Goal: Register for event/course: Register for event/course

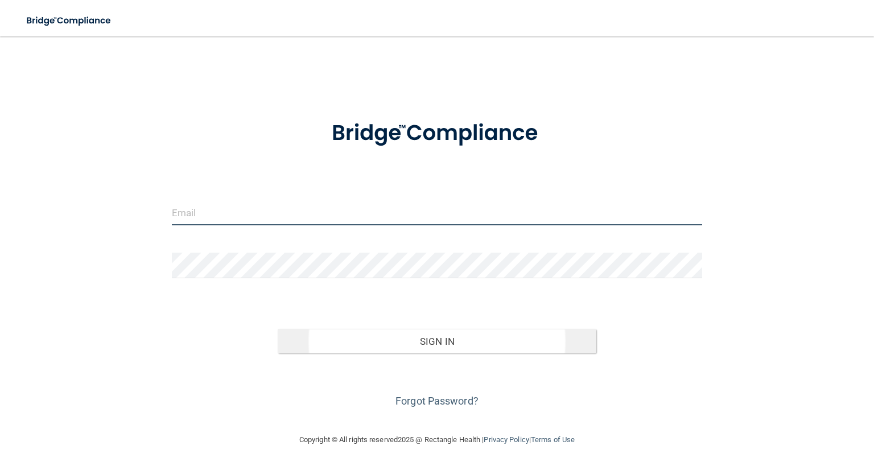
type input "[EMAIL_ADDRESS][DOMAIN_NAME]"
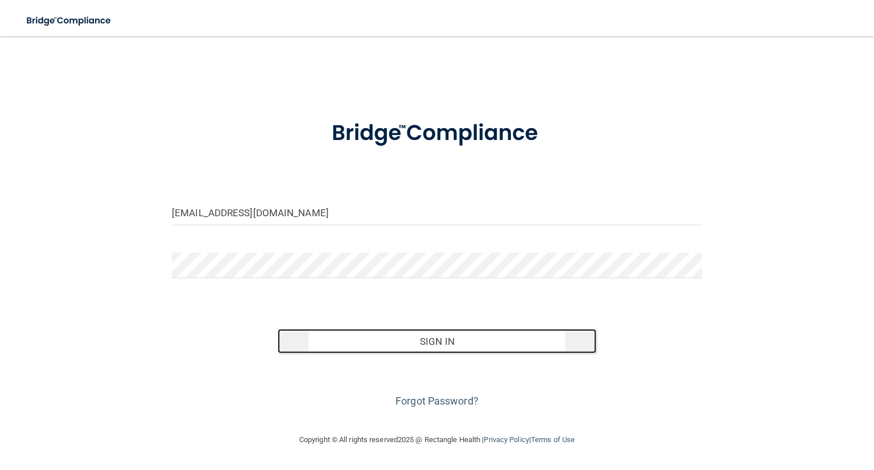
click at [444, 345] on button "Sign In" at bounding box center [437, 341] width 318 height 25
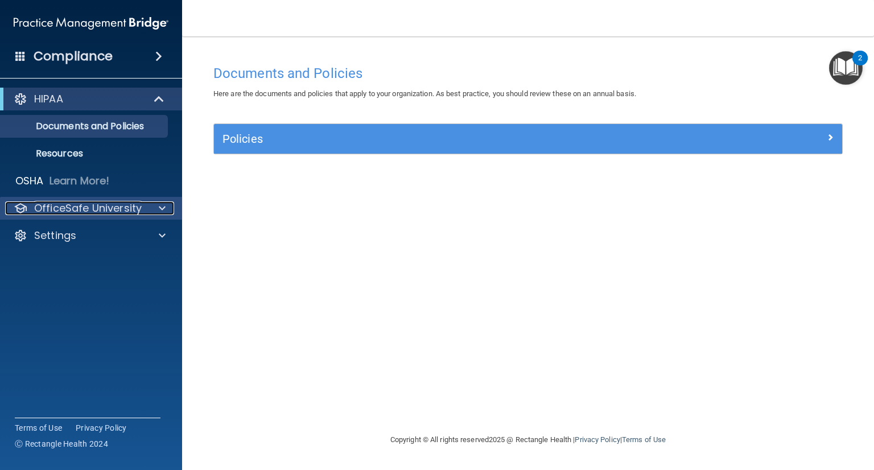
click at [75, 211] on p "OfficeSafe University" at bounding box center [88, 208] width 108 height 14
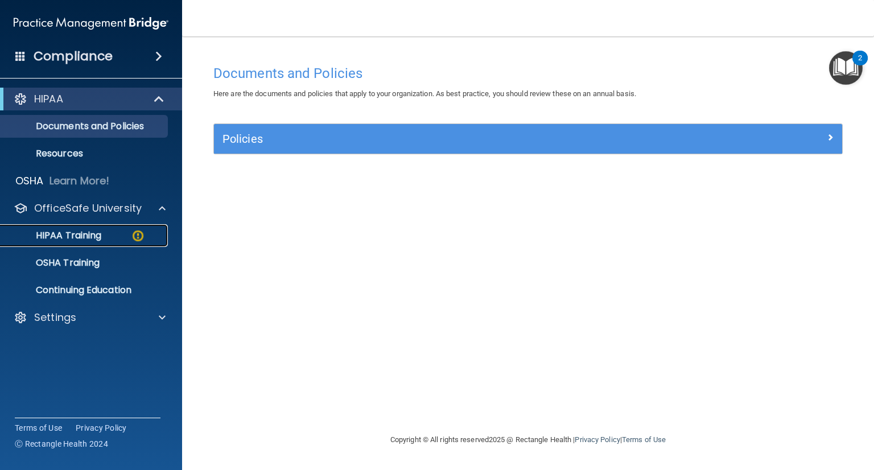
click at [71, 231] on p "HIPAA Training" at bounding box center [54, 235] width 94 height 11
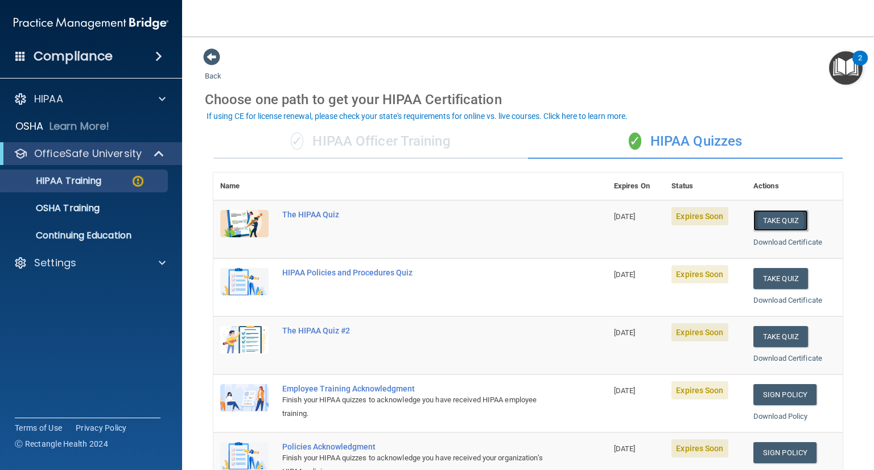
click at [776, 214] on button "Take Quiz" at bounding box center [781, 220] width 55 height 21
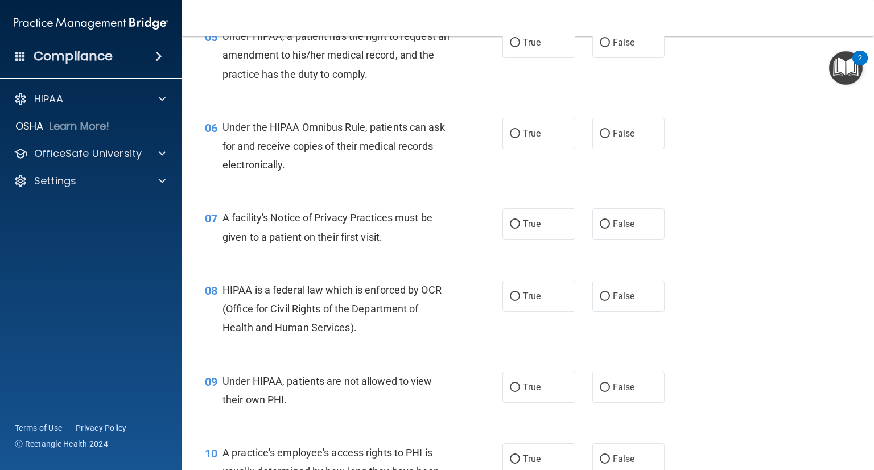
scroll to position [16, 0]
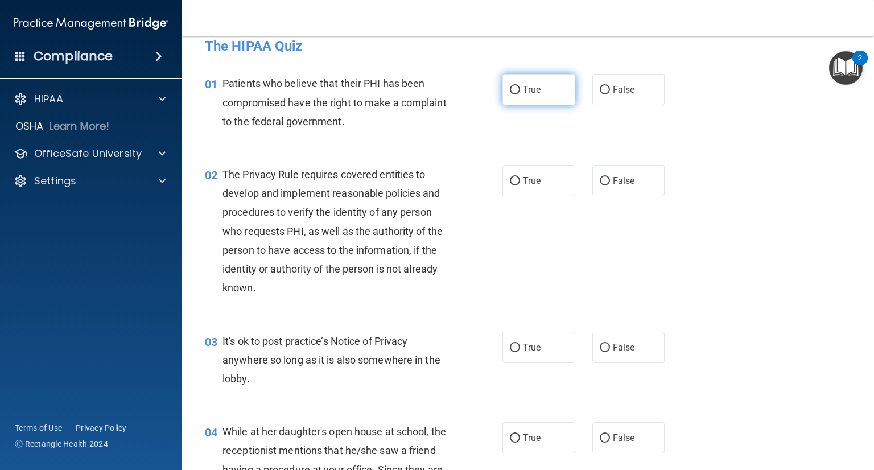
click at [511, 89] on input "True" at bounding box center [515, 90] width 10 height 9
radio input "true"
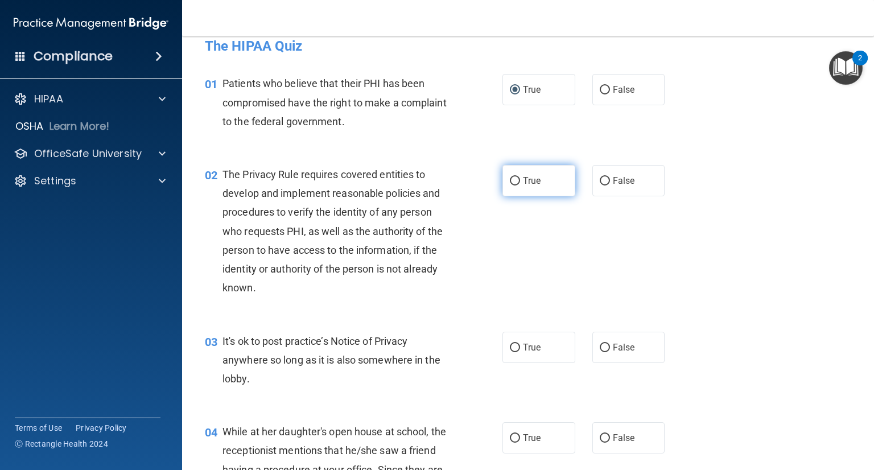
click at [510, 184] on input "True" at bounding box center [515, 181] width 10 height 9
radio input "true"
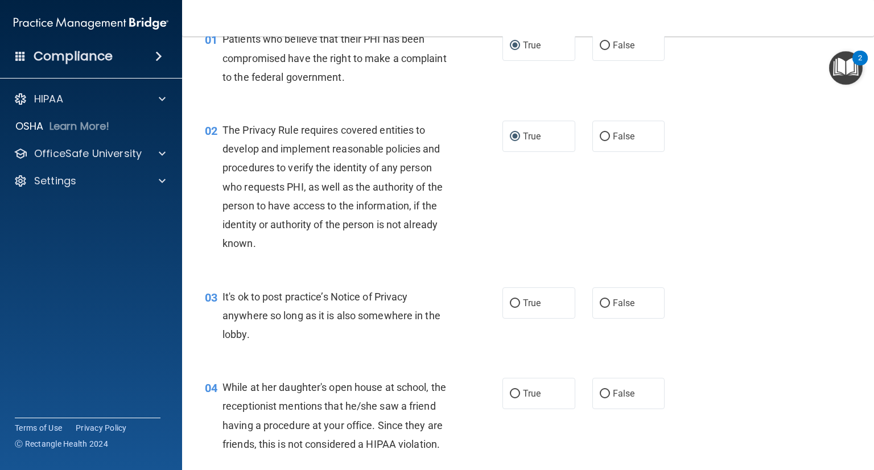
scroll to position [130, 0]
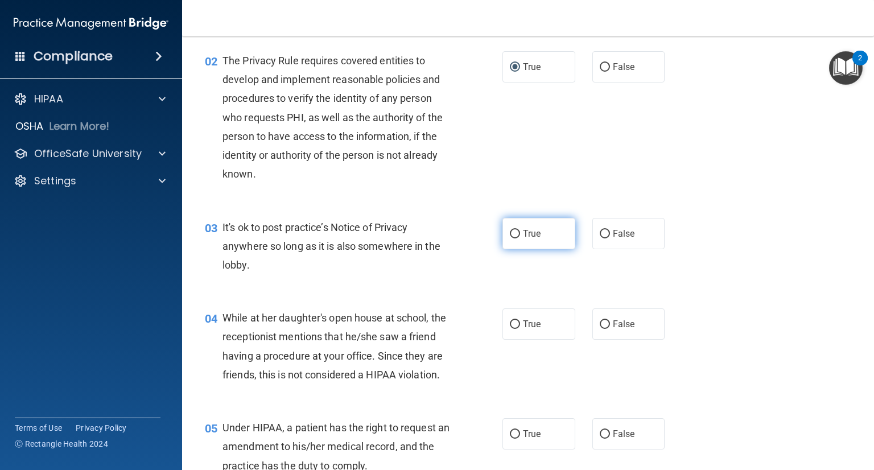
click at [512, 233] on input "True" at bounding box center [515, 234] width 10 height 9
radio input "true"
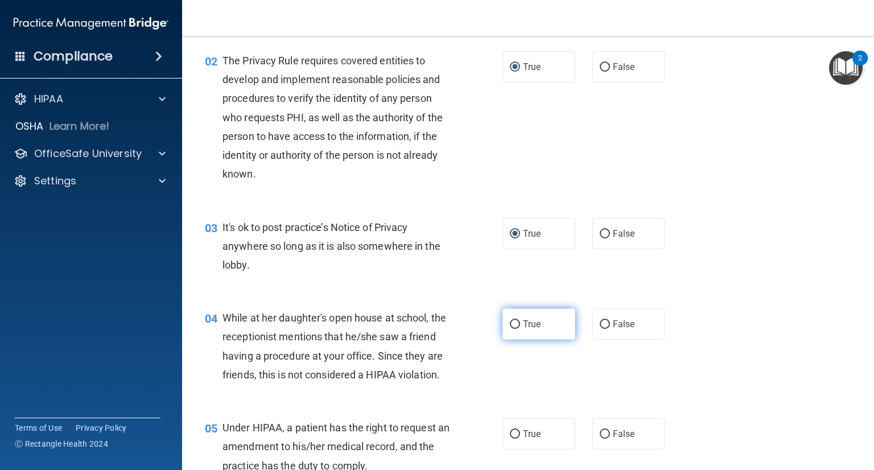
click at [510, 323] on input "True" at bounding box center [515, 324] width 10 height 9
radio input "true"
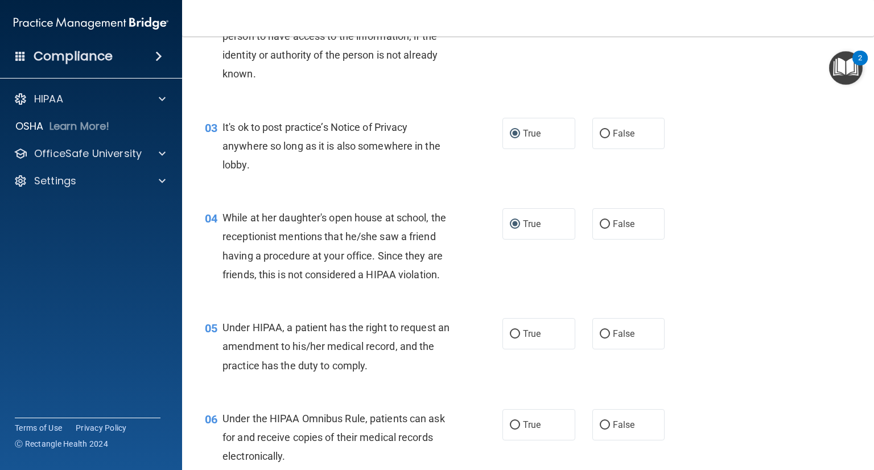
scroll to position [301, 0]
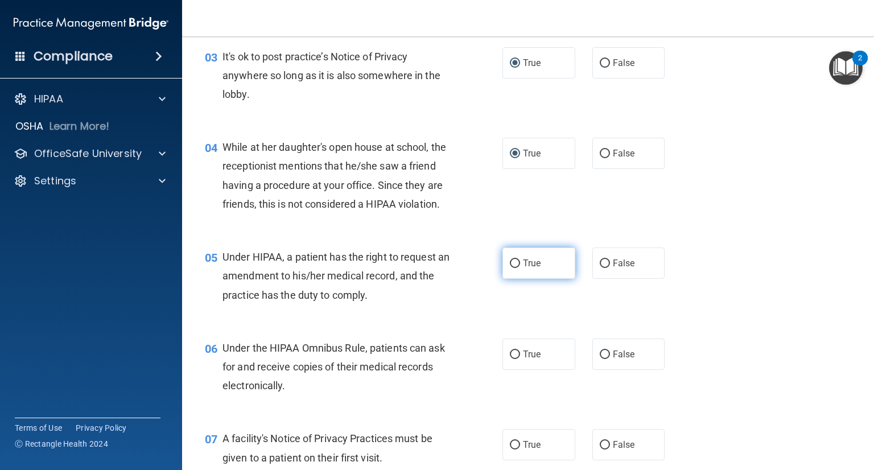
click at [523, 269] on span "True" at bounding box center [532, 263] width 18 height 11
click at [520, 268] on input "True" at bounding box center [515, 264] width 10 height 9
radio input "true"
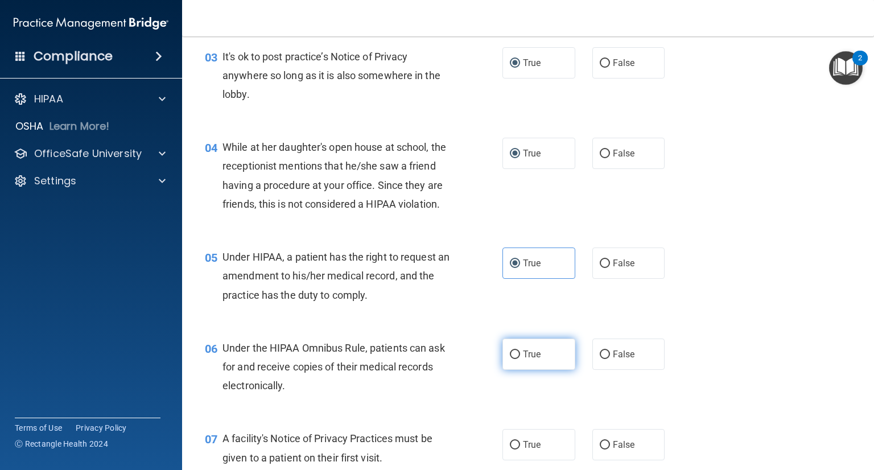
click at [505, 370] on label "True" at bounding box center [539, 354] width 73 height 31
click at [510, 359] on input "True" at bounding box center [515, 355] width 10 height 9
radio input "true"
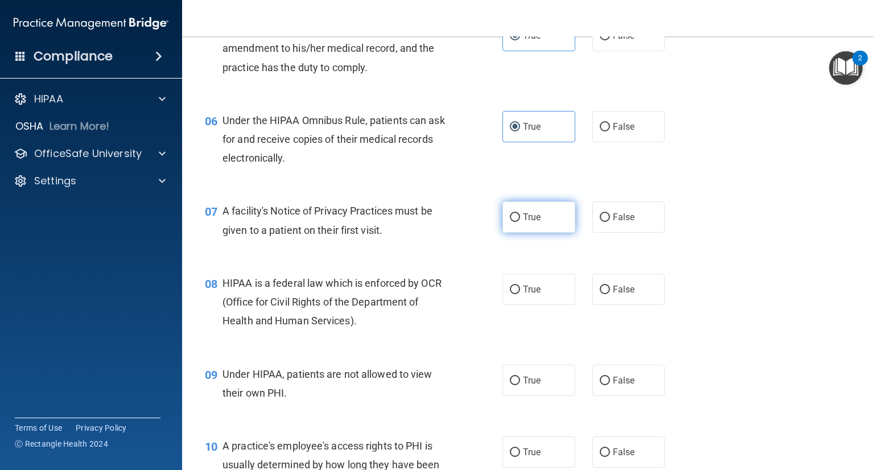
click at [503, 233] on label "True" at bounding box center [539, 216] width 73 height 31
click at [510, 222] on input "True" at bounding box center [515, 217] width 10 height 9
radio input "true"
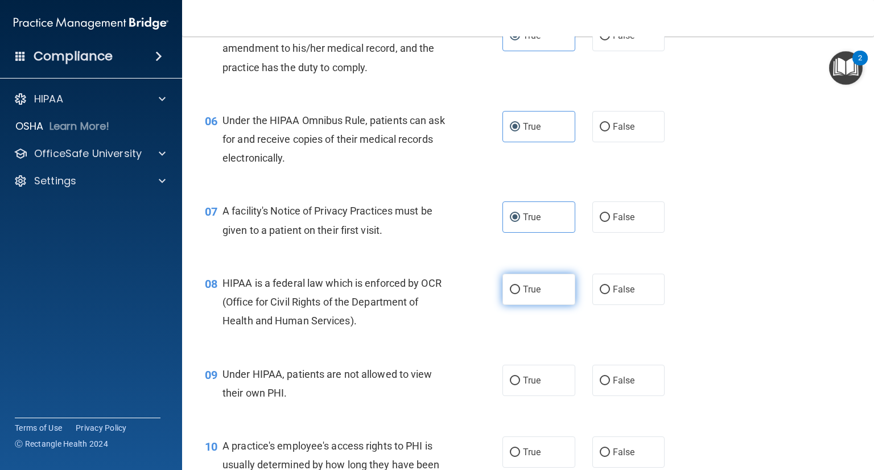
click at [511, 294] on input "True" at bounding box center [515, 290] width 10 height 9
radio input "true"
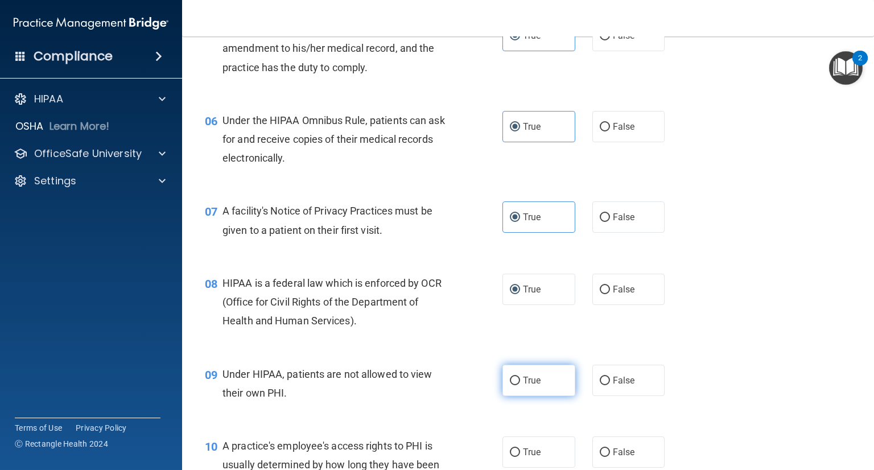
drag, startPoint x: 509, startPoint y: 396, endPoint x: 521, endPoint y: 385, distance: 16.5
click at [510, 385] on input "True" at bounding box center [515, 381] width 10 height 9
radio input "true"
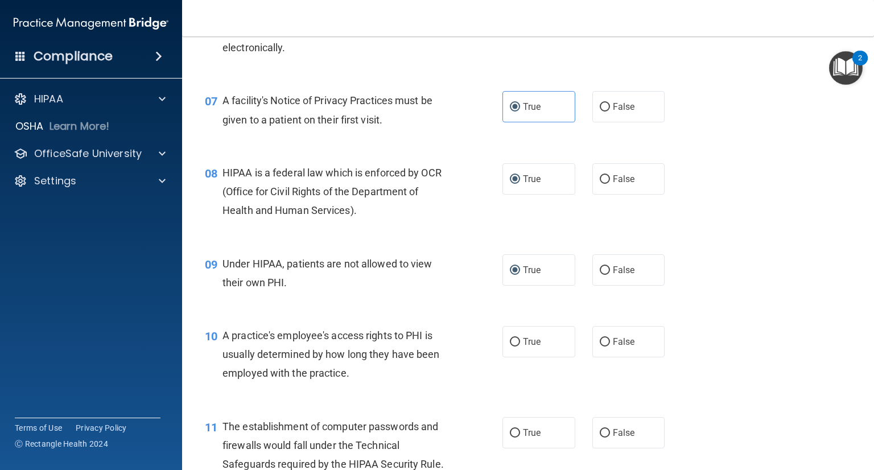
scroll to position [699, 0]
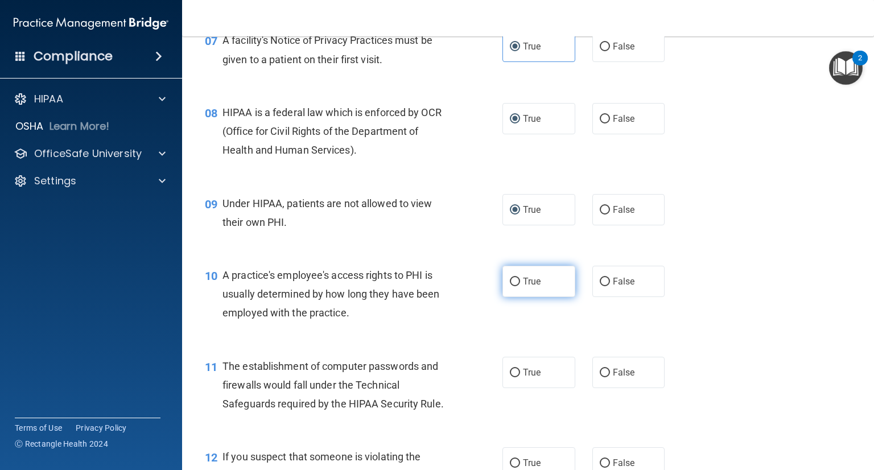
click at [512, 286] on input "True" at bounding box center [515, 282] width 10 height 9
radio input "true"
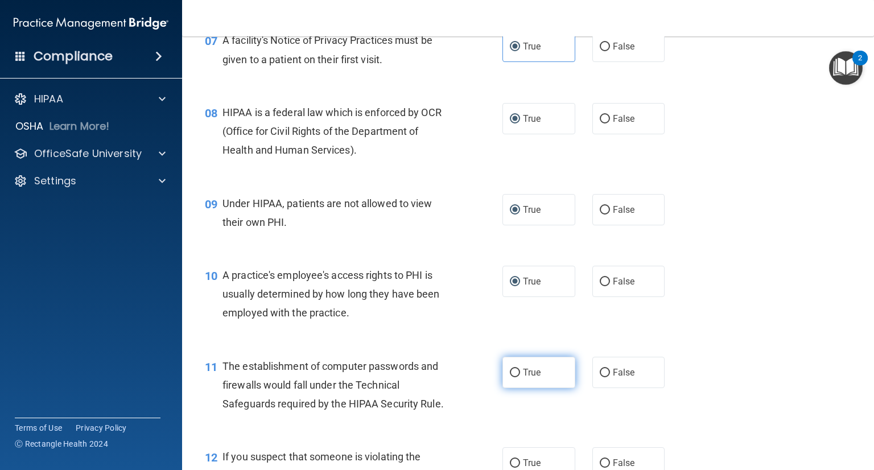
click at [512, 377] on input "True" at bounding box center [515, 373] width 10 height 9
radio input "true"
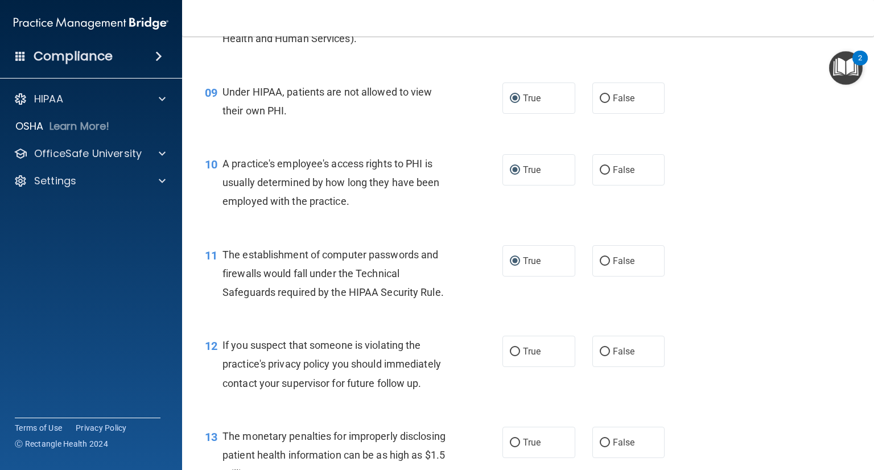
scroll to position [927, 0]
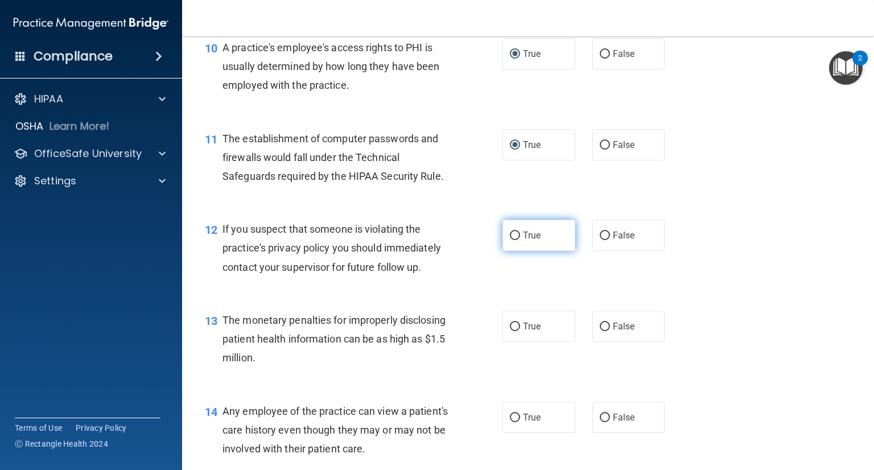
click at [511, 240] on input "True" at bounding box center [515, 236] width 10 height 9
radio input "true"
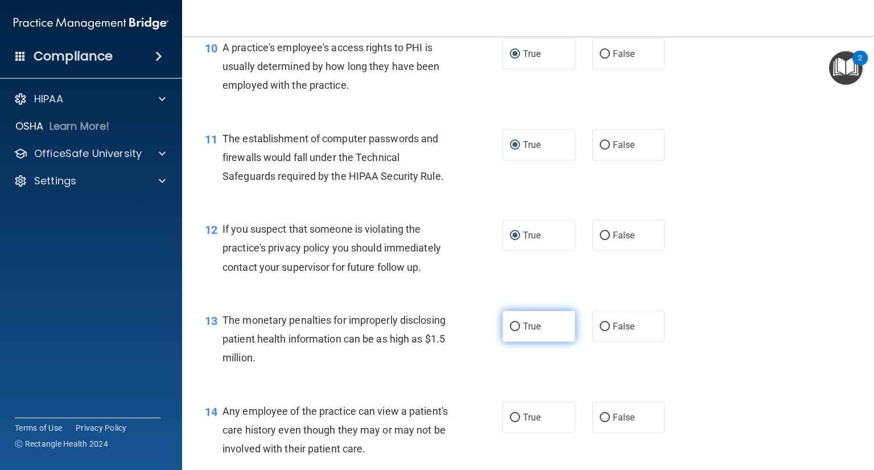
click at [510, 331] on input "True" at bounding box center [515, 327] width 10 height 9
radio input "true"
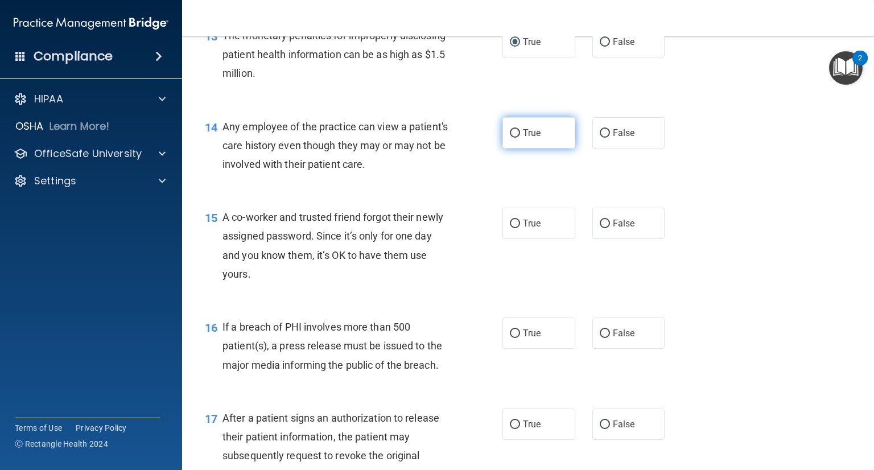
click at [516, 149] on label "True" at bounding box center [539, 132] width 73 height 31
click at [516, 138] on input "True" at bounding box center [515, 133] width 10 height 9
radio input "true"
click at [510, 228] on input "True" at bounding box center [515, 224] width 10 height 9
radio input "true"
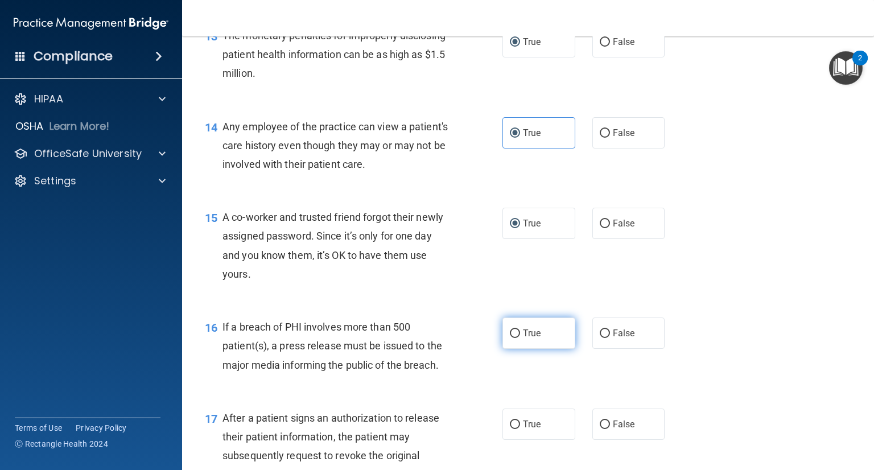
click at [510, 338] on input "True" at bounding box center [515, 334] width 10 height 9
radio input "true"
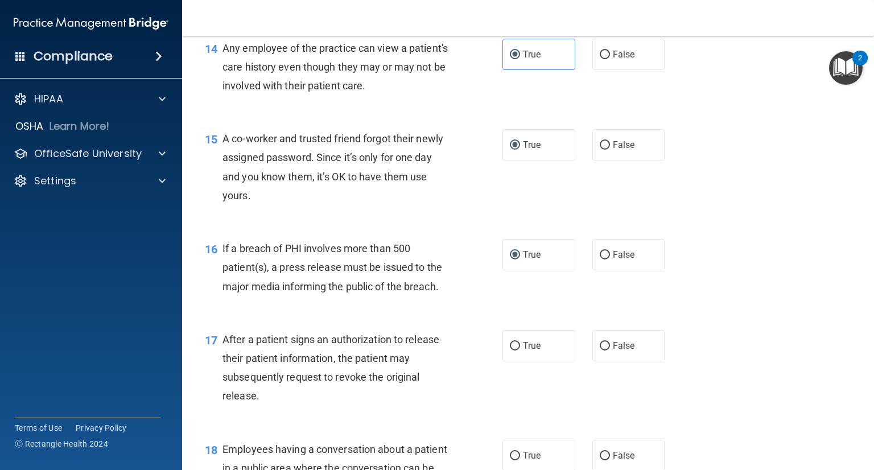
scroll to position [1382, 0]
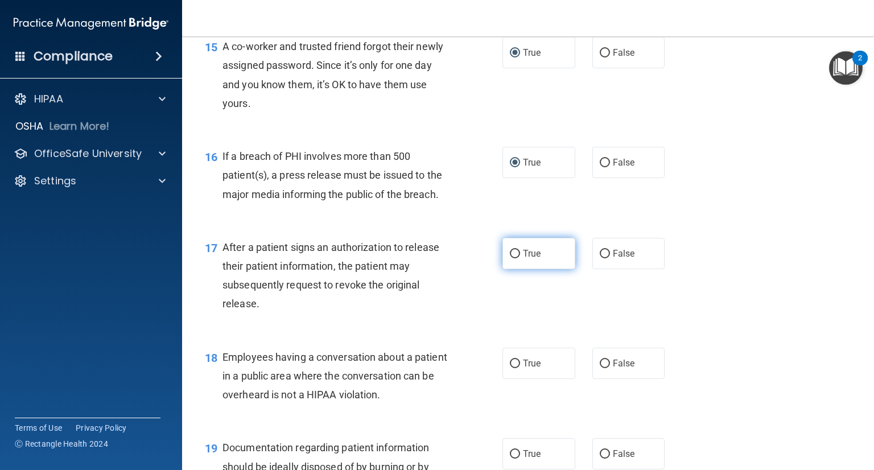
click at [523, 259] on span "True" at bounding box center [532, 253] width 18 height 11
click at [520, 258] on input "True" at bounding box center [515, 254] width 10 height 9
radio input "true"
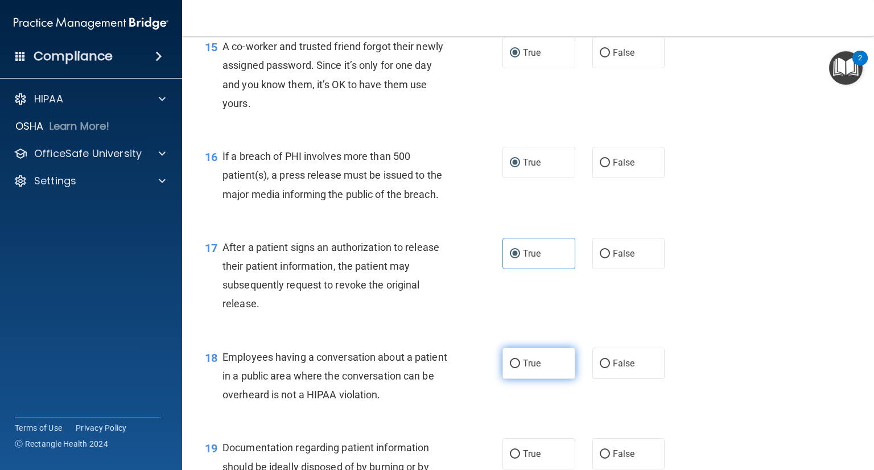
click at [516, 379] on label "True" at bounding box center [539, 363] width 73 height 31
click at [516, 368] on input "True" at bounding box center [515, 364] width 10 height 9
radio input "true"
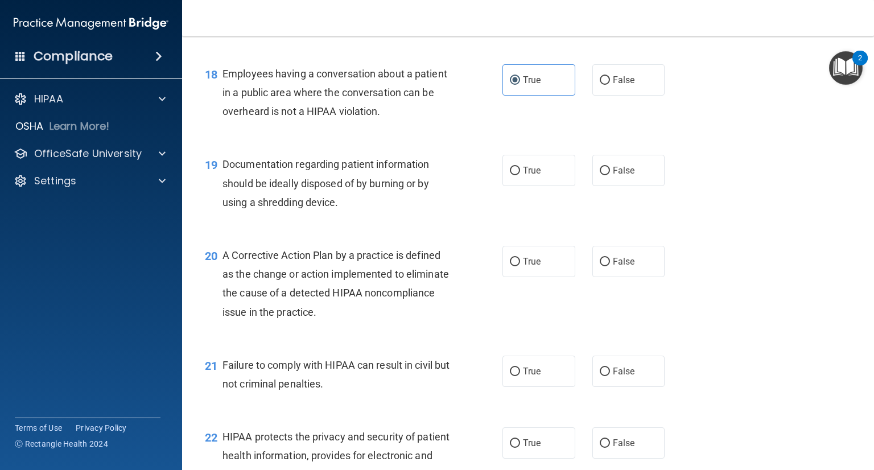
scroll to position [1666, 0]
drag, startPoint x: 514, startPoint y: 197, endPoint x: 509, endPoint y: 265, distance: 68.4
click at [513, 185] on label "True" at bounding box center [539, 169] width 73 height 31
click at [513, 174] on input "True" at bounding box center [515, 170] width 10 height 9
radio input "true"
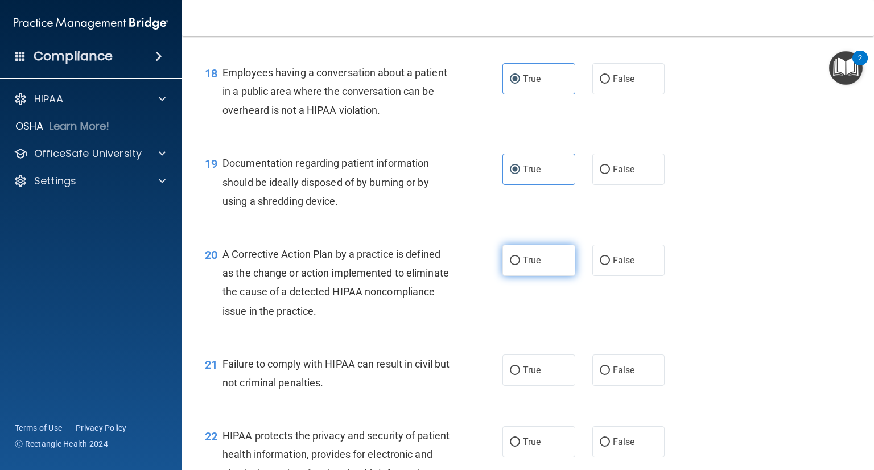
click at [510, 265] on input "True" at bounding box center [515, 261] width 10 height 9
radio input "true"
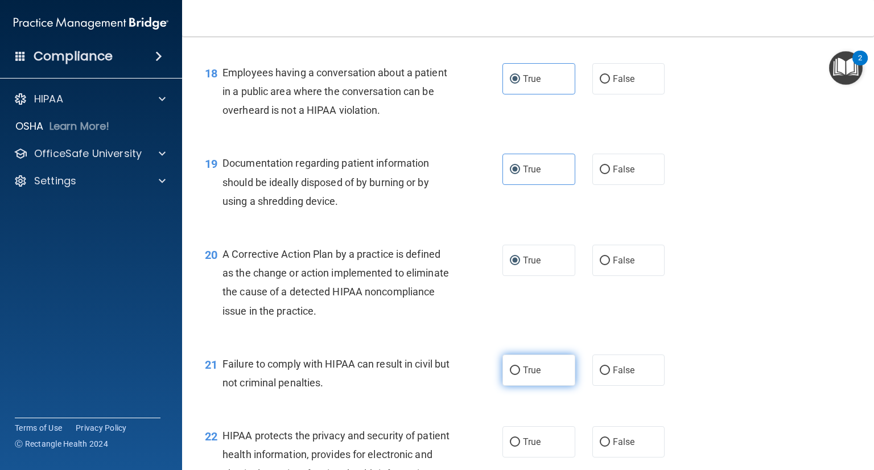
click at [512, 375] on input "True" at bounding box center [515, 371] width 10 height 9
radio input "true"
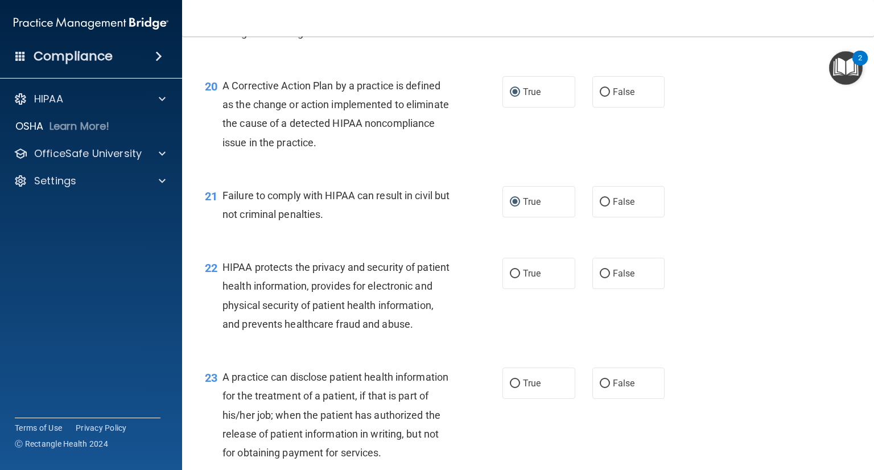
scroll to position [1837, 0]
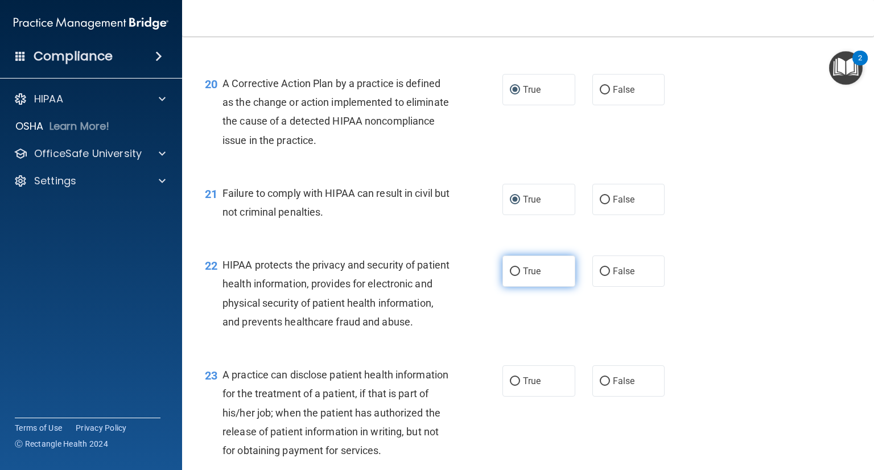
click at [510, 276] on input "True" at bounding box center [515, 271] width 10 height 9
radio input "true"
drag, startPoint x: 516, startPoint y: 417, endPoint x: 576, endPoint y: 356, distance: 84.9
click at [516, 397] on label "True" at bounding box center [539, 380] width 73 height 31
click at [516, 386] on input "True" at bounding box center [515, 381] width 10 height 9
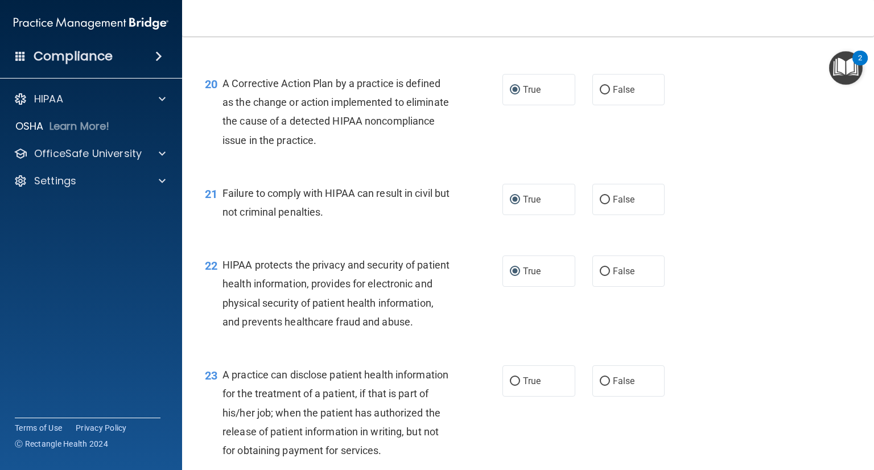
radio input "true"
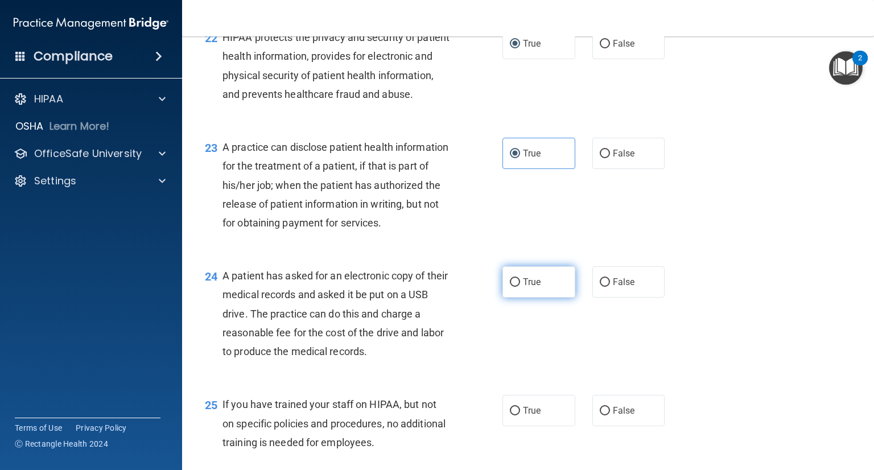
click at [523, 287] on span "True" at bounding box center [532, 282] width 18 height 11
click at [520, 287] on input "True" at bounding box center [515, 282] width 10 height 9
radio input "true"
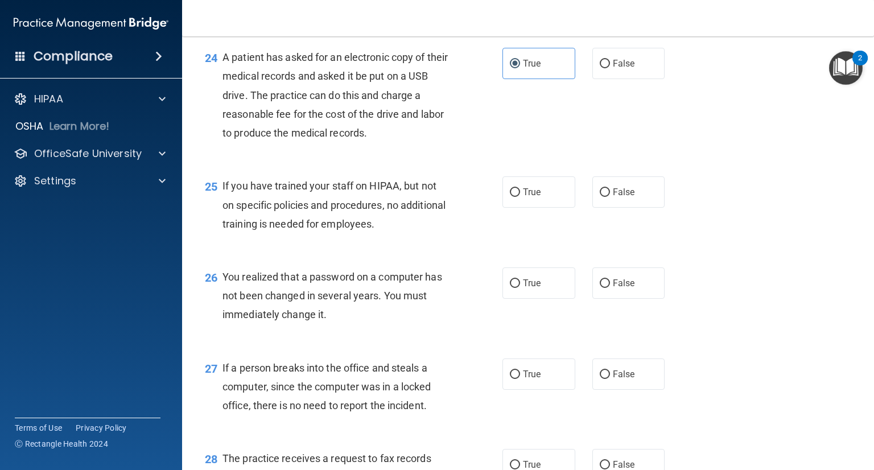
scroll to position [2293, 0]
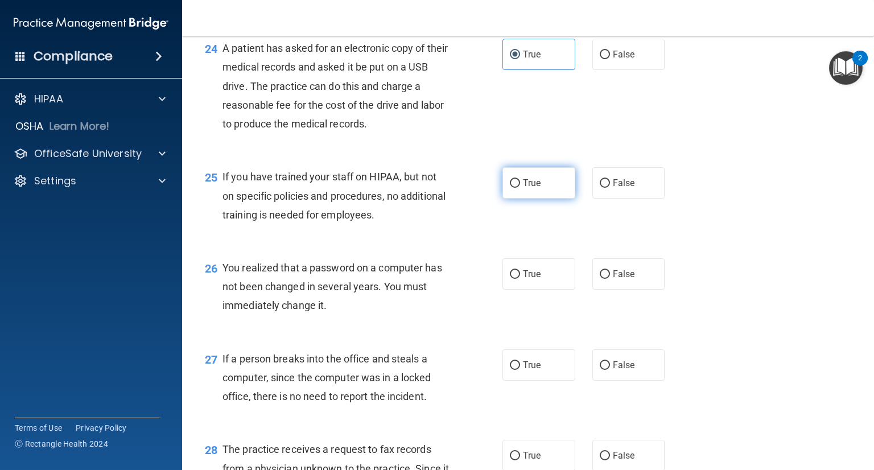
click at [523, 188] on span "True" at bounding box center [532, 183] width 18 height 11
click at [519, 188] on input "True" at bounding box center [515, 183] width 10 height 9
radio input "true"
click at [515, 279] on input "True" at bounding box center [515, 274] width 10 height 9
radio input "true"
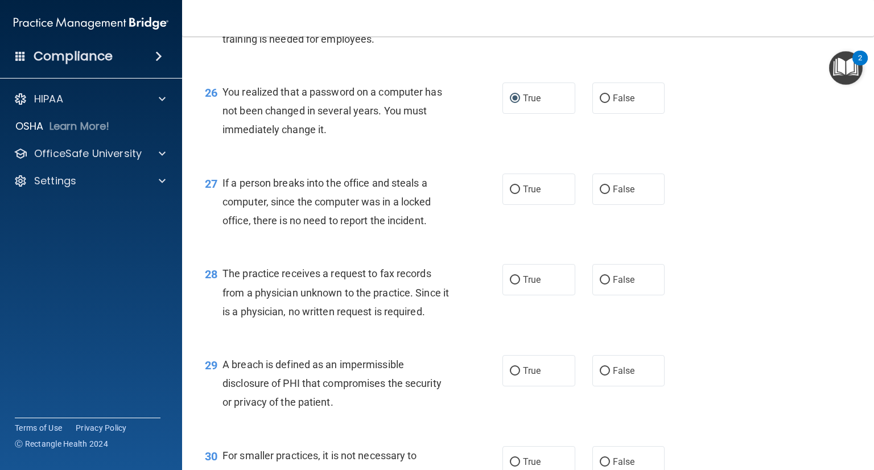
scroll to position [2577, 0]
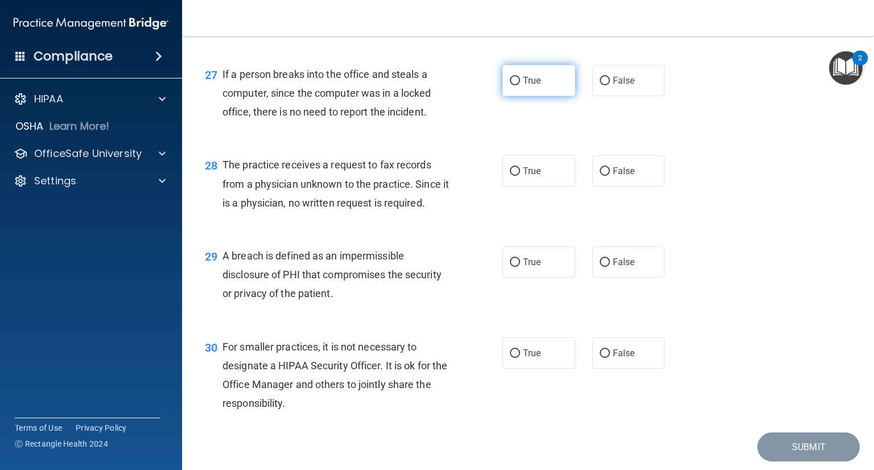
click at [514, 85] on input "True" at bounding box center [515, 81] width 10 height 9
radio input "true"
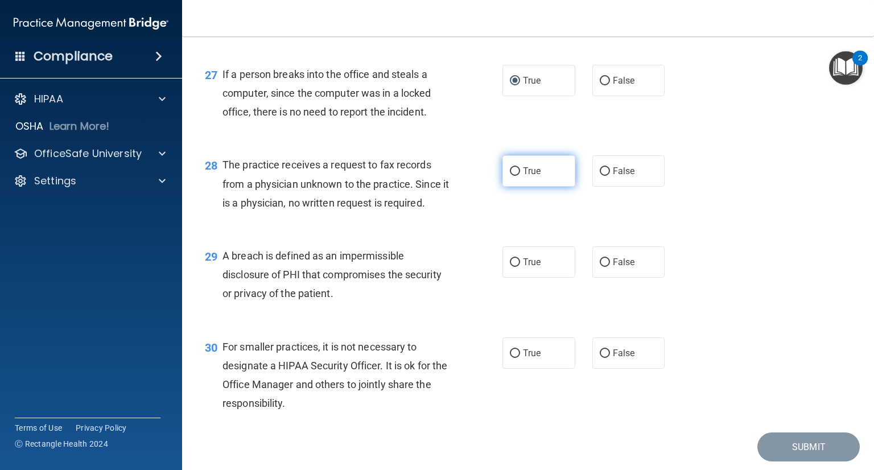
click at [503, 187] on label "True" at bounding box center [539, 170] width 73 height 31
click at [510, 176] on input "True" at bounding box center [515, 171] width 10 height 9
radio input "true"
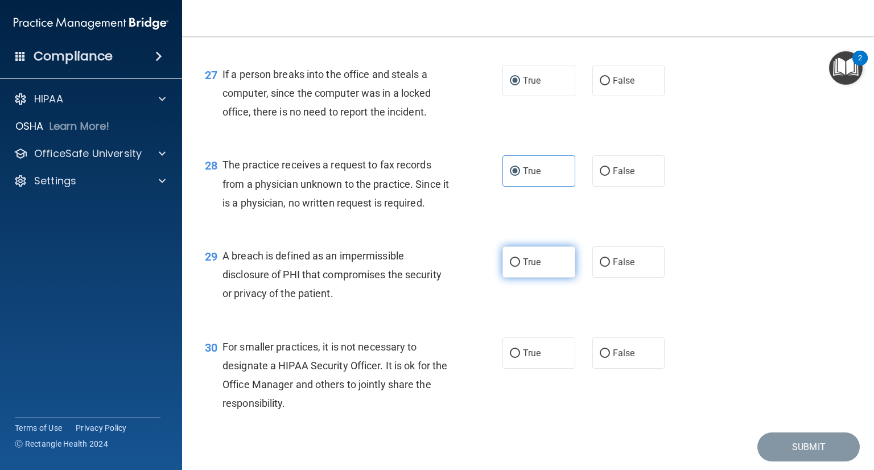
click at [510, 267] on input "True" at bounding box center [515, 262] width 10 height 9
radio input "true"
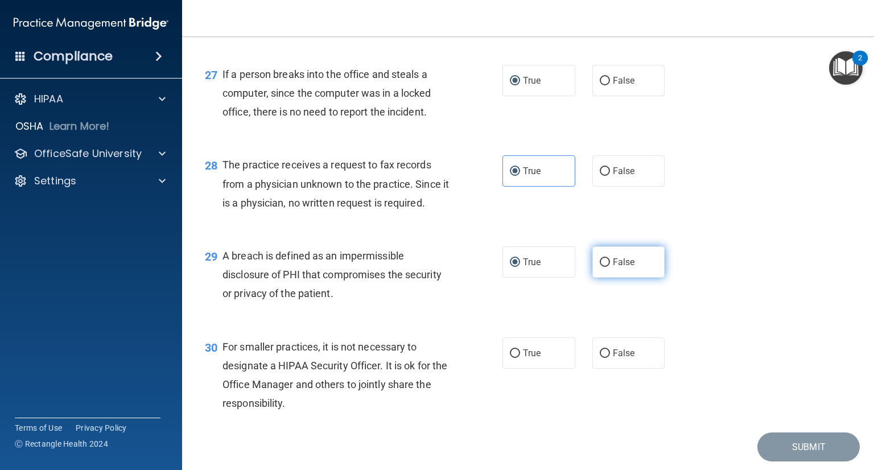
drag, startPoint x: 509, startPoint y: 408, endPoint x: 610, endPoint y: 315, distance: 137.3
click at [510, 358] on input "True" at bounding box center [515, 353] width 10 height 9
radio input "true"
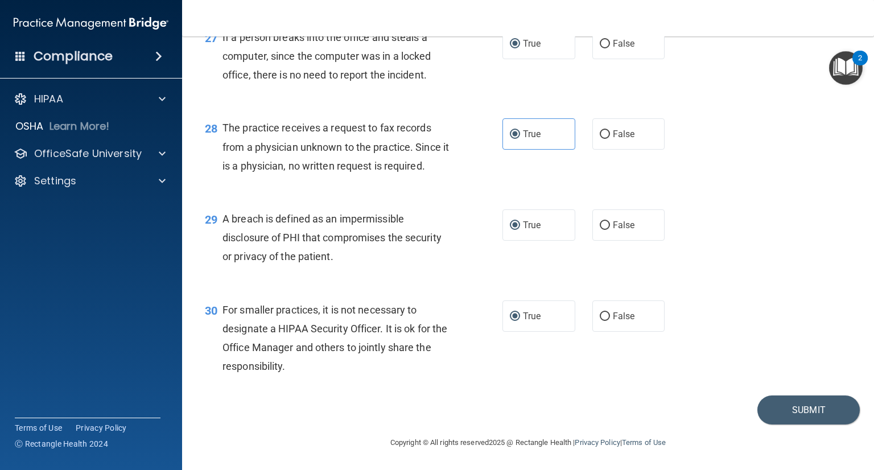
scroll to position [2671, 0]
click at [790, 407] on button "Submit" at bounding box center [809, 410] width 102 height 29
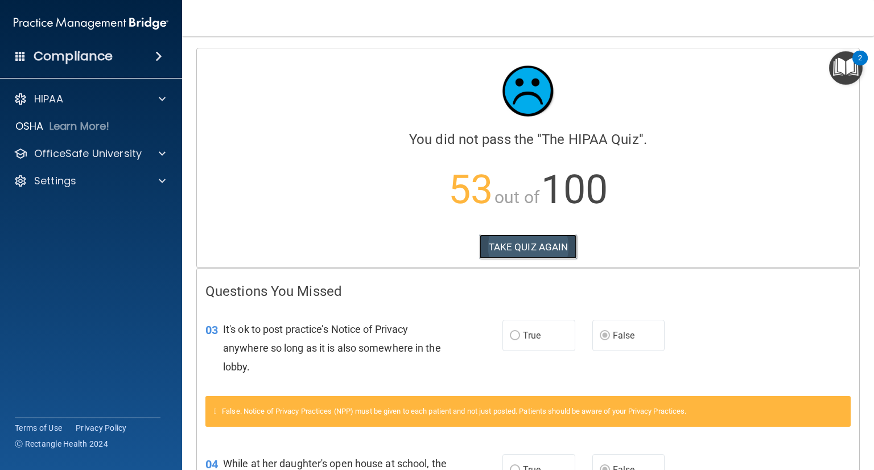
click at [509, 250] on button "TAKE QUIZ AGAIN" at bounding box center [528, 246] width 98 height 25
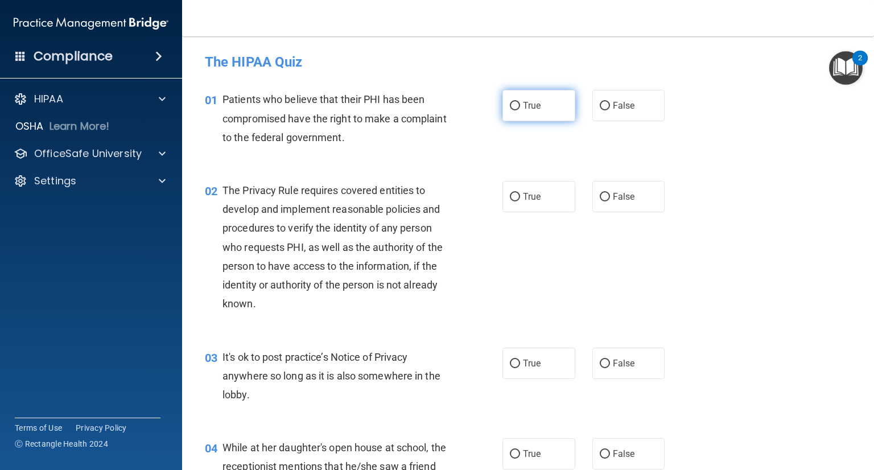
click at [512, 105] on input "True" at bounding box center [515, 106] width 10 height 9
radio input "true"
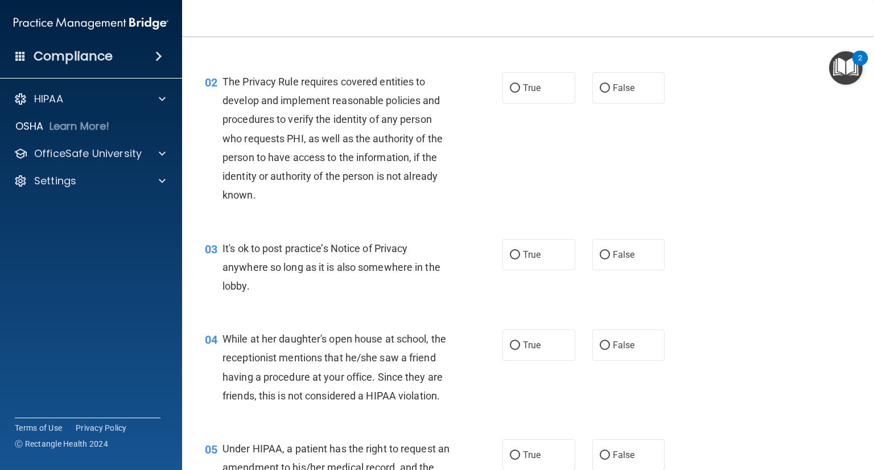
scroll to position [114, 0]
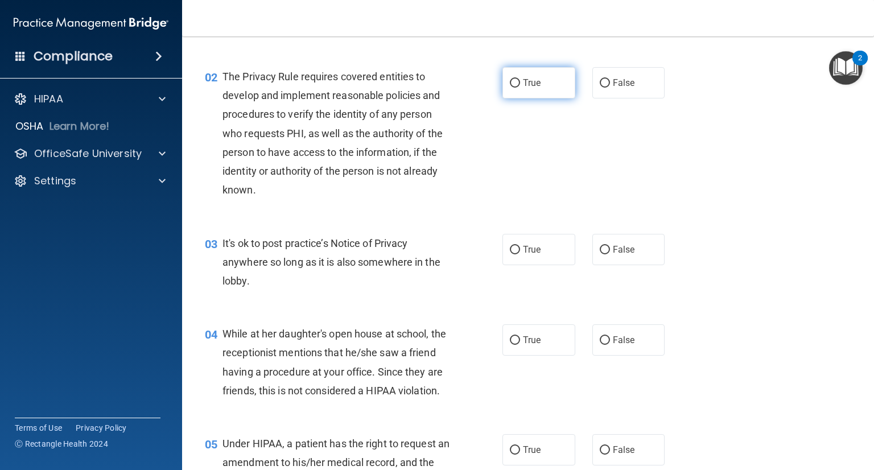
click at [510, 83] on input "True" at bounding box center [515, 83] width 10 height 9
radio input "true"
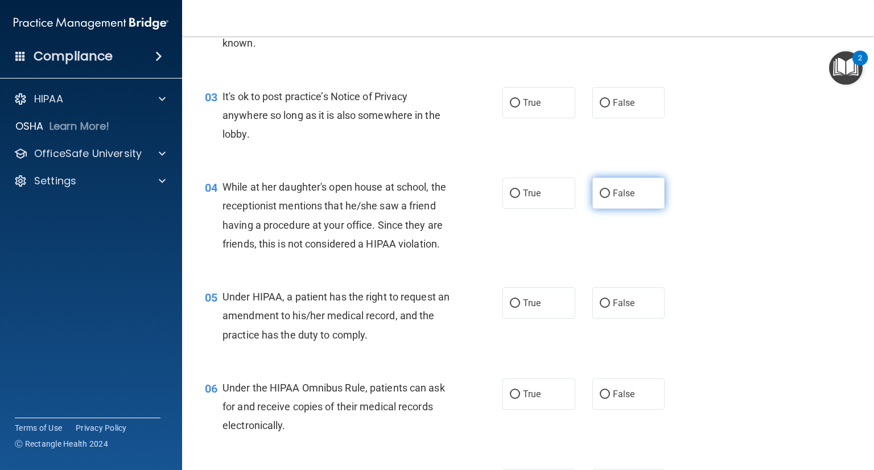
scroll to position [285, 0]
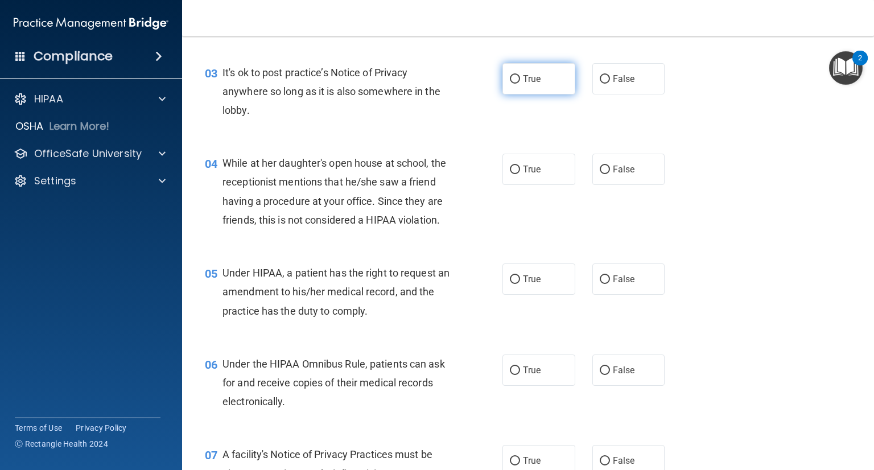
click at [517, 77] on label "True" at bounding box center [539, 78] width 73 height 31
click at [517, 77] on input "True" at bounding box center [515, 79] width 10 height 9
radio input "true"
click at [602, 170] on input "False" at bounding box center [605, 170] width 10 height 9
radio input "true"
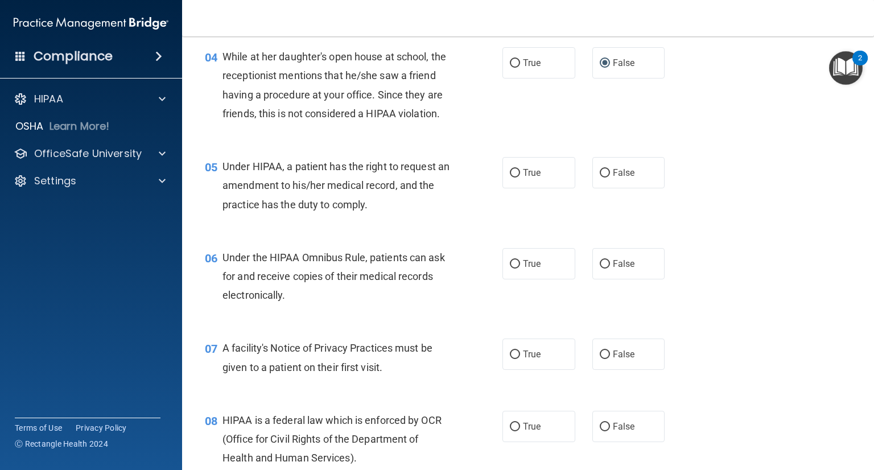
scroll to position [398, 0]
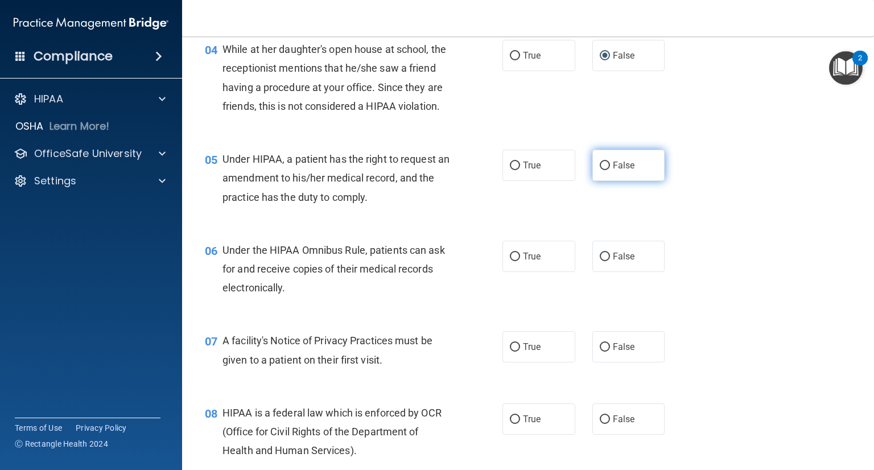
click at [603, 170] on input "False" at bounding box center [605, 166] width 10 height 9
radio input "true"
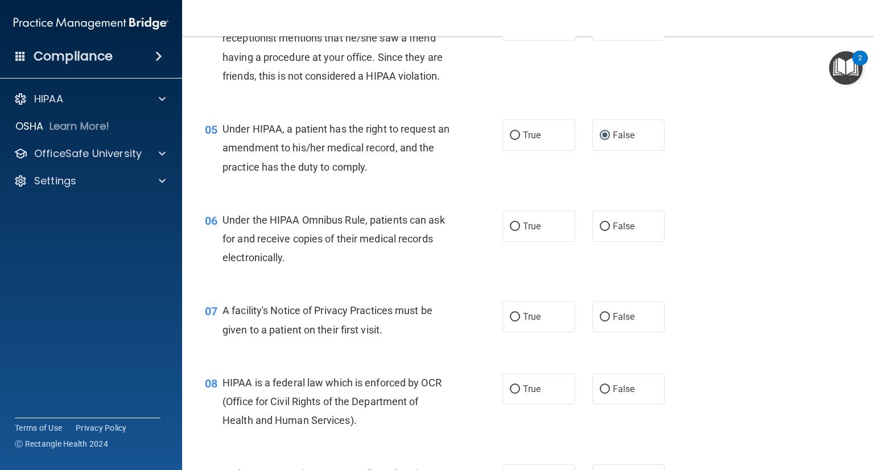
scroll to position [455, 0]
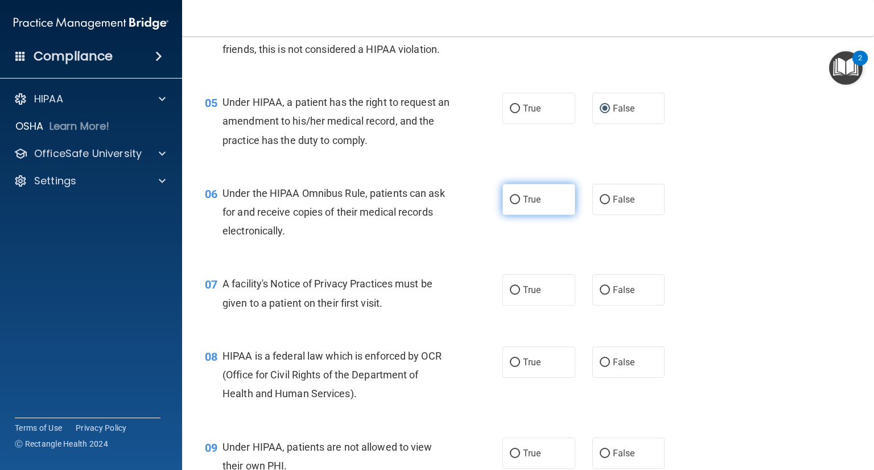
click at [510, 204] on input "True" at bounding box center [515, 200] width 10 height 9
radio input "true"
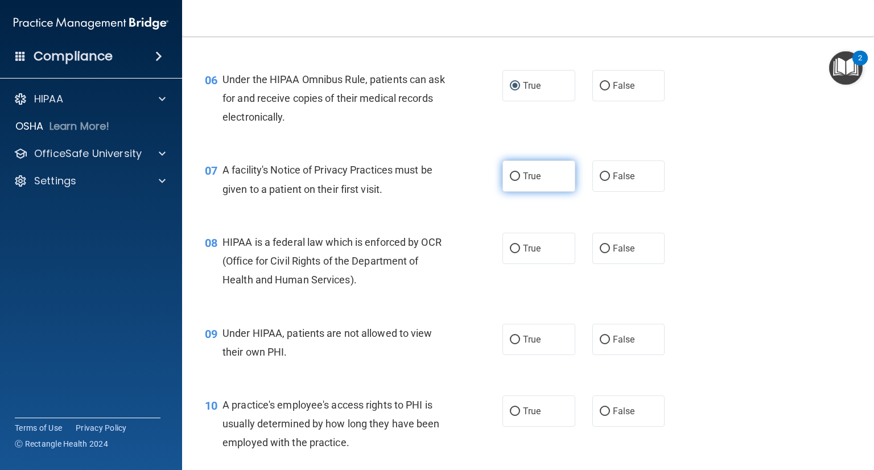
click at [512, 181] on input "True" at bounding box center [515, 176] width 10 height 9
radio input "true"
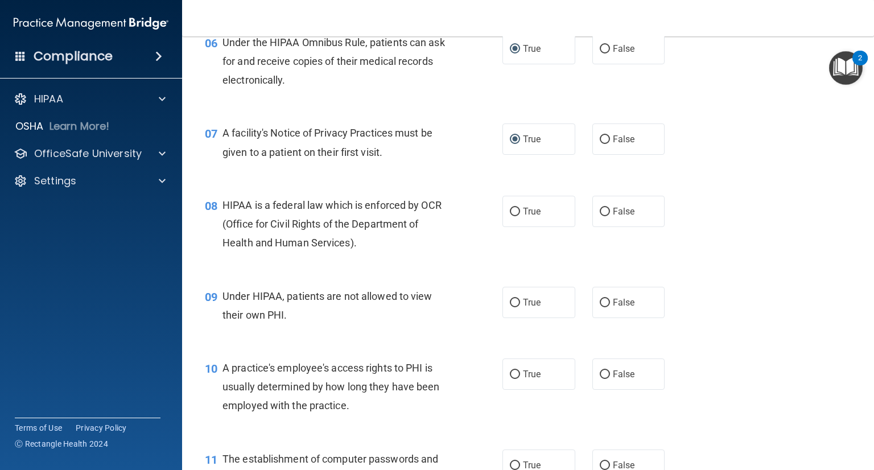
scroll to position [626, 0]
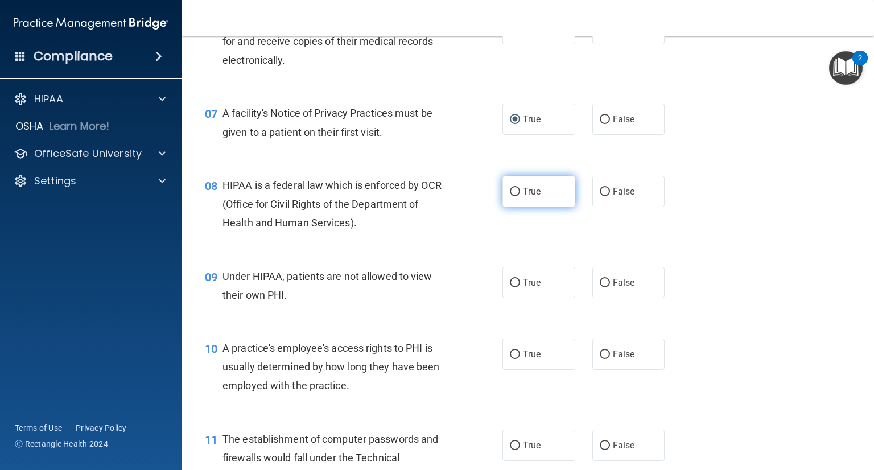
click at [513, 196] on input "True" at bounding box center [515, 192] width 10 height 9
radio input "true"
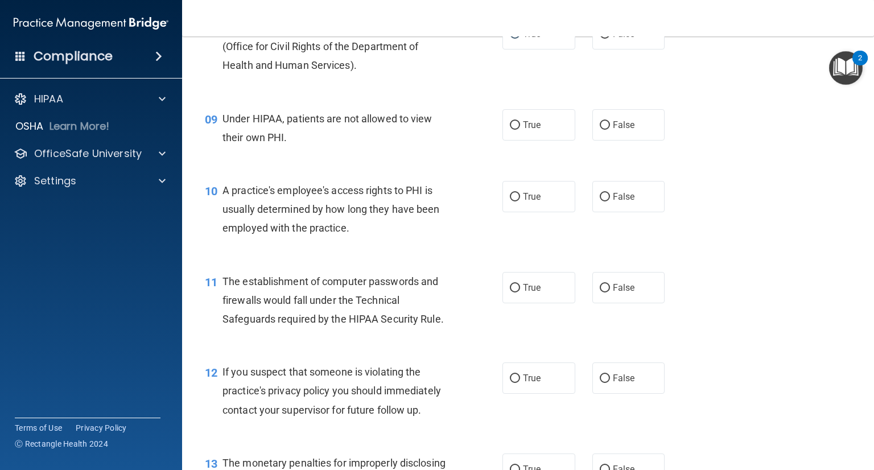
scroll to position [797, 0]
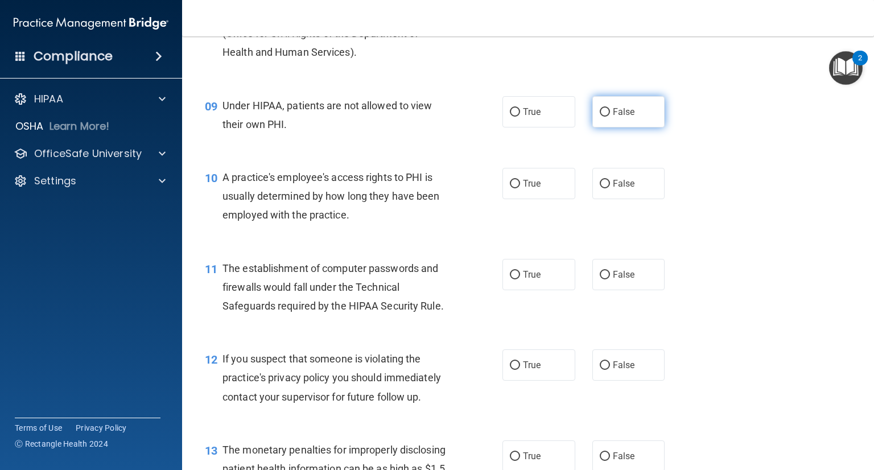
click at [600, 117] on input "False" at bounding box center [605, 112] width 10 height 9
radio input "true"
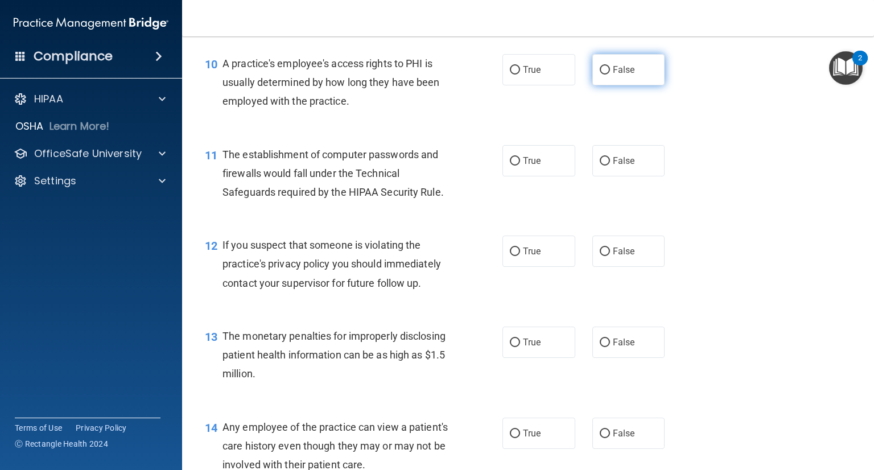
click at [600, 75] on input "False" at bounding box center [605, 70] width 10 height 9
radio input "true"
click at [510, 166] on input "True" at bounding box center [515, 161] width 10 height 9
radio input "true"
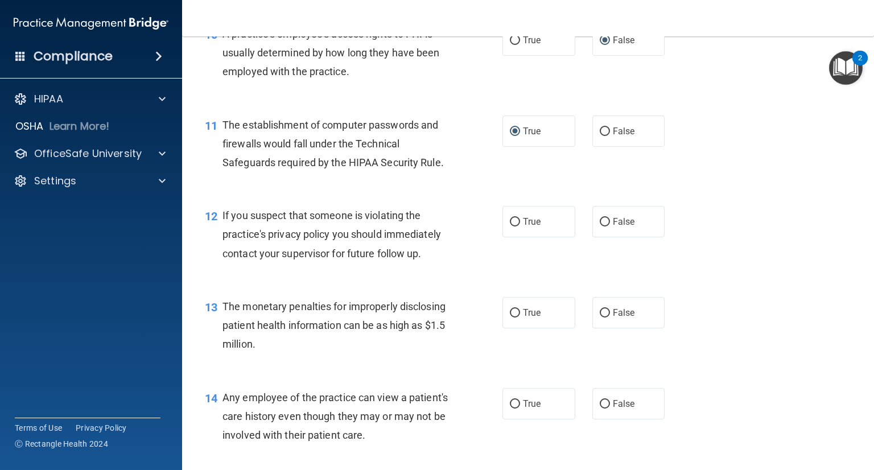
scroll to position [968, 0]
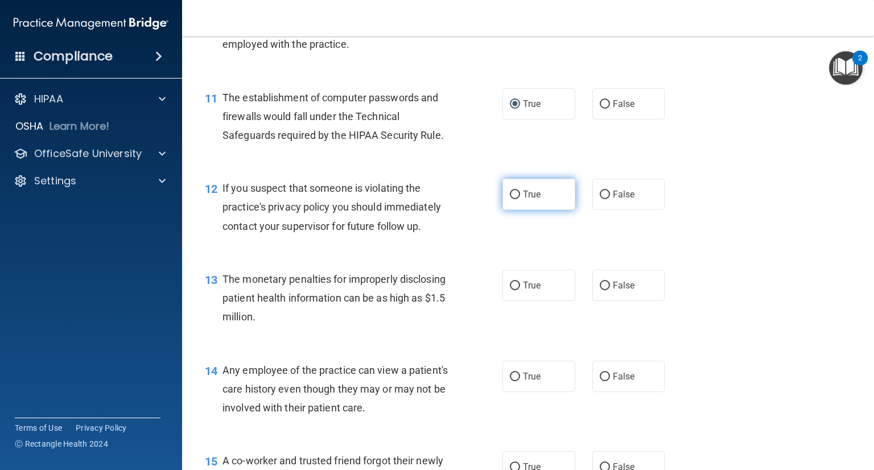
click at [513, 199] on input "True" at bounding box center [515, 195] width 10 height 9
radio input "true"
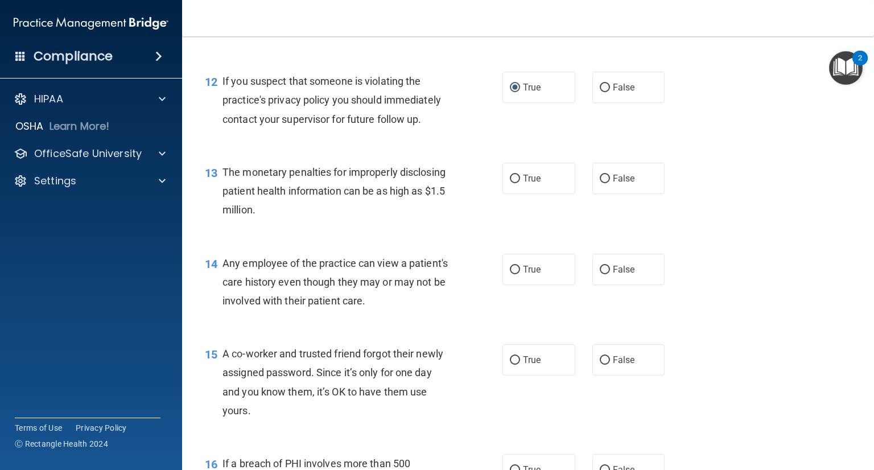
scroll to position [1081, 0]
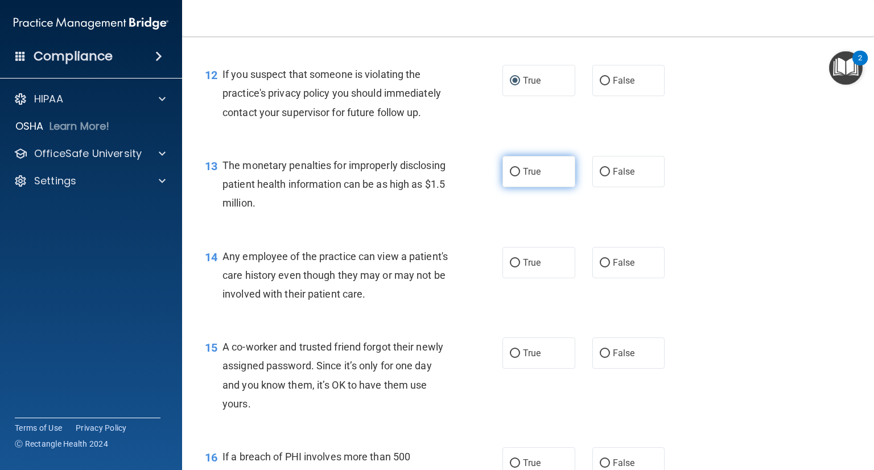
click at [510, 176] on input "True" at bounding box center [515, 172] width 10 height 9
radio input "true"
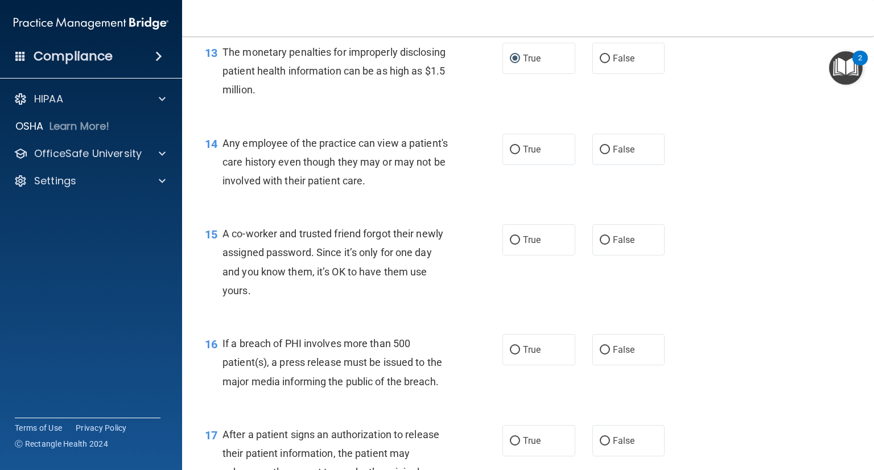
scroll to position [1195, 0]
click at [510, 154] on input "True" at bounding box center [515, 149] width 10 height 9
radio input "true"
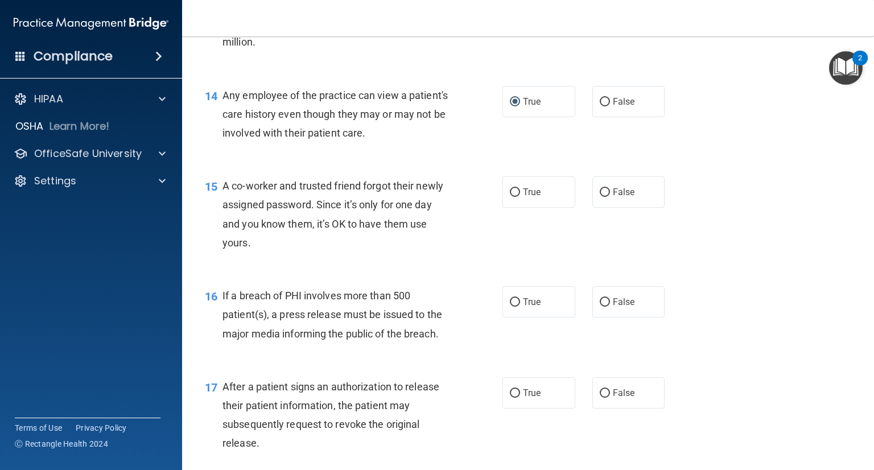
scroll to position [1309, 0]
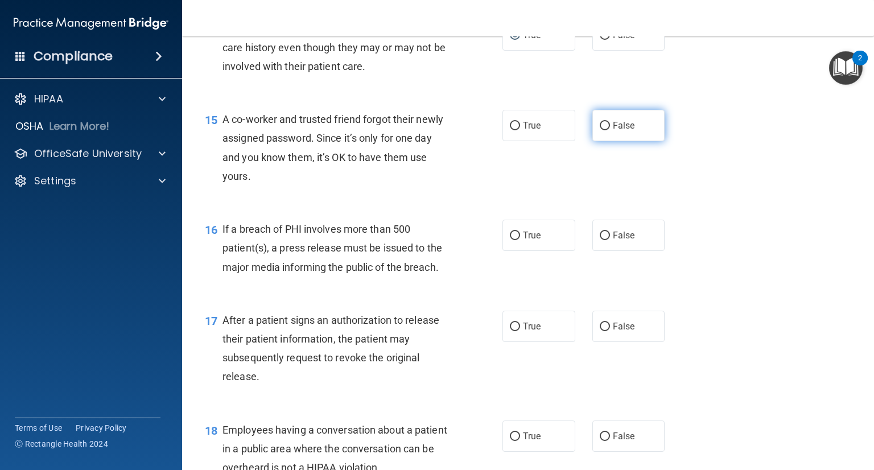
click at [600, 130] on input "False" at bounding box center [605, 126] width 10 height 9
radio input "true"
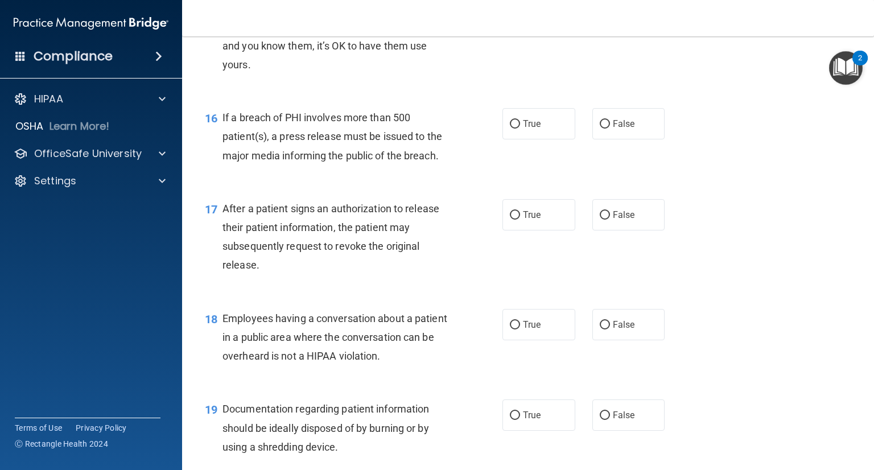
scroll to position [1423, 0]
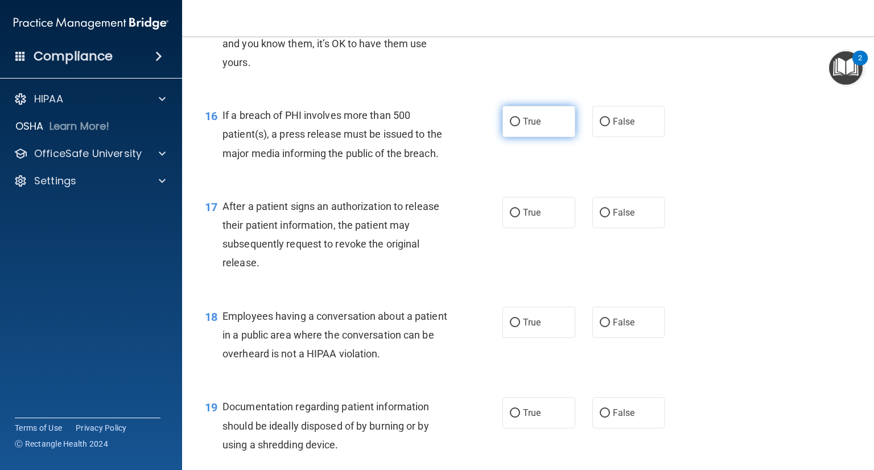
click at [511, 126] on input "True" at bounding box center [515, 122] width 10 height 9
radio input "true"
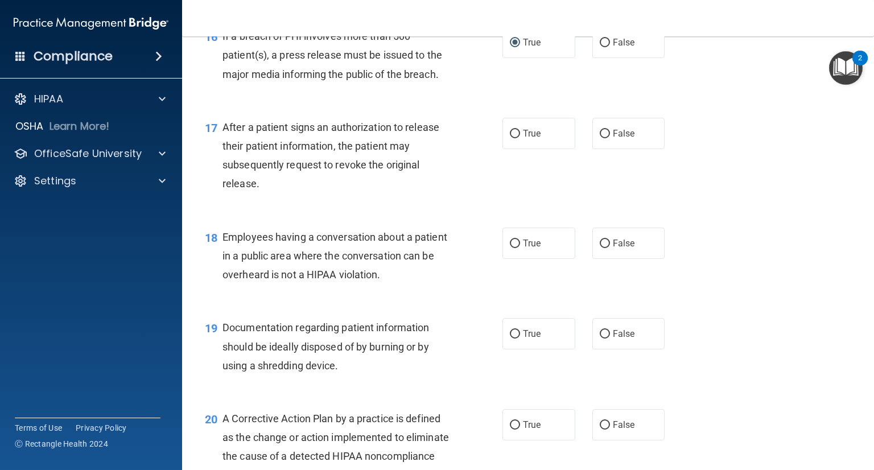
scroll to position [1480, 0]
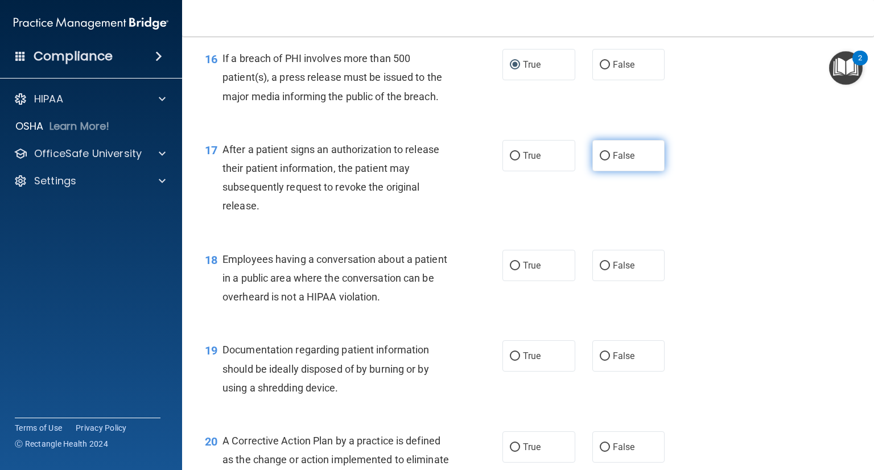
click at [600, 160] on input "False" at bounding box center [605, 156] width 10 height 9
radio input "true"
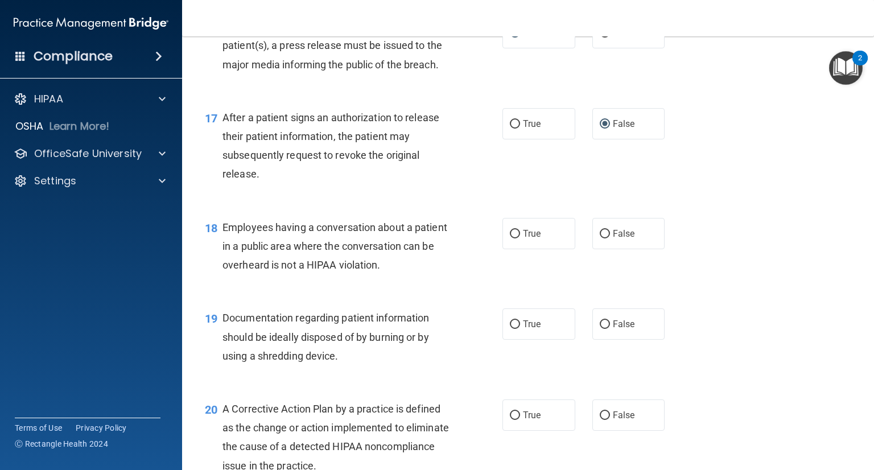
scroll to position [1594, 0]
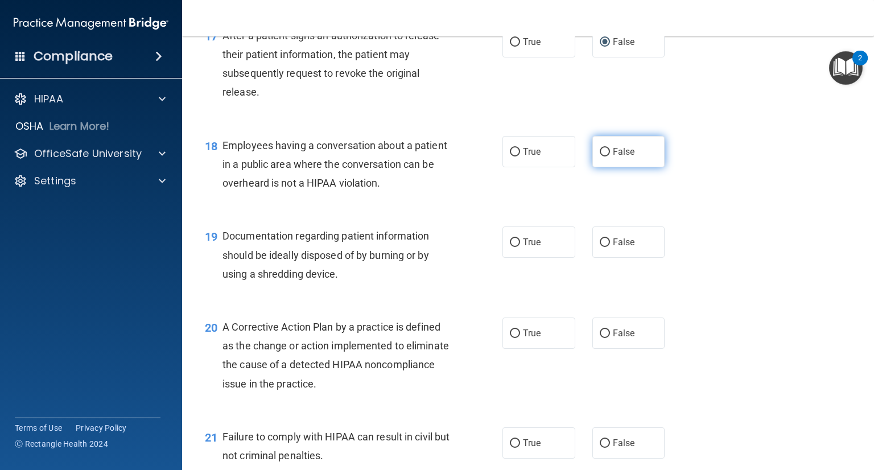
click at [600, 157] on input "False" at bounding box center [605, 152] width 10 height 9
radio input "true"
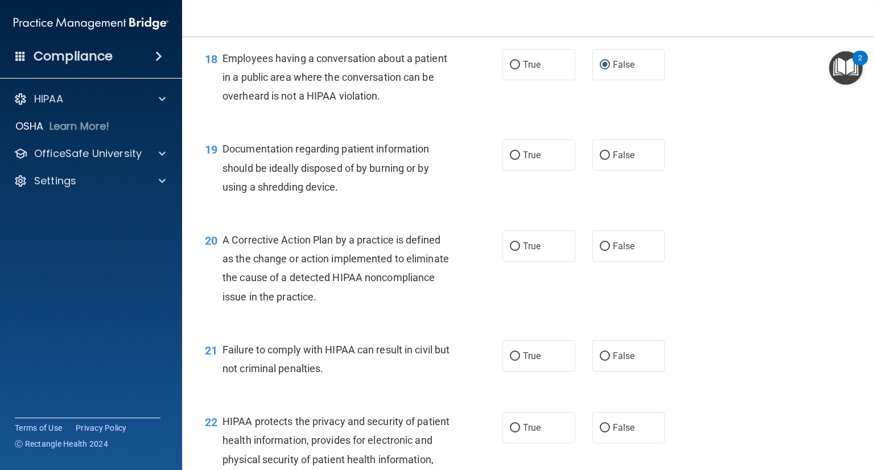
scroll to position [1707, 0]
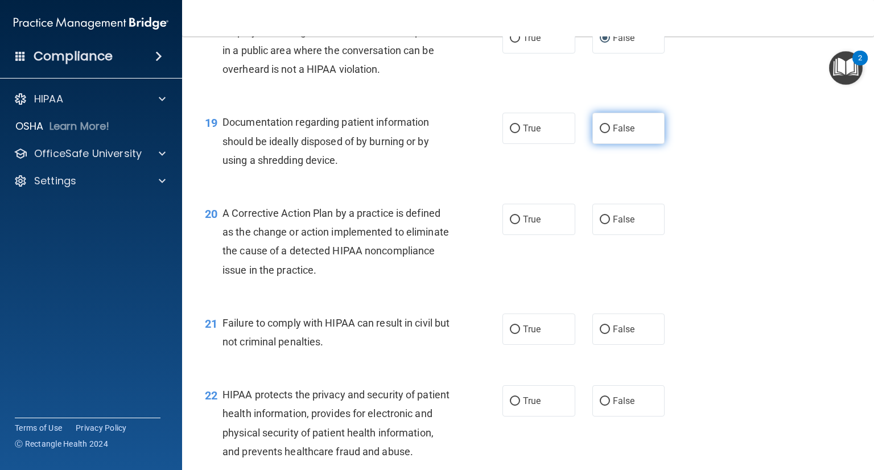
click at [600, 133] on input "False" at bounding box center [605, 129] width 10 height 9
radio input "true"
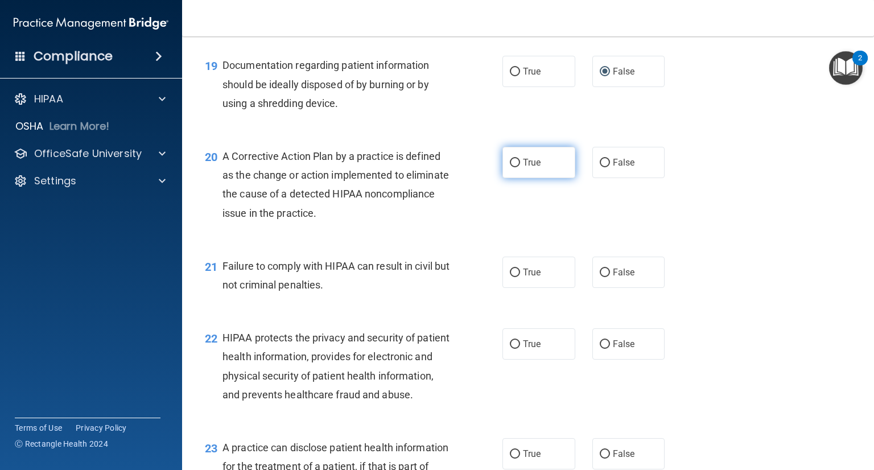
click at [511, 167] on input "True" at bounding box center [515, 163] width 10 height 9
radio input "true"
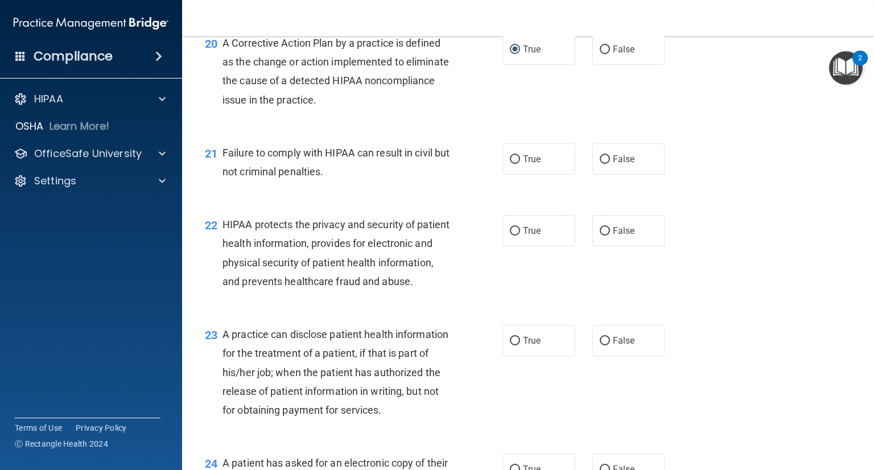
scroll to position [1878, 0]
click at [601, 163] on input "False" at bounding box center [605, 159] width 10 height 9
radio input "true"
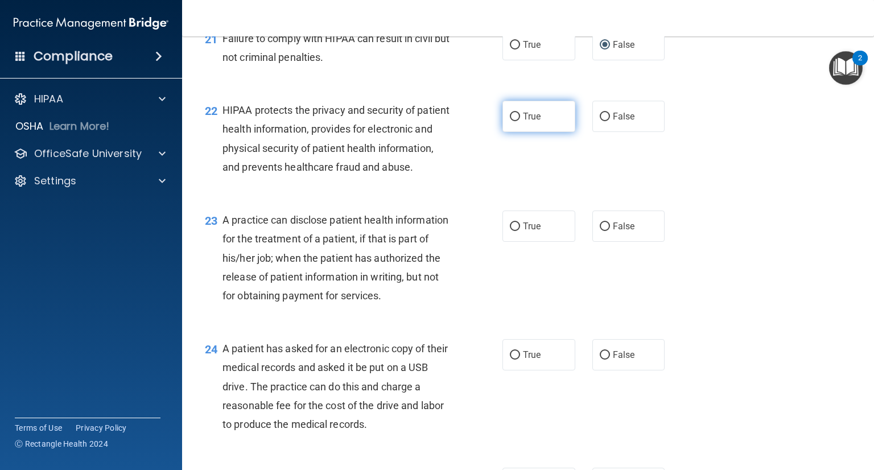
click at [523, 122] on span "True" at bounding box center [532, 116] width 18 height 11
click at [519, 121] on input "True" at bounding box center [515, 117] width 10 height 9
radio input "true"
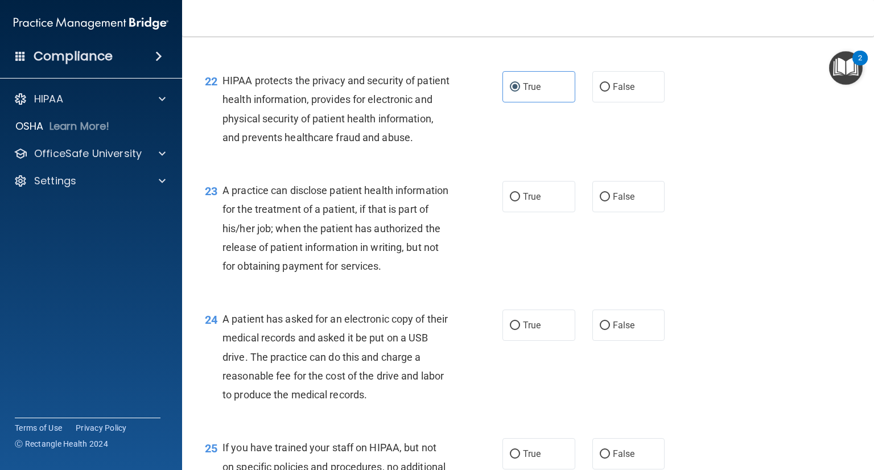
scroll to position [2049, 0]
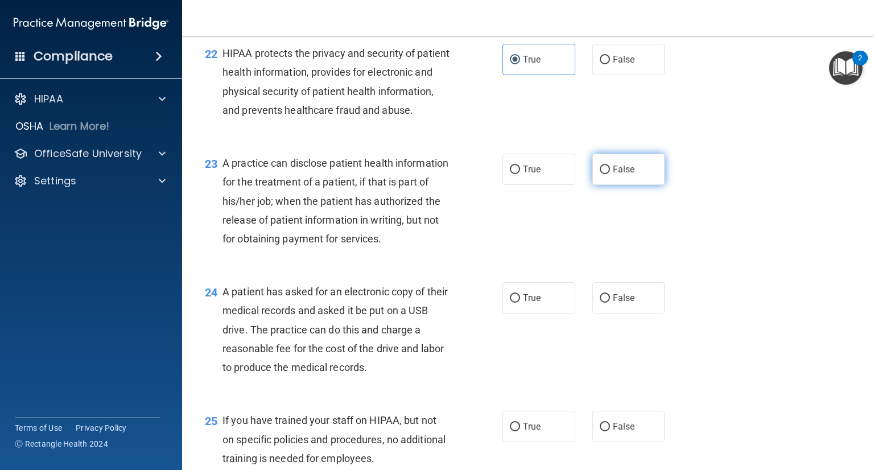
click at [613, 175] on span "False" at bounding box center [624, 169] width 22 height 11
click at [607, 174] on input "False" at bounding box center [605, 170] width 10 height 9
radio input "true"
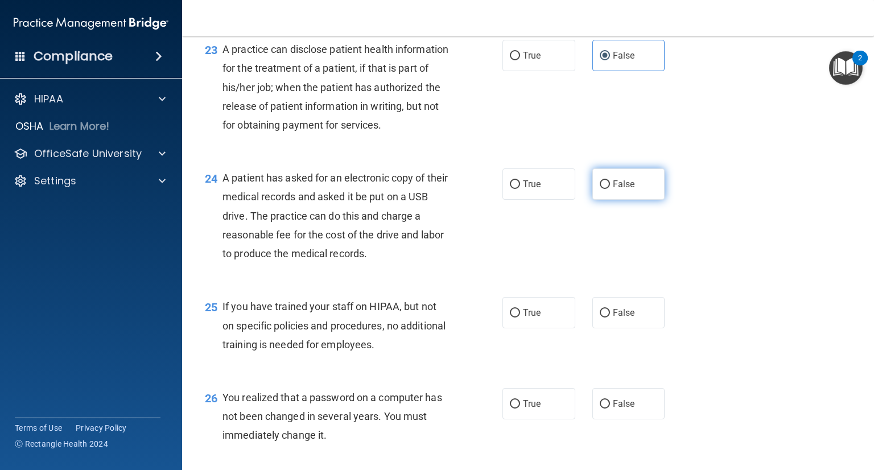
click at [600, 189] on input "False" at bounding box center [605, 184] width 10 height 9
radio input "true"
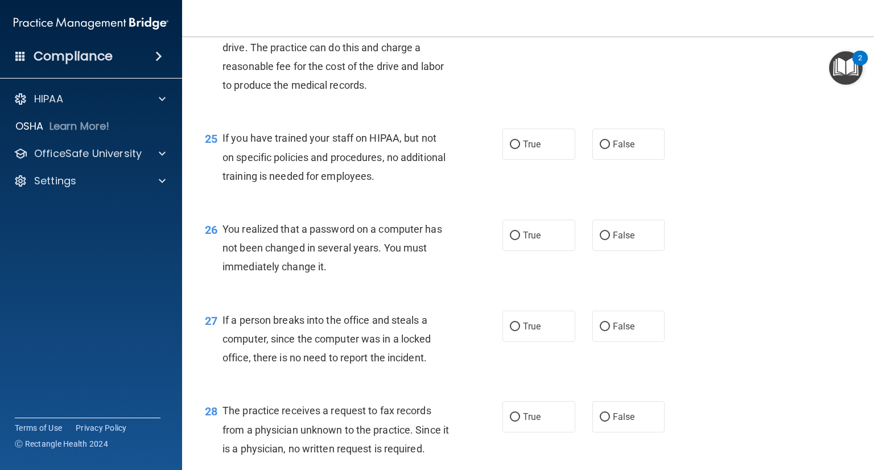
scroll to position [2333, 0]
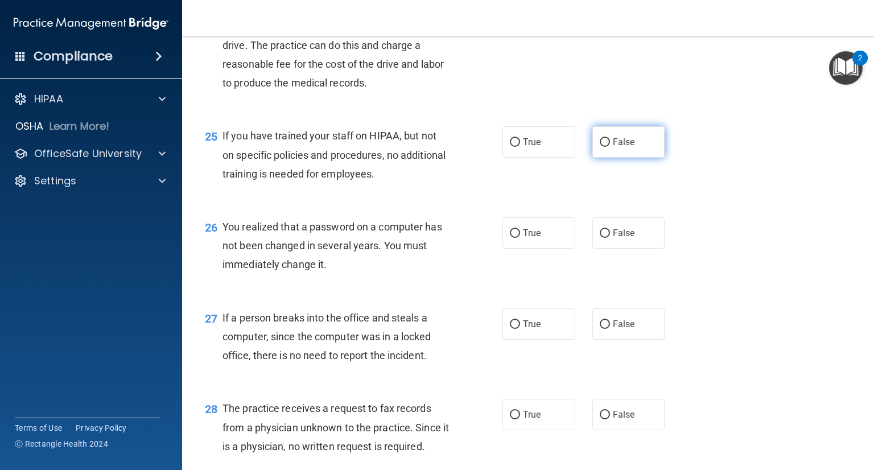
click at [603, 147] on input "False" at bounding box center [605, 142] width 10 height 9
radio input "true"
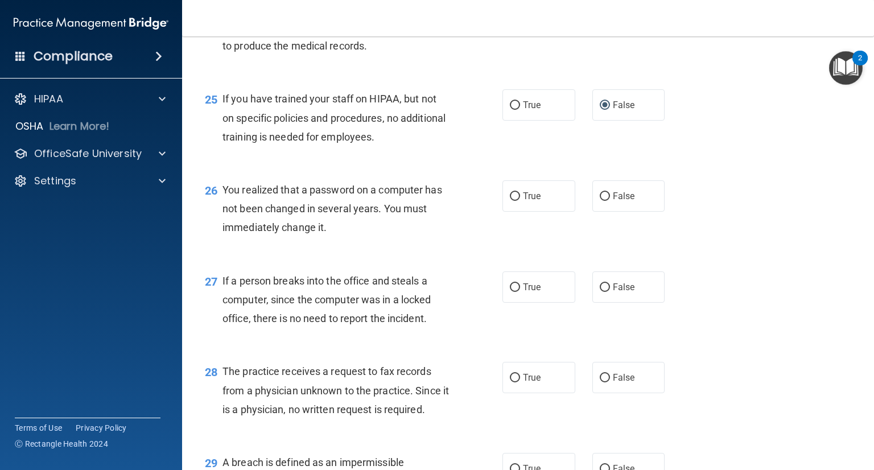
scroll to position [2447, 0]
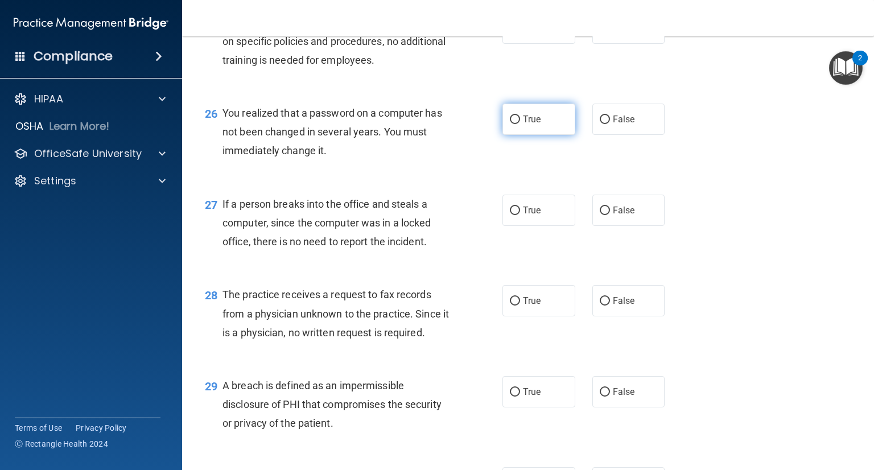
click at [511, 124] on input "True" at bounding box center [515, 120] width 10 height 9
radio input "true"
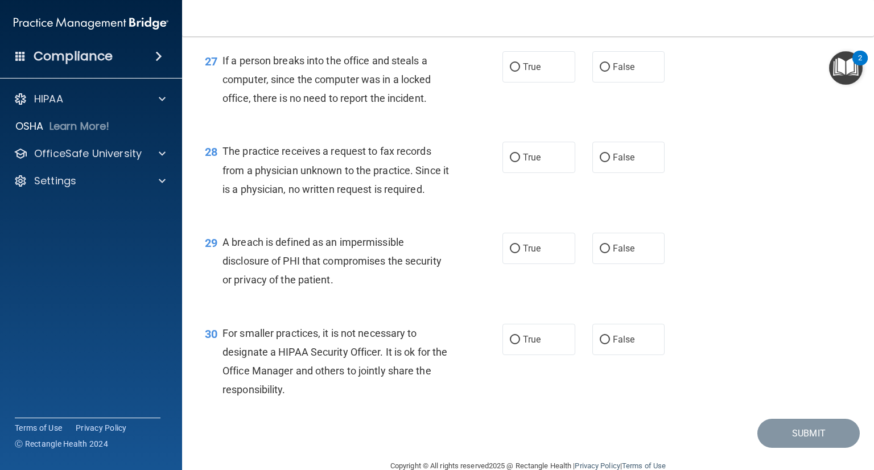
scroll to position [2618, 0]
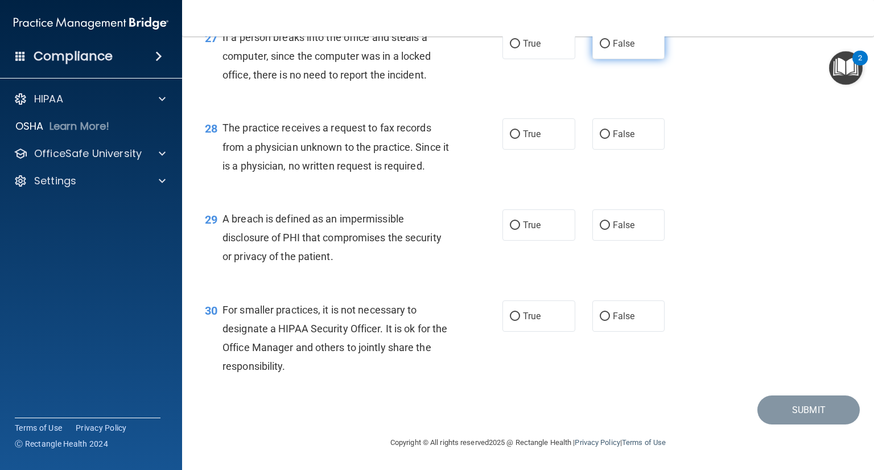
click at [602, 48] on input "False" at bounding box center [605, 44] width 10 height 9
radio input "true"
click at [515, 133] on input "True" at bounding box center [515, 134] width 10 height 9
radio input "true"
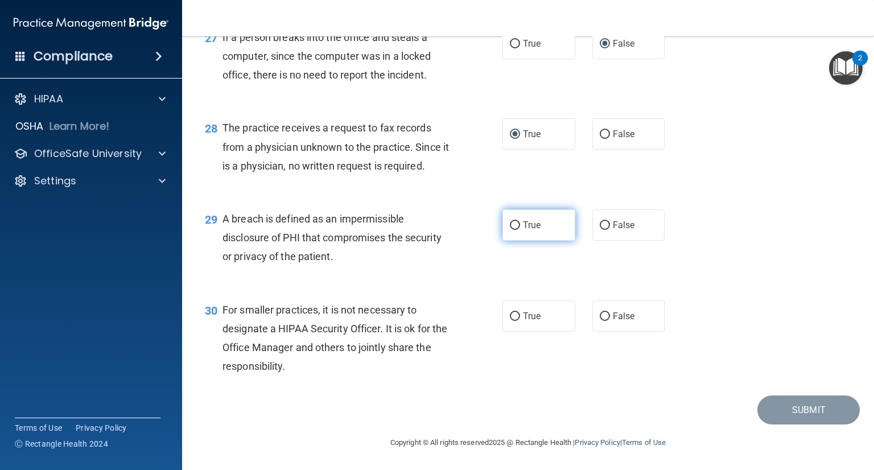
click at [510, 225] on input "True" at bounding box center [515, 225] width 10 height 9
radio input "true"
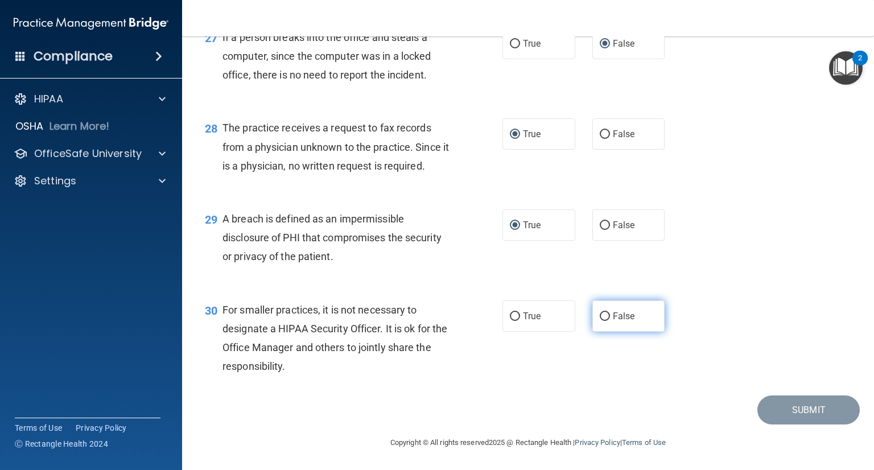
click at [602, 316] on input "False" at bounding box center [605, 316] width 10 height 9
radio input "true"
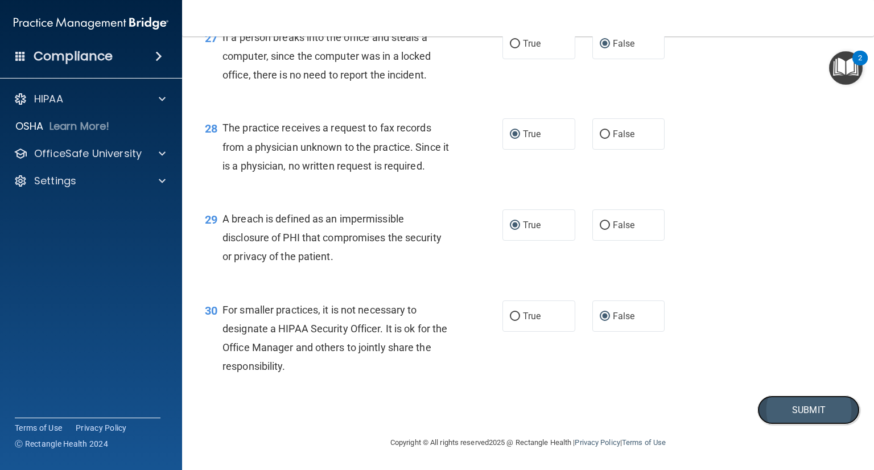
click at [788, 405] on button "Submit" at bounding box center [809, 410] width 102 height 29
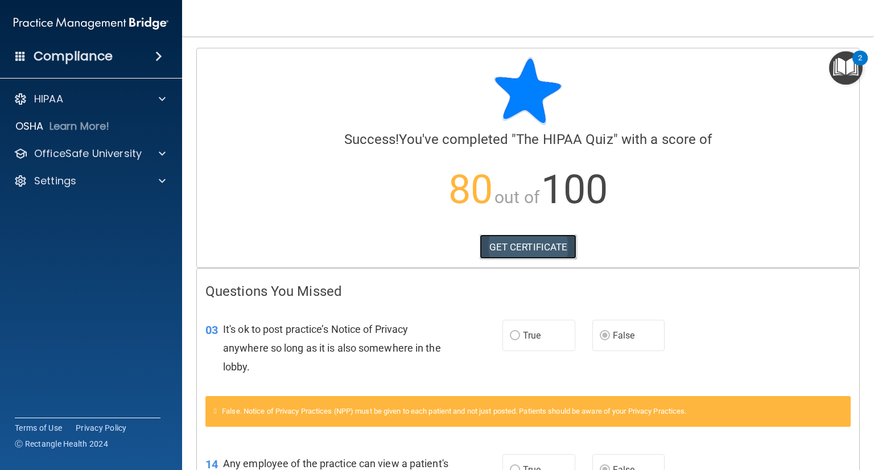
click at [506, 246] on link "GET CERTIFICATE" at bounding box center [528, 246] width 97 height 25
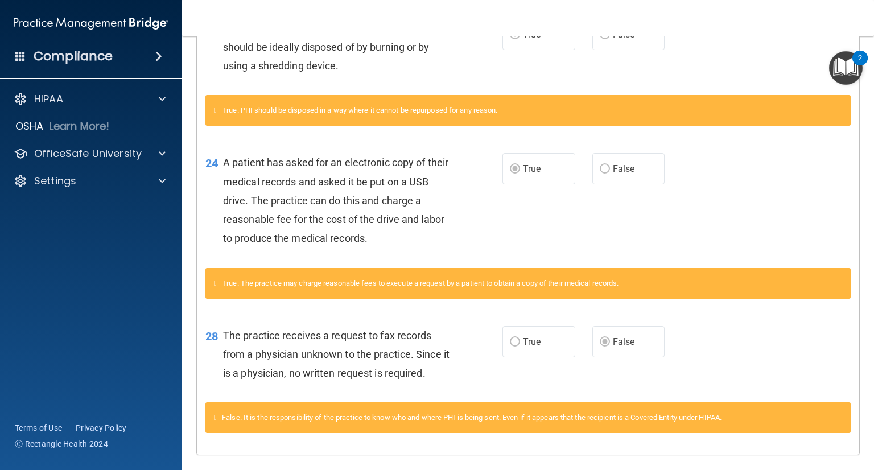
scroll to position [697, 0]
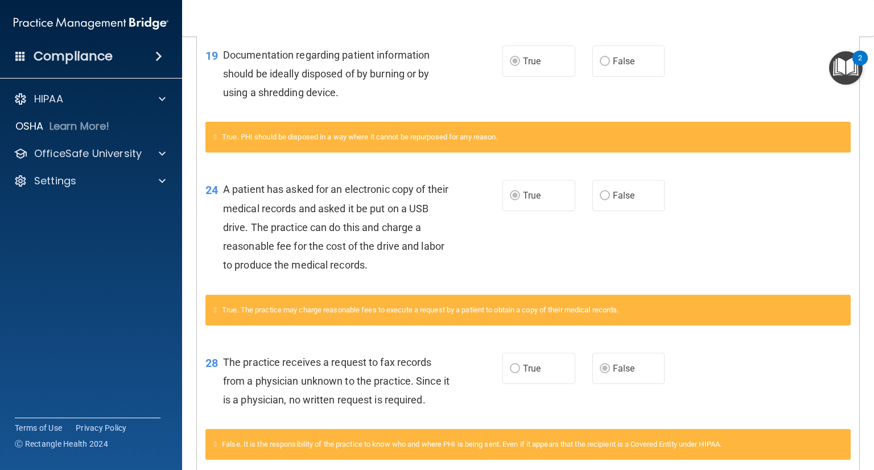
drag, startPoint x: 870, startPoint y: 57, endPoint x: 870, endPoint y: 52, distance: 5.7
click at [868, 55] on div "2" at bounding box center [860, 58] width 15 height 15
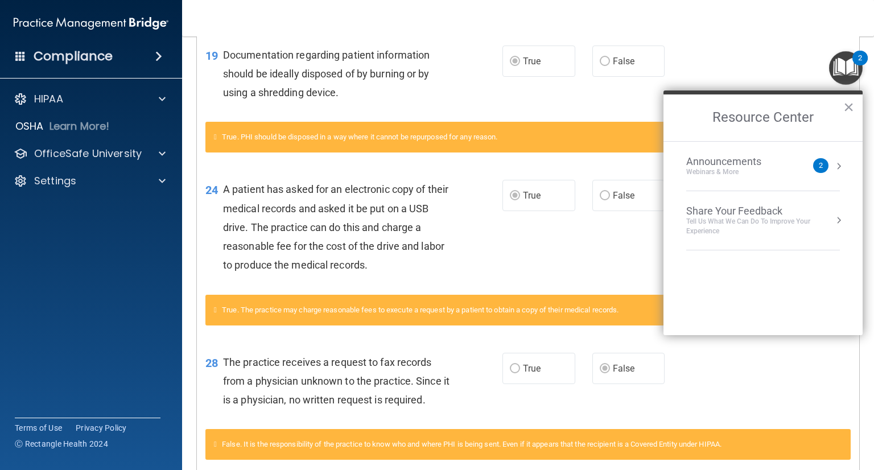
scroll to position [318, 0]
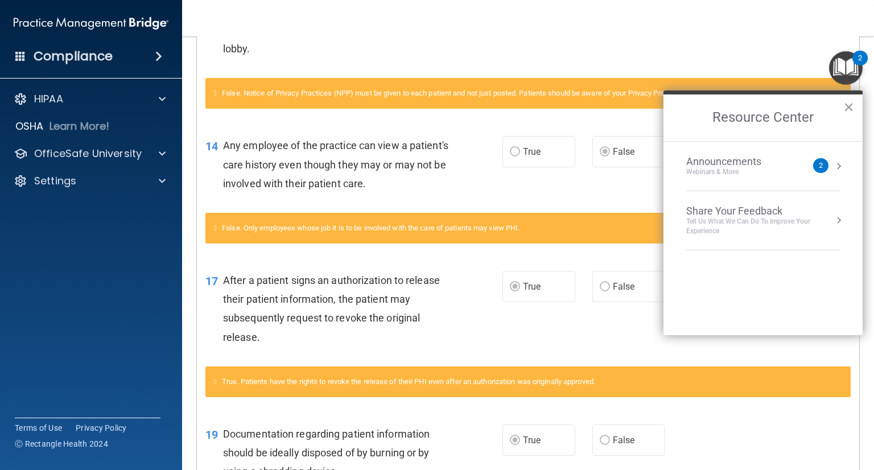
click at [692, 55] on div "03 It's ok to post practice’s Notice of Privacy anywhere so long as it is also …" at bounding box center [528, 32] width 662 height 91
click at [846, 106] on button "×" at bounding box center [848, 107] width 11 height 18
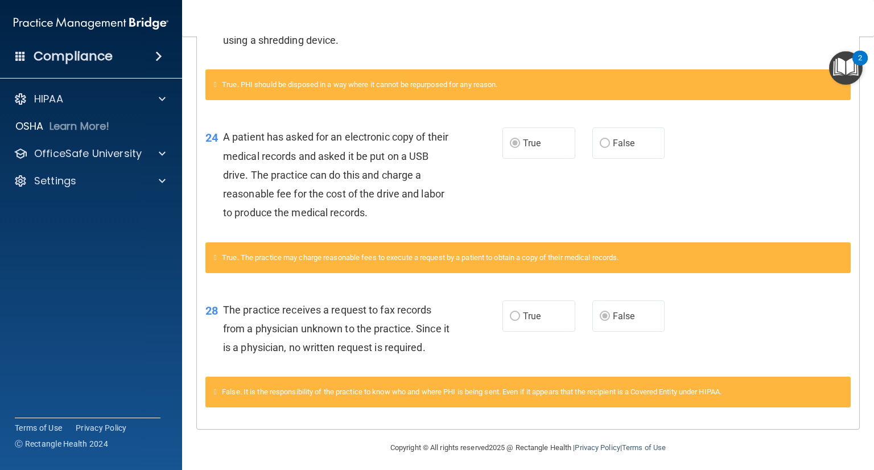
scroll to position [754, 0]
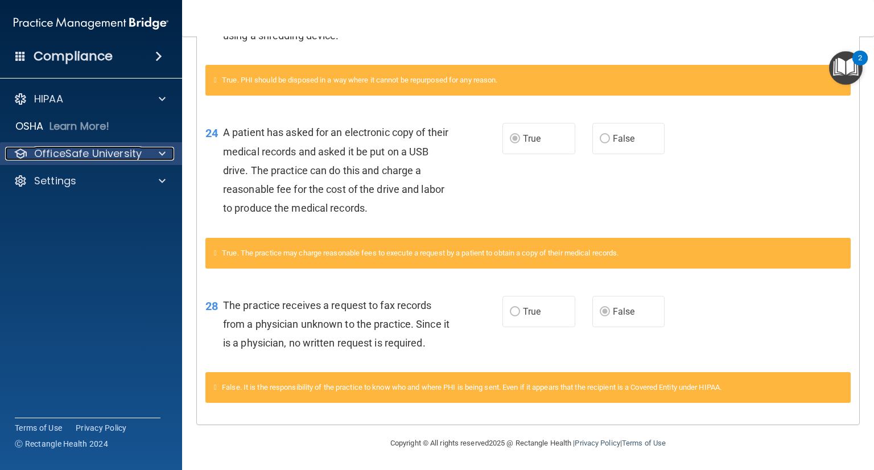
click at [93, 157] on p "OfficeSafe University" at bounding box center [88, 154] width 108 height 14
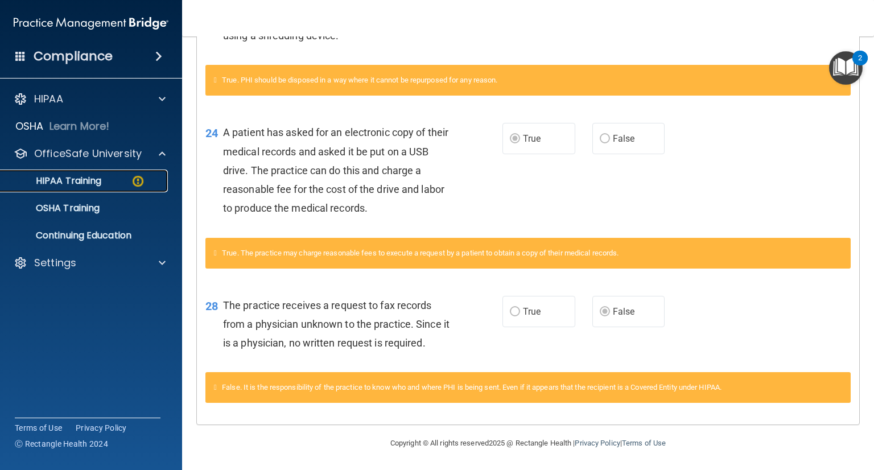
click at [91, 188] on link "HIPAA Training" at bounding box center [78, 181] width 179 height 23
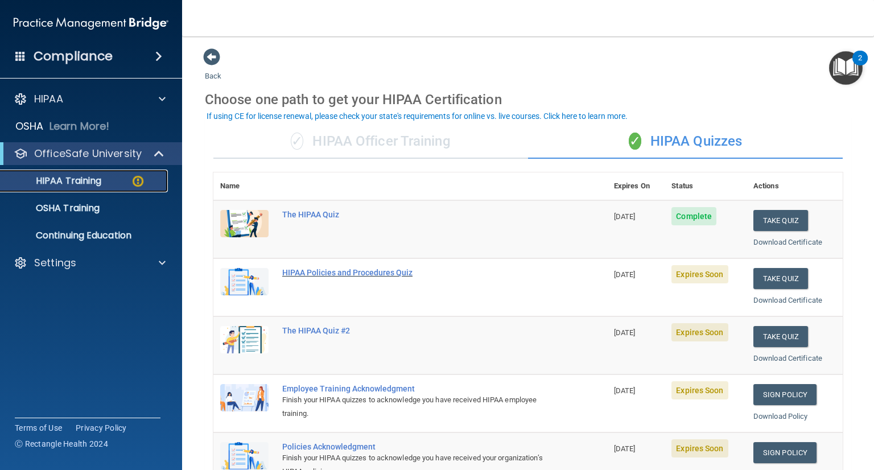
scroll to position [114, 0]
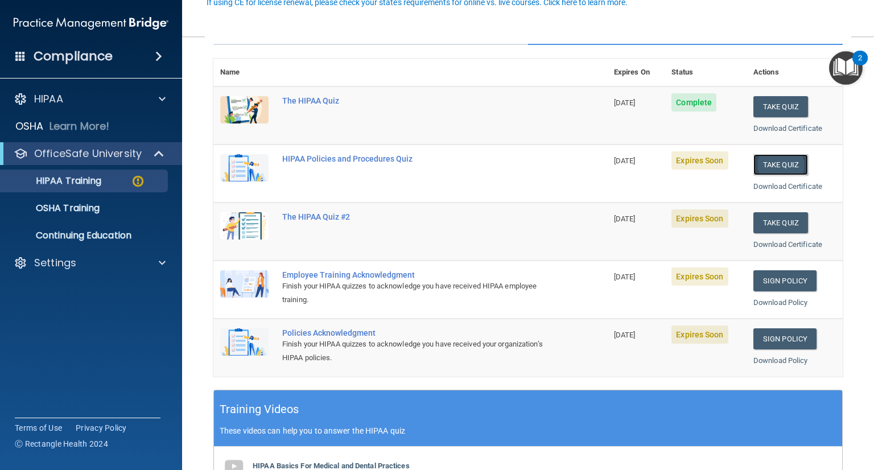
click at [791, 167] on button "Take Quiz" at bounding box center [781, 164] width 55 height 21
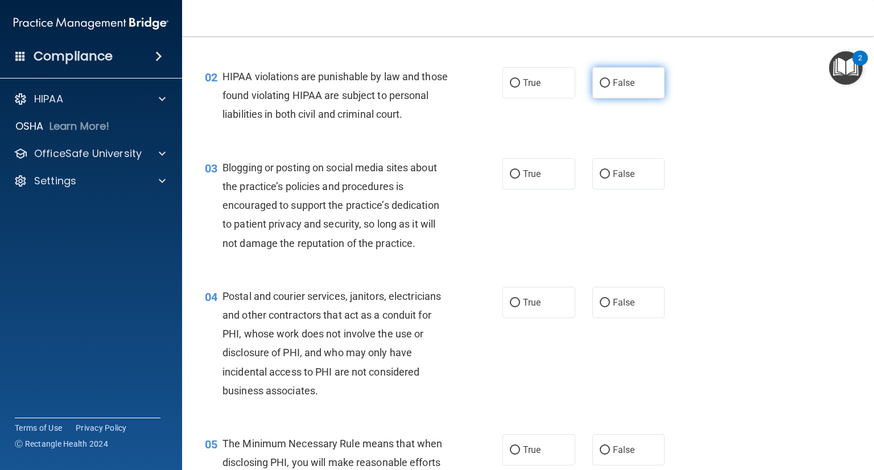
click at [613, 87] on span "False" at bounding box center [624, 82] width 22 height 11
click at [609, 87] on input "False" at bounding box center [605, 83] width 10 height 9
radio input "true"
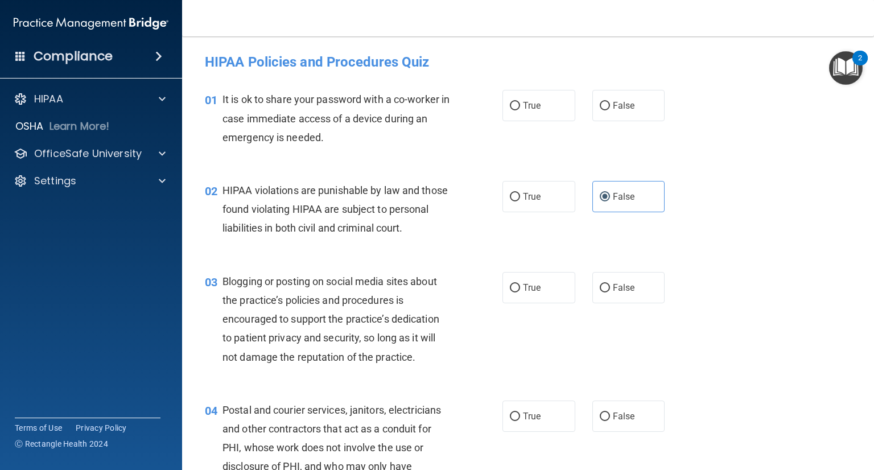
drag, startPoint x: 606, startPoint y: 110, endPoint x: 583, endPoint y: 126, distance: 28.3
click at [606, 110] on label "False" at bounding box center [628, 105] width 73 height 31
click at [606, 110] on input "False" at bounding box center [605, 106] width 10 height 9
radio input "true"
click at [517, 199] on label "True" at bounding box center [539, 196] width 73 height 31
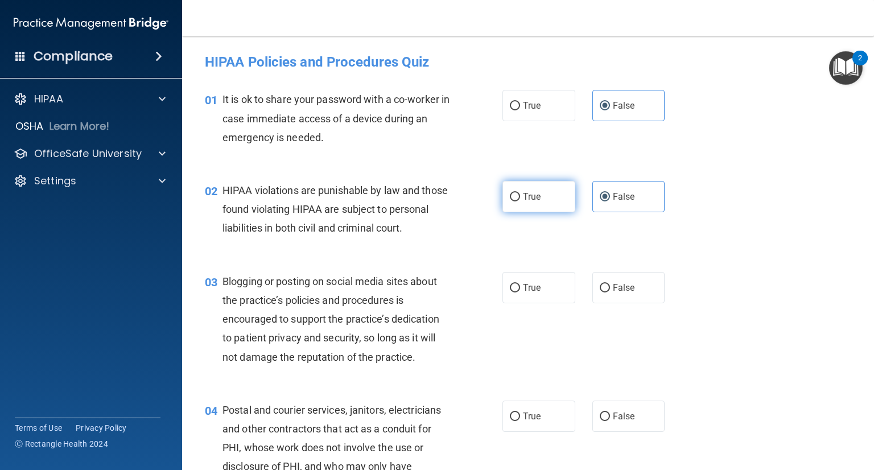
click at [517, 199] on input "True" at bounding box center [515, 197] width 10 height 9
radio input "true"
radio input "false"
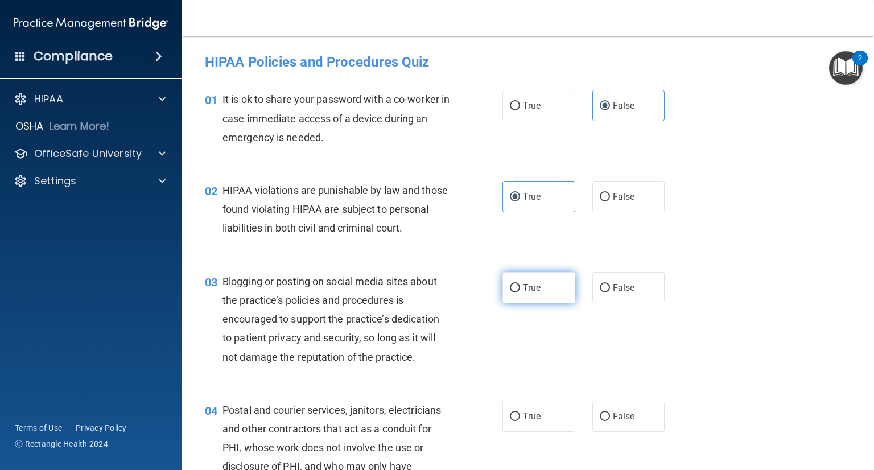
click at [514, 293] on input "True" at bounding box center [515, 288] width 10 height 9
radio input "true"
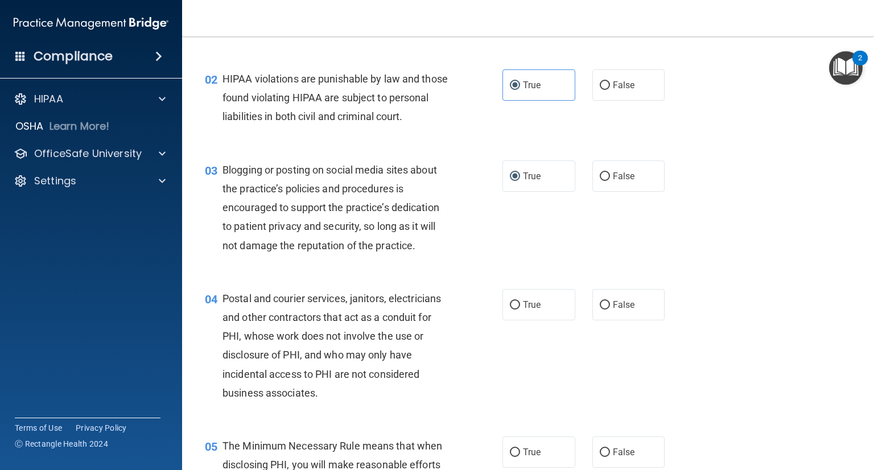
scroll to position [114, 0]
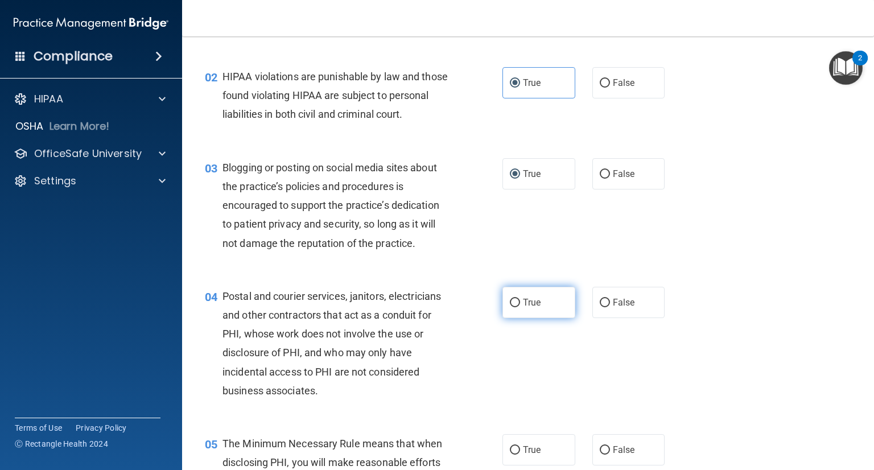
click at [520, 318] on label "True" at bounding box center [539, 302] width 73 height 31
click at [520, 307] on input "True" at bounding box center [515, 303] width 10 height 9
radio input "true"
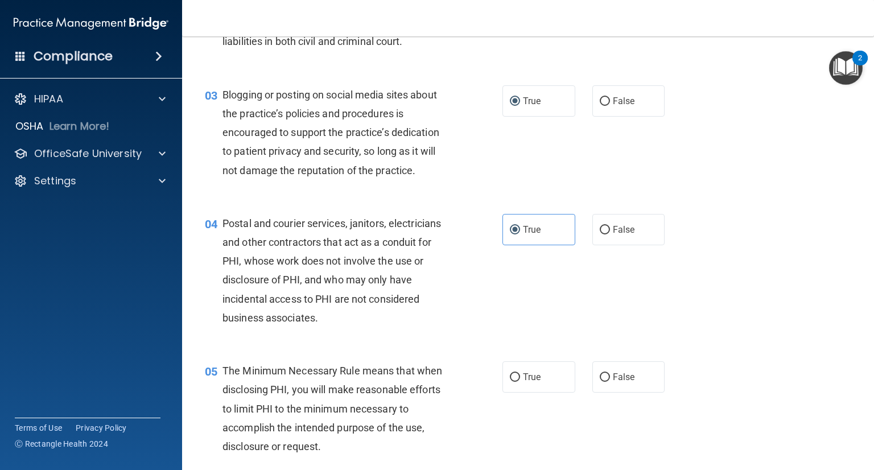
scroll to position [228, 0]
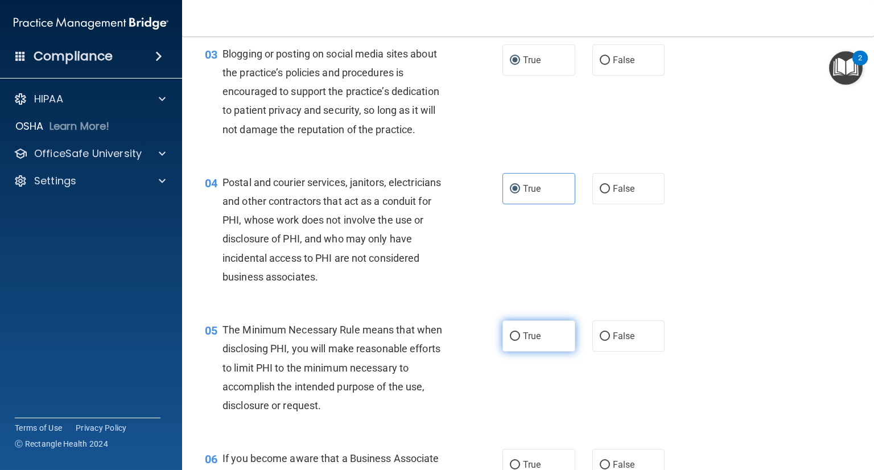
drag, startPoint x: 513, startPoint y: 355, endPoint x: 537, endPoint y: 347, distance: 25.2
click at [513, 341] on input "True" at bounding box center [515, 336] width 10 height 9
radio input "true"
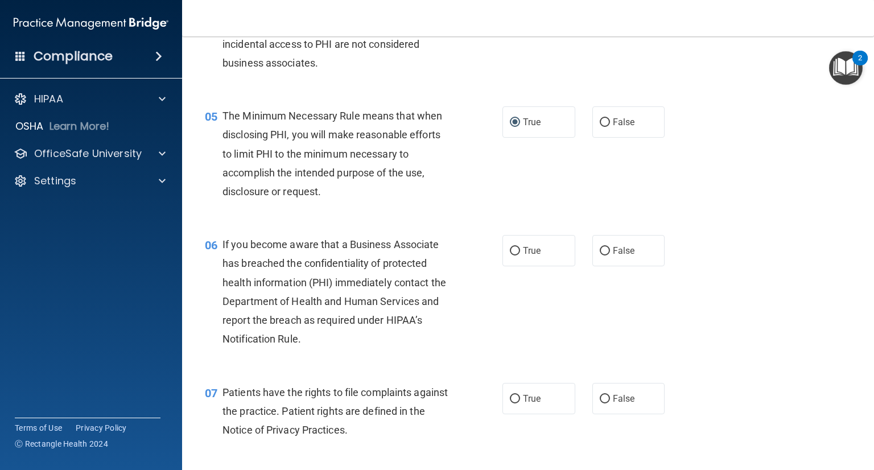
scroll to position [455, 0]
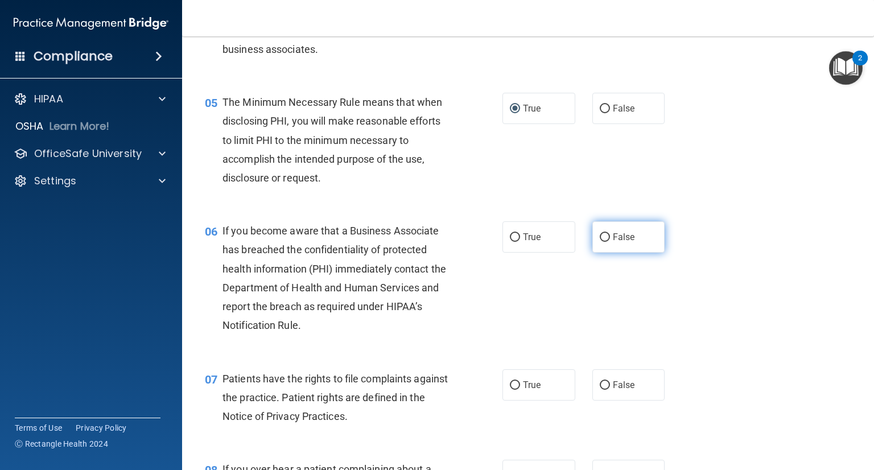
click at [604, 253] on label "False" at bounding box center [628, 236] width 73 height 31
click at [604, 242] on input "False" at bounding box center [605, 237] width 10 height 9
radio input "true"
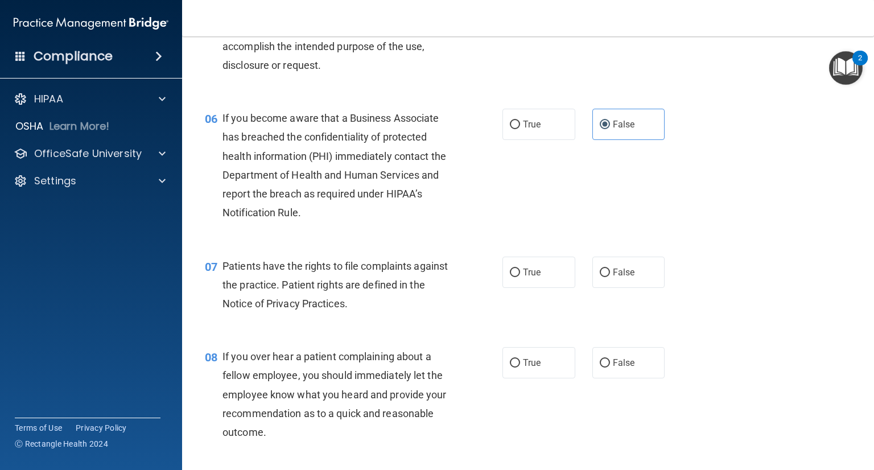
scroll to position [569, 0]
click at [512, 276] on input "True" at bounding box center [515, 271] width 10 height 9
radio input "true"
click at [600, 367] on input "False" at bounding box center [605, 362] width 10 height 9
radio input "true"
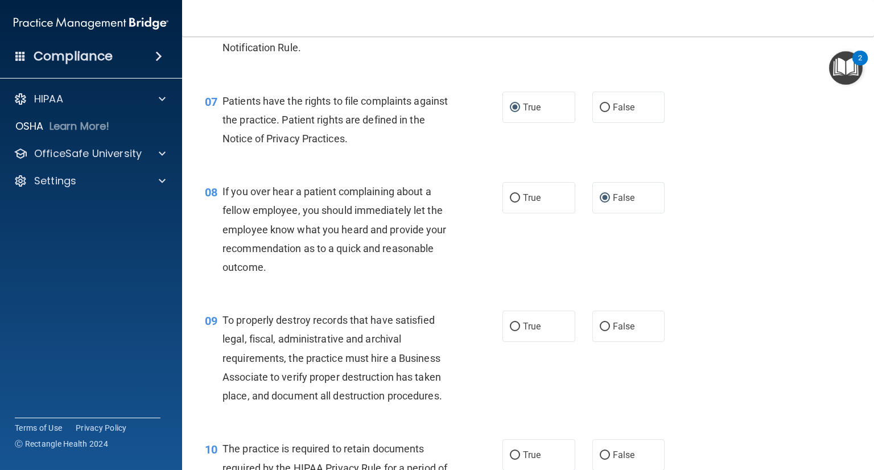
scroll to position [740, 0]
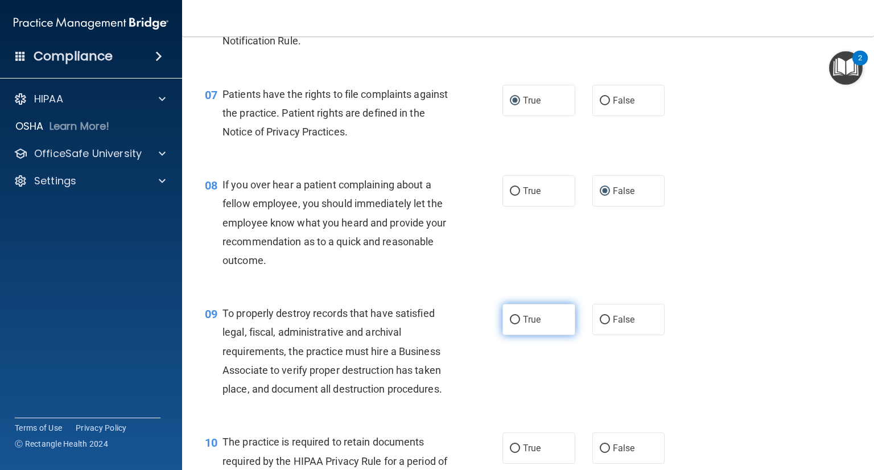
click at [511, 324] on input "True" at bounding box center [515, 320] width 10 height 9
radio input "true"
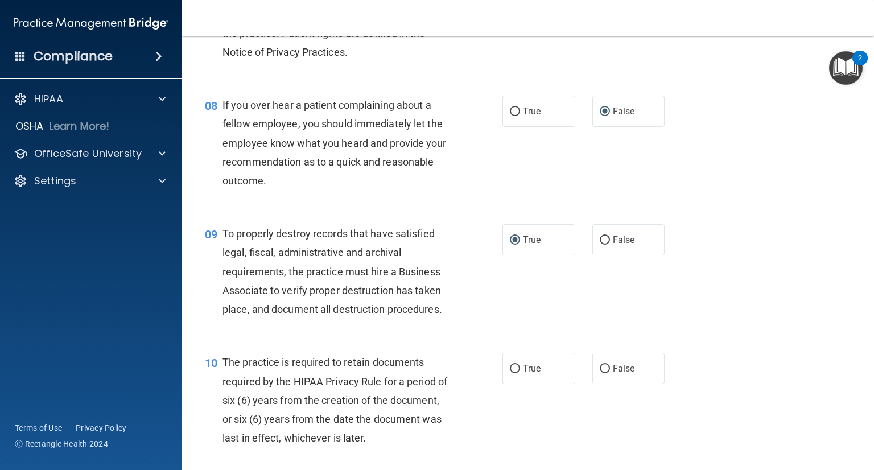
scroll to position [911, 0]
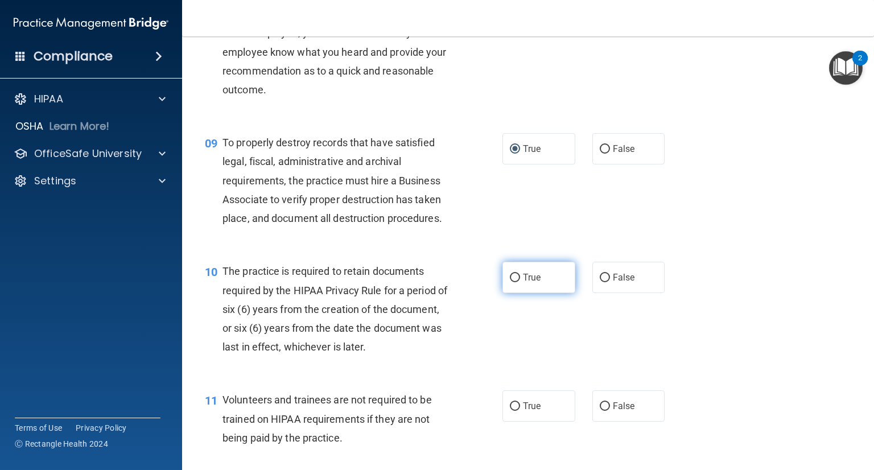
click at [516, 293] on label "True" at bounding box center [539, 277] width 73 height 31
click at [516, 282] on input "True" at bounding box center [515, 278] width 10 height 9
radio input "true"
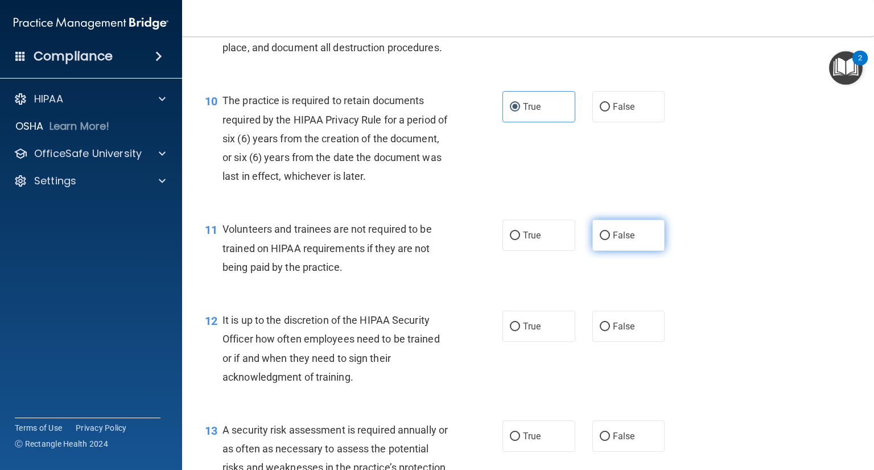
click at [613, 241] on span "False" at bounding box center [624, 235] width 22 height 11
click at [609, 240] on input "False" at bounding box center [605, 236] width 10 height 9
radio input "true"
click at [600, 331] on input "False" at bounding box center [605, 327] width 10 height 9
radio input "true"
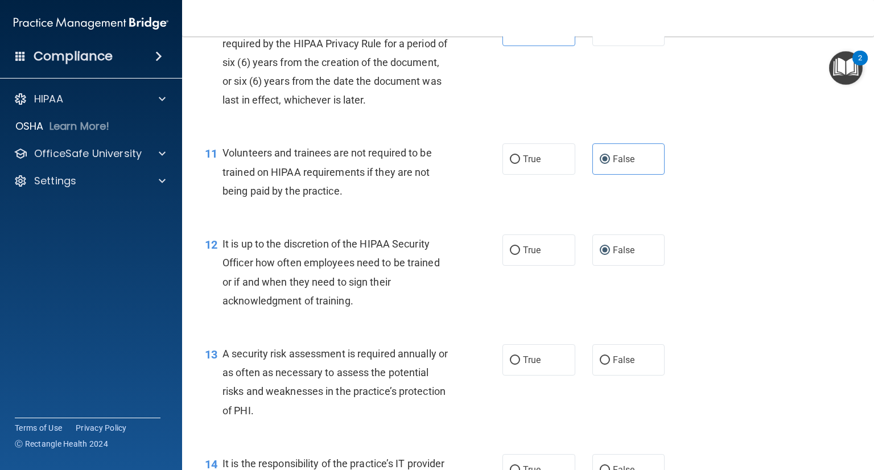
scroll to position [1309, 0]
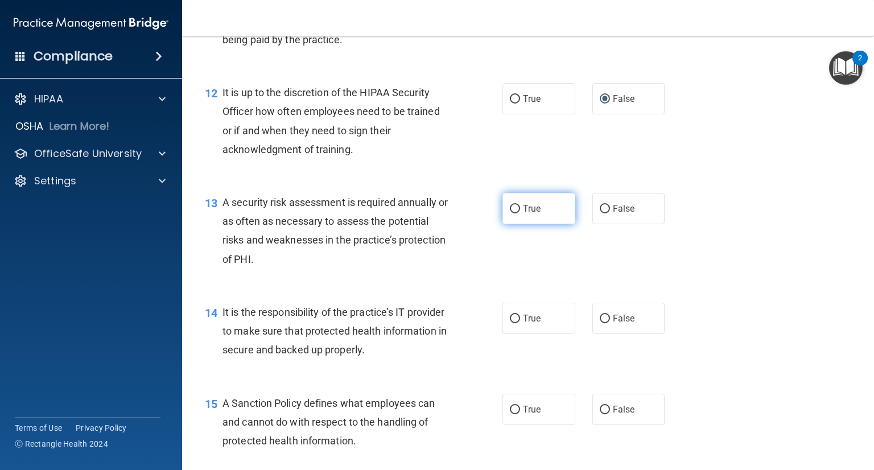
click at [512, 213] on input "True" at bounding box center [515, 209] width 10 height 9
radio input "true"
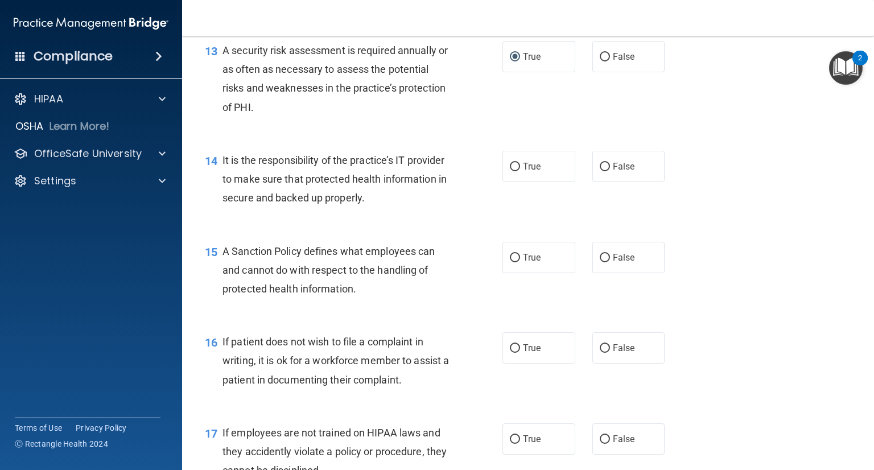
scroll to position [1480, 0]
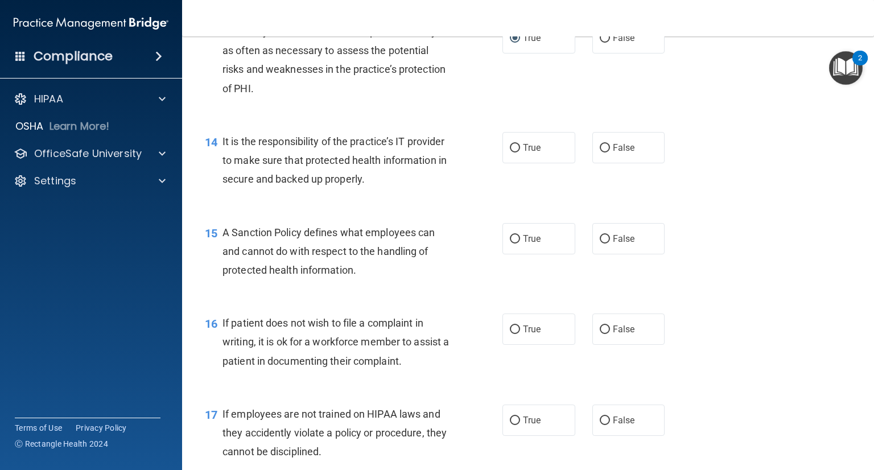
drag, startPoint x: 614, startPoint y: 174, endPoint x: 607, endPoint y: 207, distance: 34.2
click at [612, 163] on label "False" at bounding box center [628, 147] width 73 height 31
click at [610, 153] on input "False" at bounding box center [605, 148] width 10 height 9
radio input "true"
click at [611, 254] on label "False" at bounding box center [628, 238] width 73 height 31
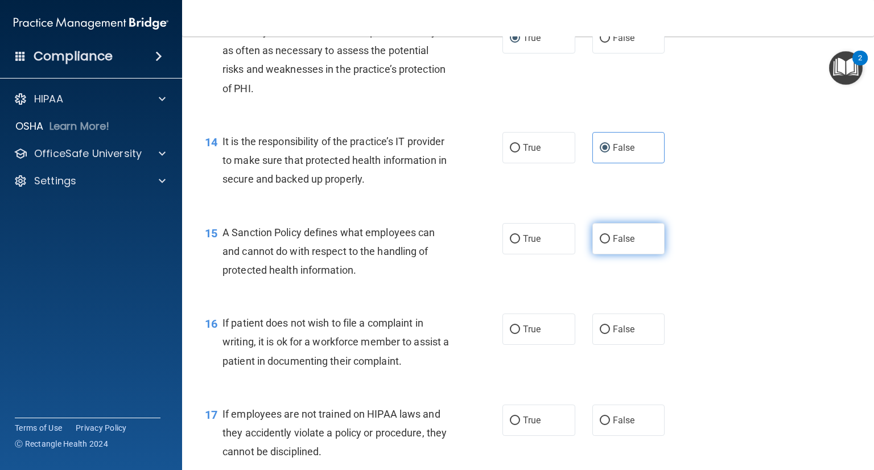
click at [610, 244] on input "False" at bounding box center [605, 239] width 10 height 9
radio input "true"
drag, startPoint x: 515, startPoint y: 348, endPoint x: 603, endPoint y: 331, distance: 90.4
click at [515, 334] on input "True" at bounding box center [515, 330] width 10 height 9
radio input "true"
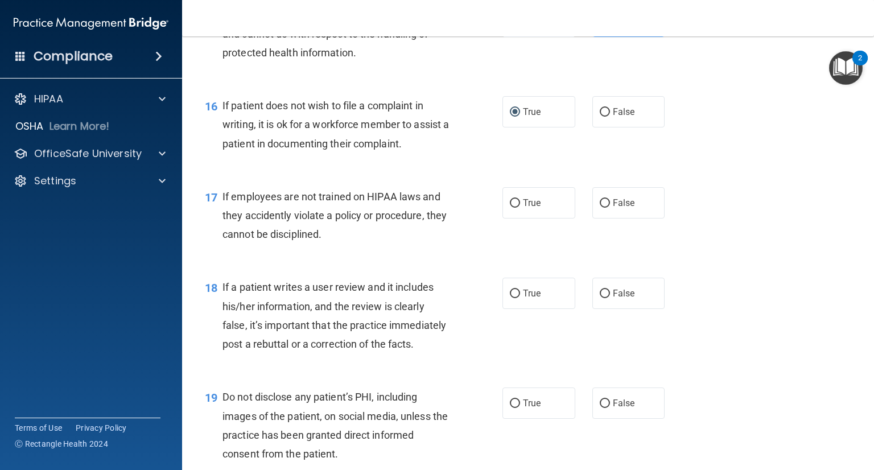
scroll to position [1707, 0]
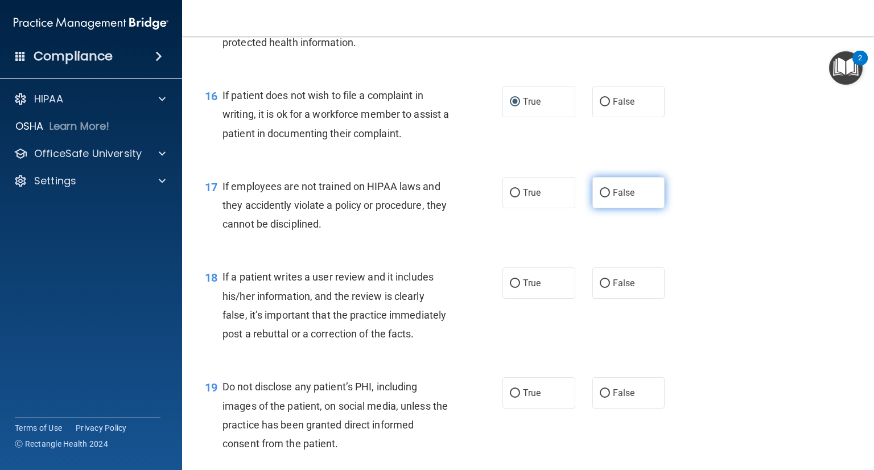
click at [613, 198] on span "False" at bounding box center [624, 192] width 22 height 11
click at [607, 197] on input "False" at bounding box center [605, 193] width 10 height 9
radio input "true"
click at [602, 288] on input "False" at bounding box center [605, 283] width 10 height 9
radio input "true"
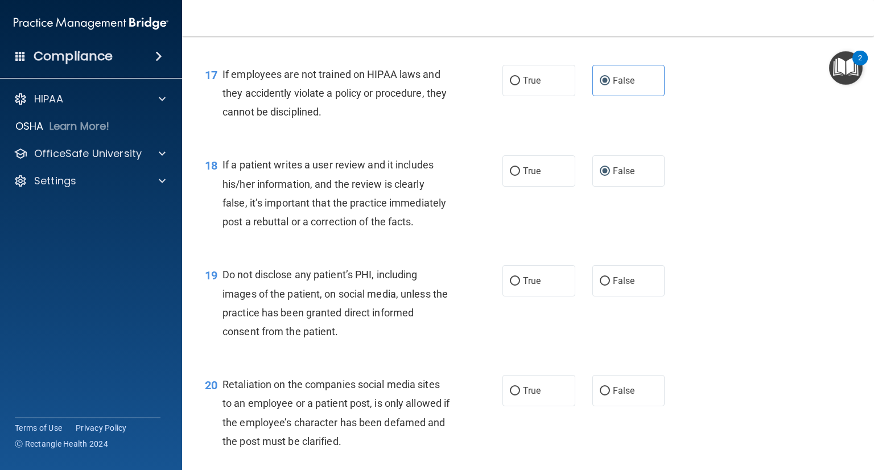
scroll to position [1821, 0]
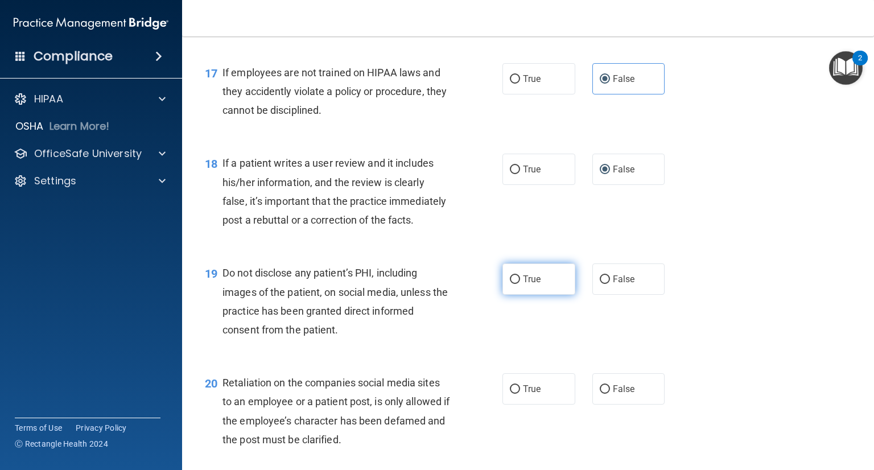
click at [526, 295] on label "True" at bounding box center [539, 279] width 73 height 31
click at [520, 284] on input "True" at bounding box center [515, 279] width 10 height 9
radio input "true"
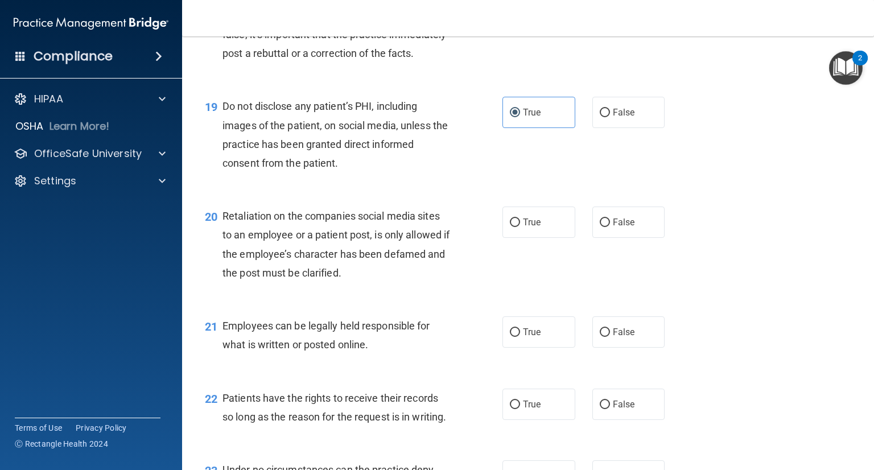
scroll to position [1992, 0]
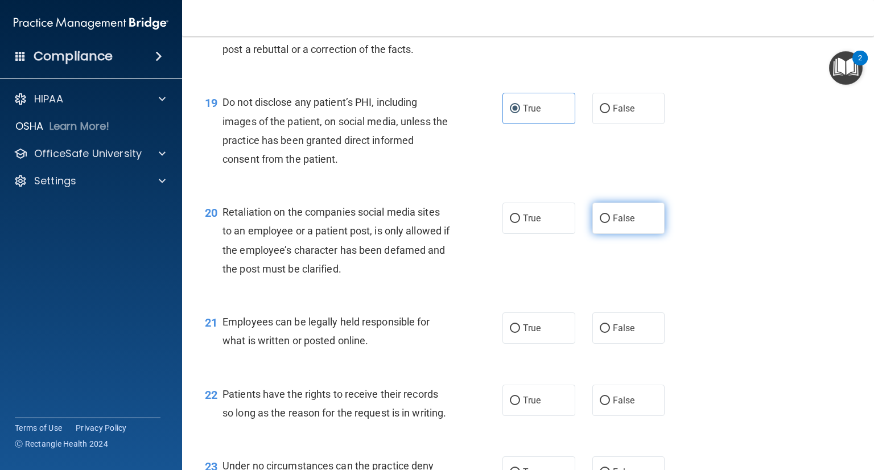
click at [636, 234] on label "False" at bounding box center [628, 218] width 73 height 31
click at [610, 223] on input "False" at bounding box center [605, 219] width 10 height 9
radio input "true"
click at [523, 334] on span "True" at bounding box center [532, 328] width 18 height 11
click at [520, 333] on input "True" at bounding box center [515, 328] width 10 height 9
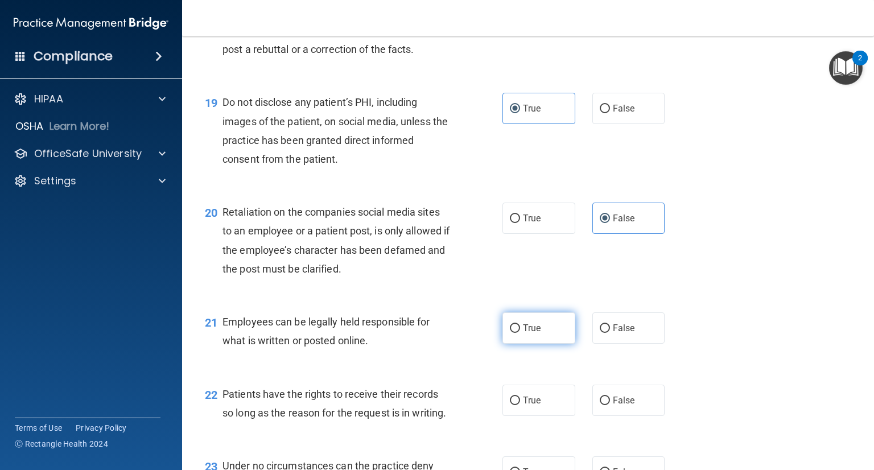
radio input "true"
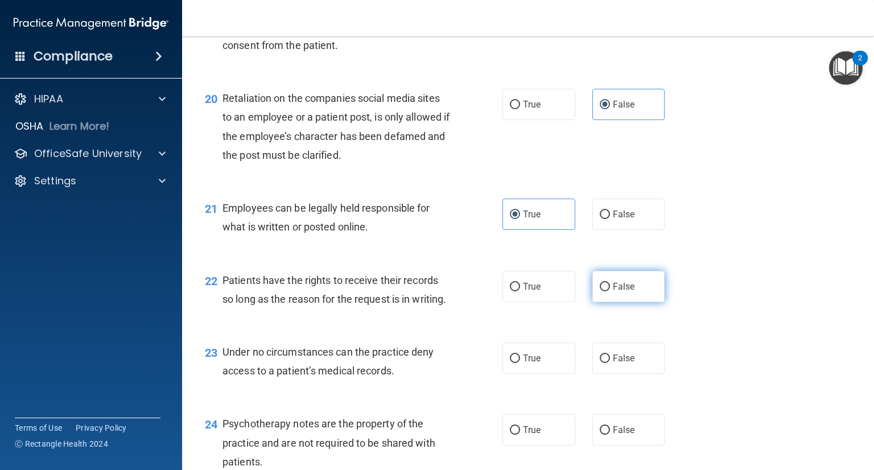
scroll to position [2220, 0]
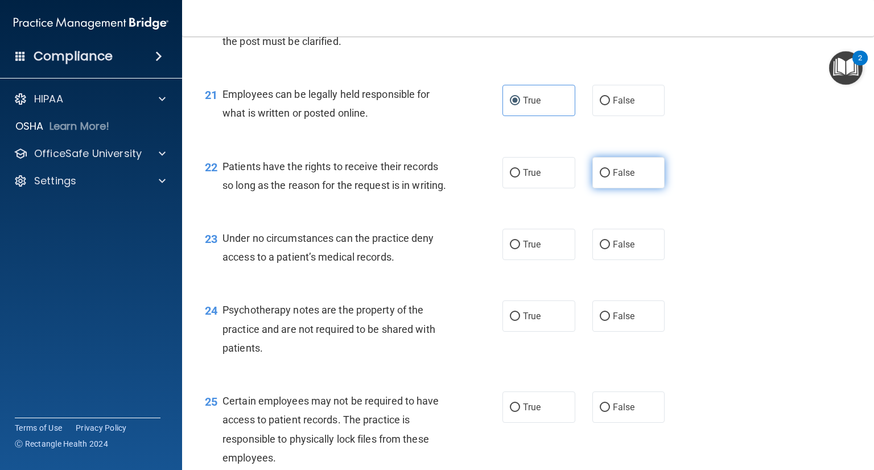
click at [613, 178] on span "False" at bounding box center [624, 172] width 22 height 11
click at [609, 178] on input "False" at bounding box center [605, 173] width 10 height 9
radio input "true"
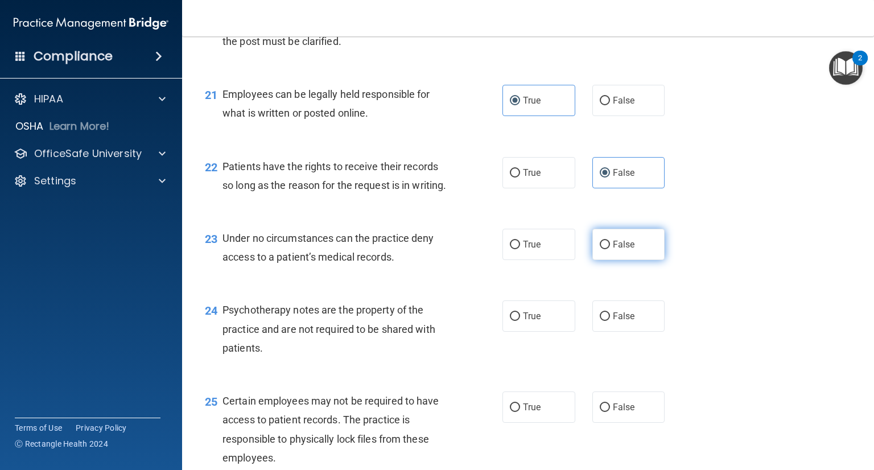
click at [603, 249] on input "False" at bounding box center [605, 245] width 10 height 9
radio input "true"
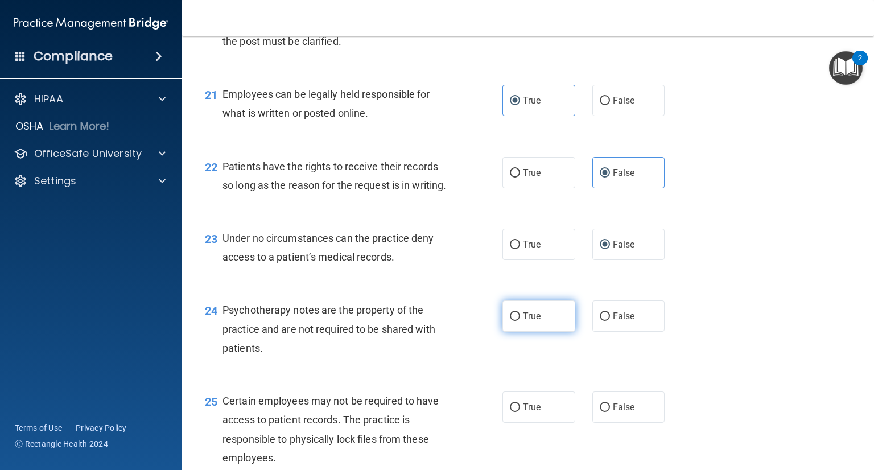
click at [524, 322] on span "True" at bounding box center [532, 316] width 18 height 11
click at [520, 321] on input "True" at bounding box center [515, 316] width 10 height 9
radio input "true"
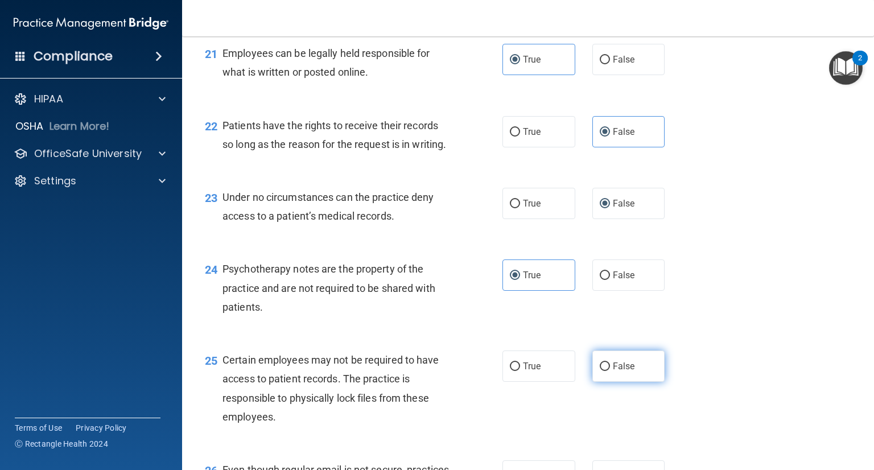
scroll to position [2333, 0]
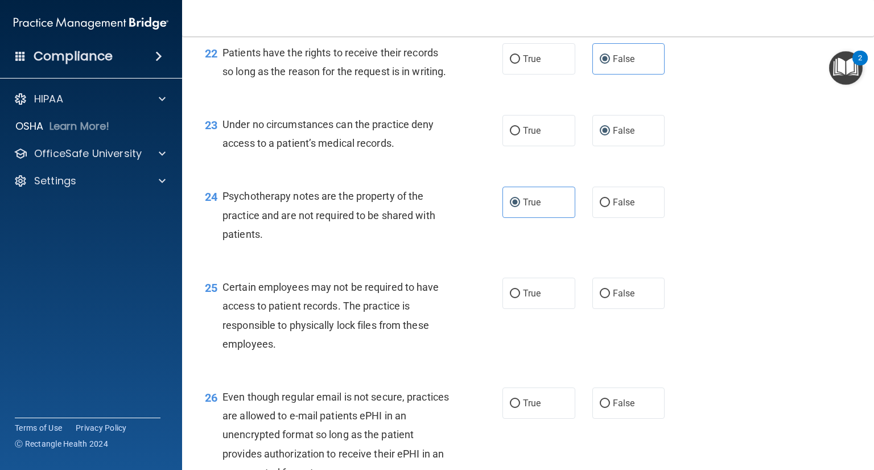
drag, startPoint x: 540, startPoint y: 351, endPoint x: 729, endPoint y: 331, distance: 190.0
click at [541, 309] on label "True" at bounding box center [539, 293] width 73 height 31
click at [520, 298] on input "True" at bounding box center [515, 294] width 10 height 9
radio input "true"
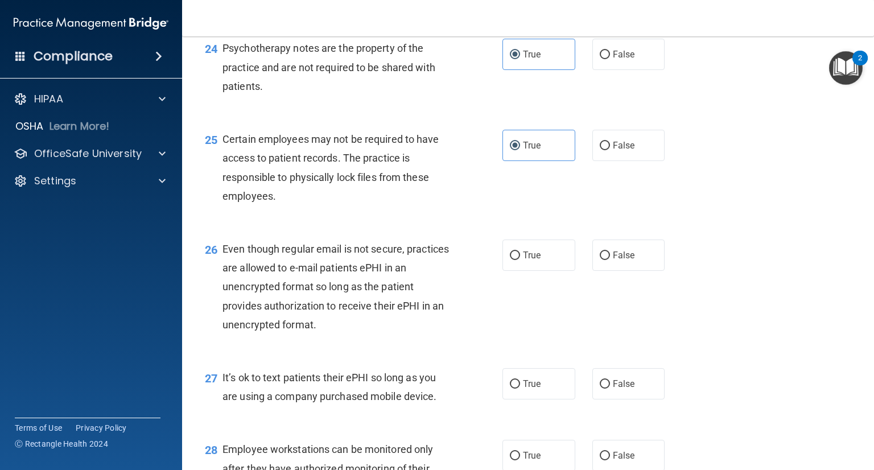
scroll to position [2504, 0]
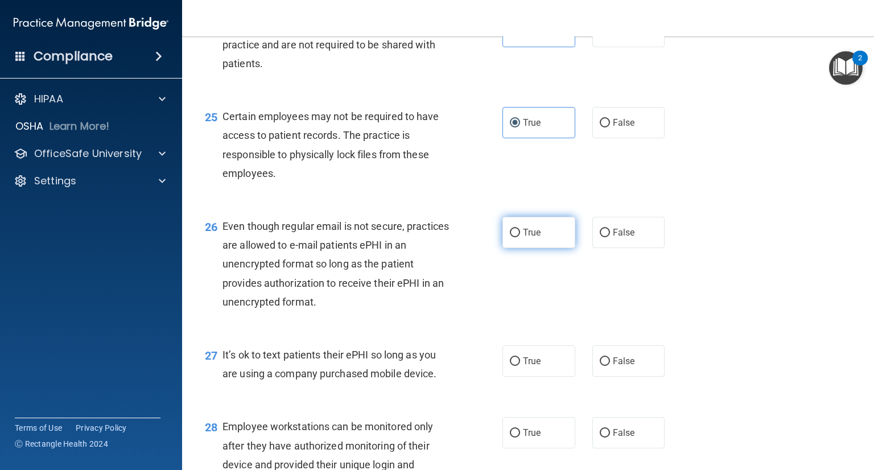
click at [549, 248] on label "True" at bounding box center [539, 232] width 73 height 31
click at [520, 237] on input "True" at bounding box center [515, 233] width 10 height 9
radio input "true"
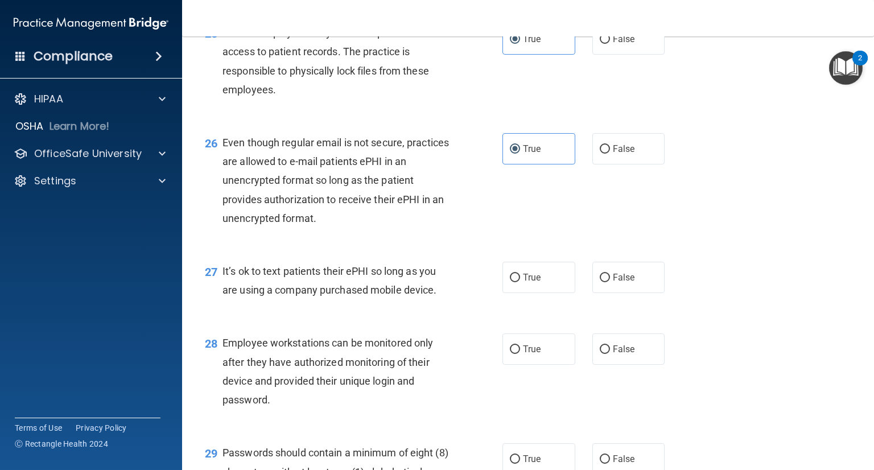
scroll to position [2732, 0]
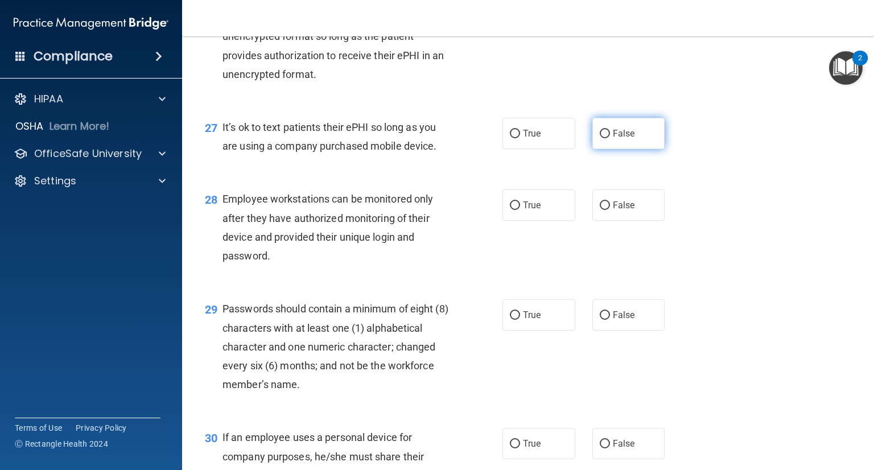
click at [649, 149] on label "False" at bounding box center [628, 133] width 73 height 31
click at [610, 138] on input "False" at bounding box center [605, 134] width 10 height 9
radio input "true"
click at [635, 221] on label "False" at bounding box center [628, 205] width 73 height 31
click at [610, 210] on input "False" at bounding box center [605, 205] width 10 height 9
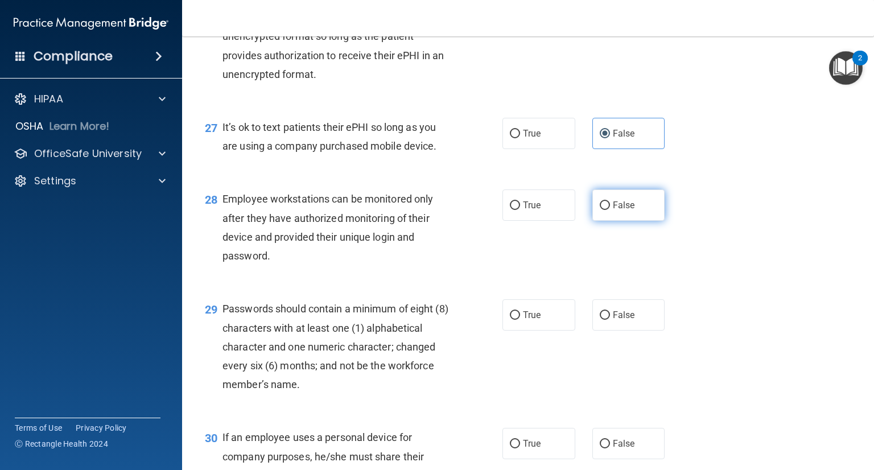
radio input "true"
click at [523, 320] on span "True" at bounding box center [532, 315] width 18 height 11
click at [518, 320] on input "True" at bounding box center [515, 315] width 10 height 9
radio input "true"
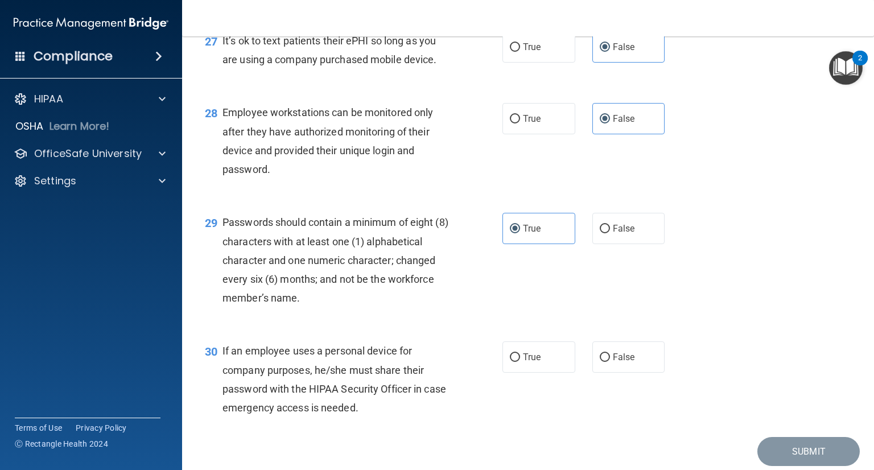
scroll to position [2903, 0]
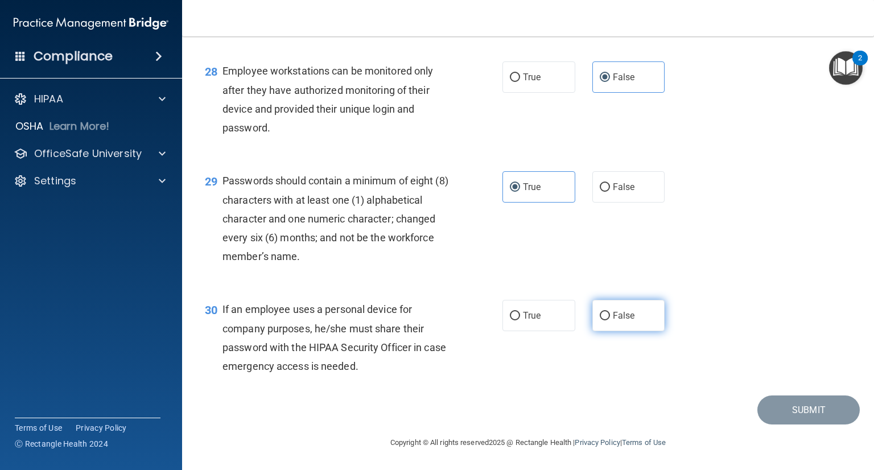
click at [624, 324] on label "False" at bounding box center [628, 315] width 73 height 31
click at [610, 320] on input "False" at bounding box center [605, 316] width 10 height 9
radio input "true"
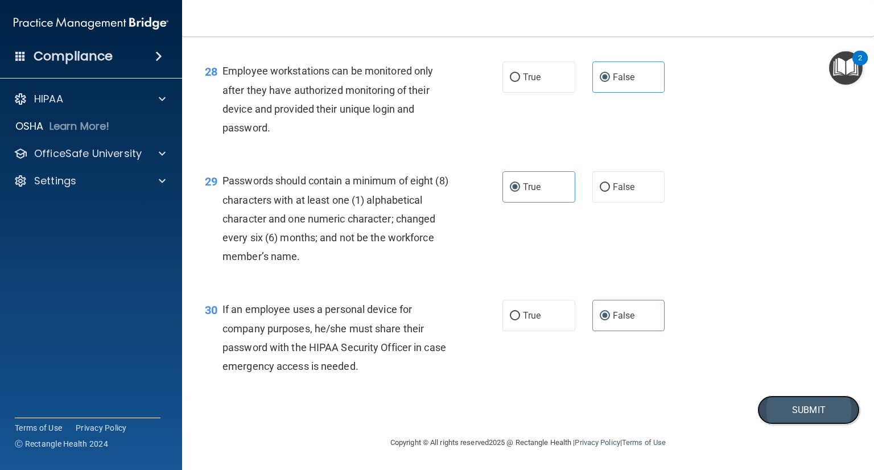
click at [812, 425] on button "Submit" at bounding box center [809, 410] width 102 height 29
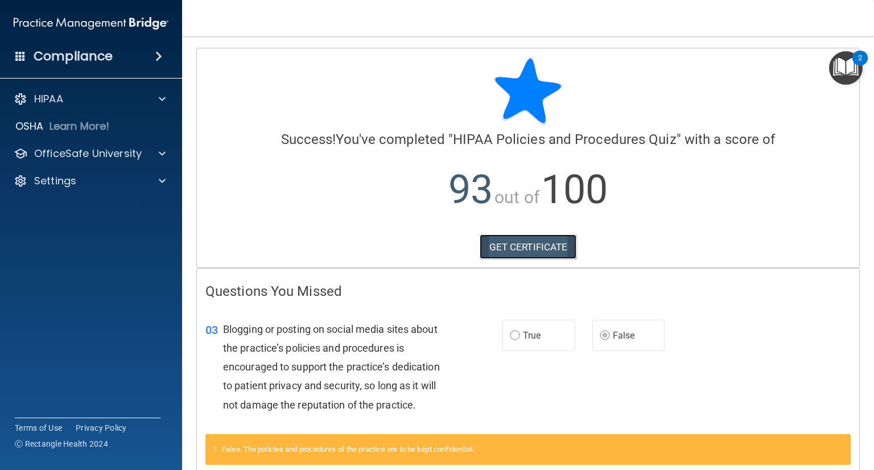
click at [531, 244] on link "GET CERTIFICATE" at bounding box center [528, 246] width 97 height 25
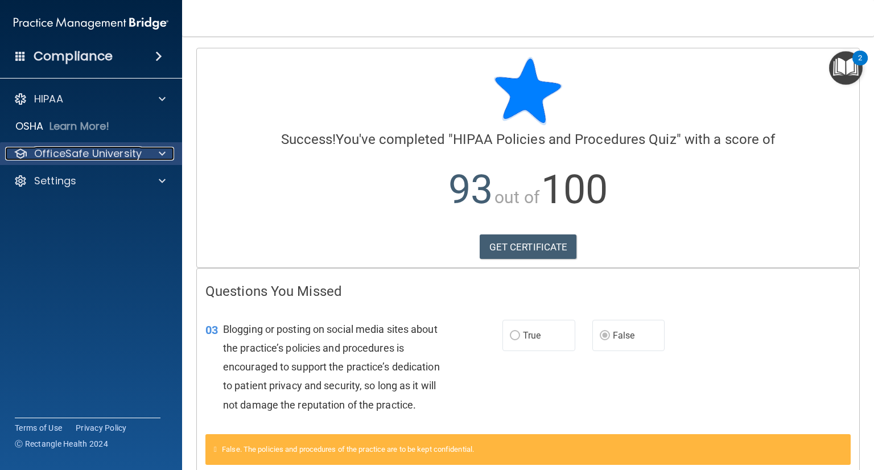
drag, startPoint x: 102, startPoint y: 152, endPoint x: 112, endPoint y: 151, distance: 9.7
click at [102, 152] on p "OfficeSafe University" at bounding box center [88, 154] width 108 height 14
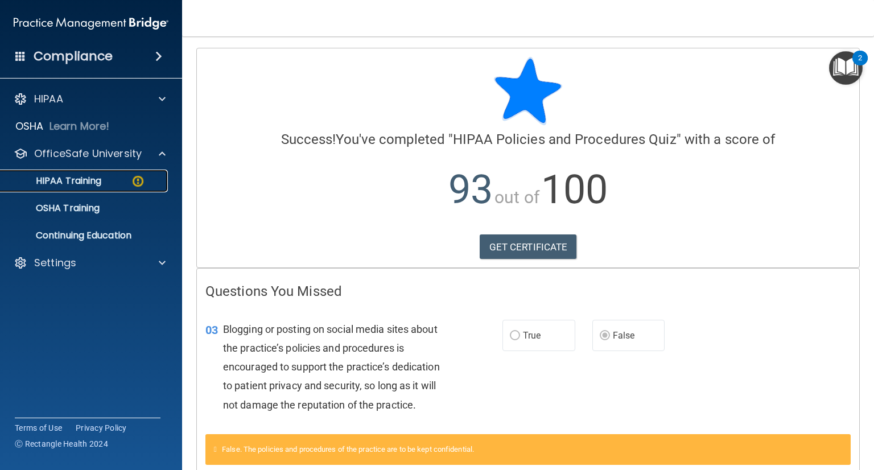
click at [84, 174] on link "HIPAA Training" at bounding box center [78, 181] width 179 height 23
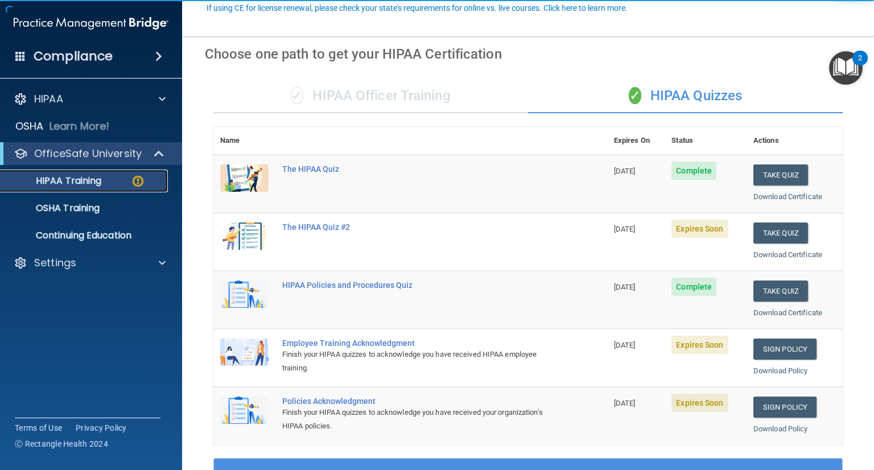
scroll to position [114, 0]
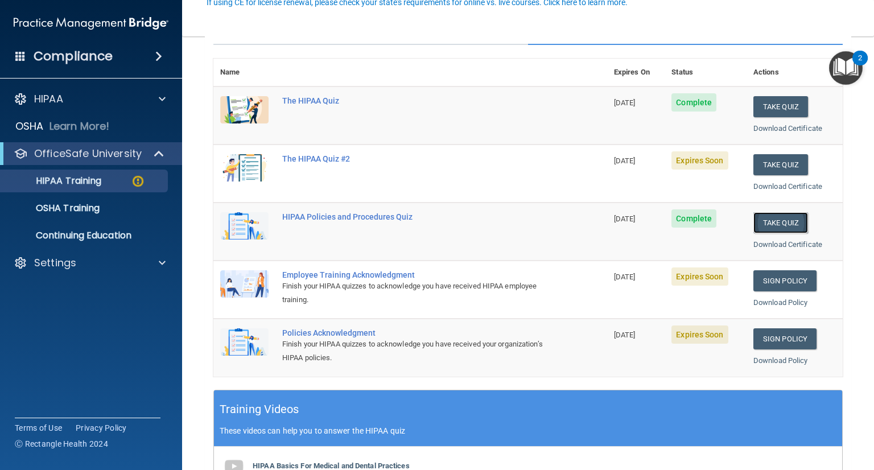
click at [776, 221] on button "Take Quiz" at bounding box center [781, 222] width 55 height 21
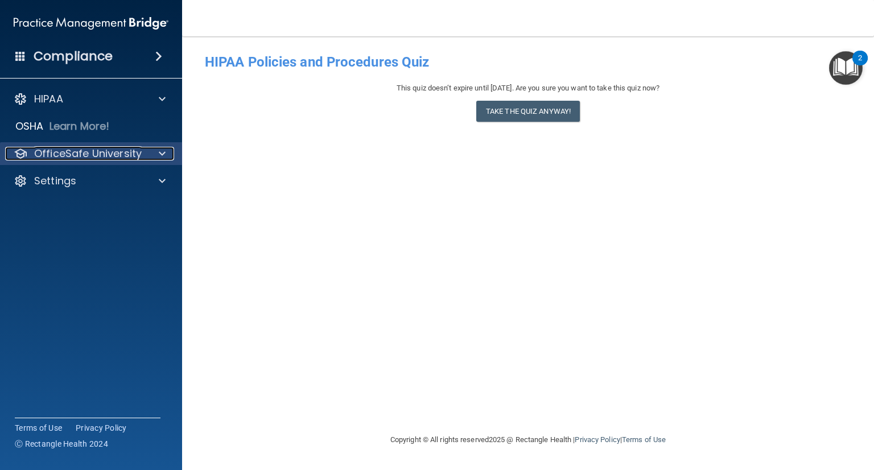
click at [114, 158] on p "OfficeSafe University" at bounding box center [88, 154] width 108 height 14
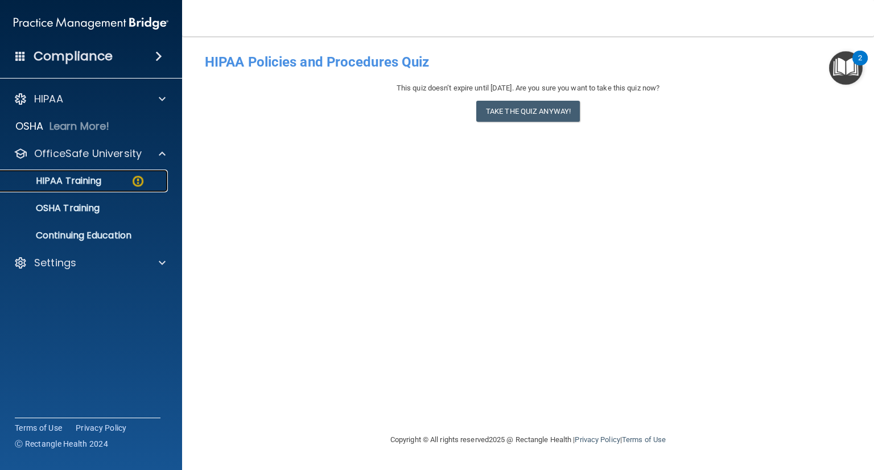
click at [93, 180] on p "HIPAA Training" at bounding box center [54, 180] width 94 height 11
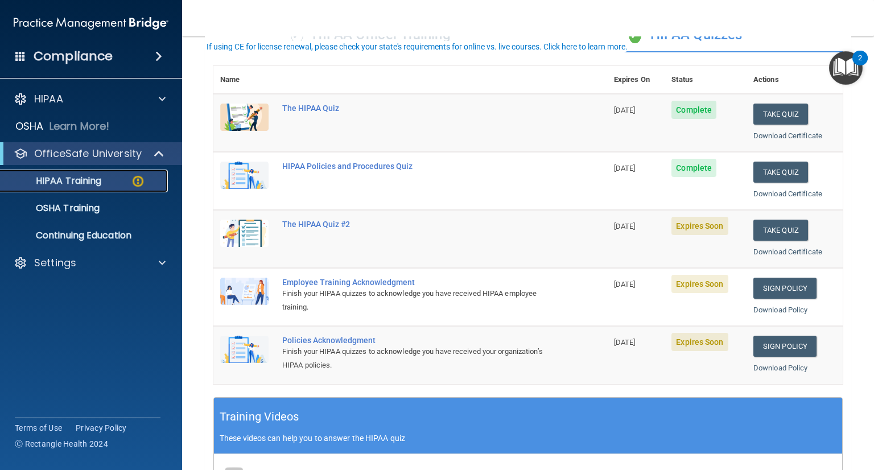
scroll to position [114, 0]
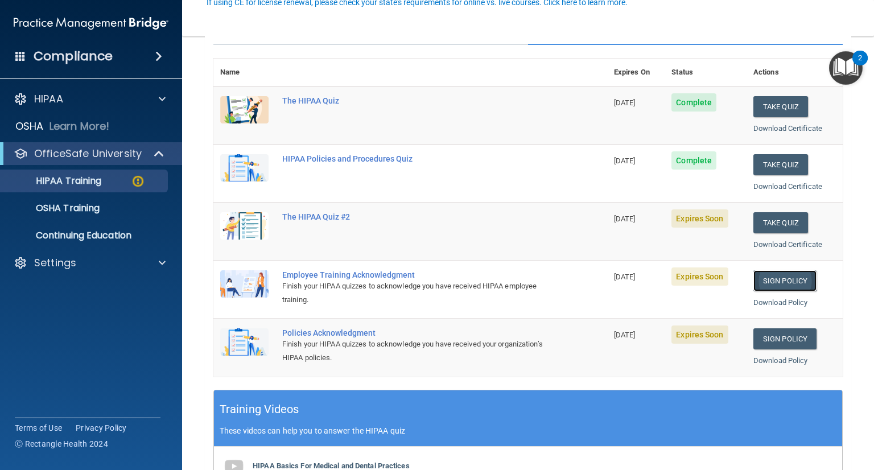
click at [781, 278] on link "Sign Policy" at bounding box center [785, 280] width 63 height 21
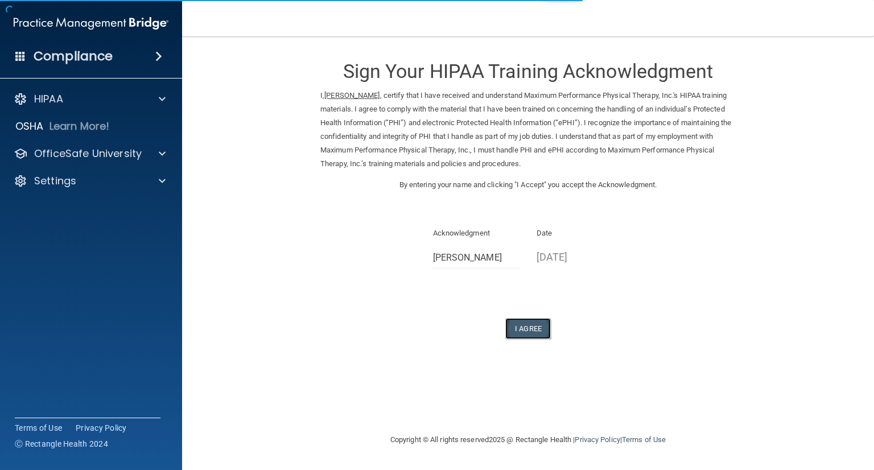
click at [528, 329] on button "I Agree" at bounding box center [528, 328] width 46 height 21
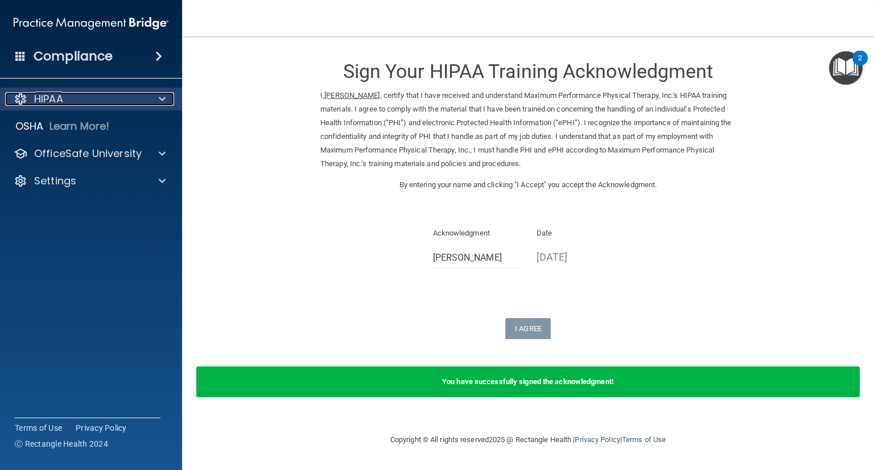
click at [127, 100] on div "HIPAA" at bounding box center [75, 99] width 141 height 14
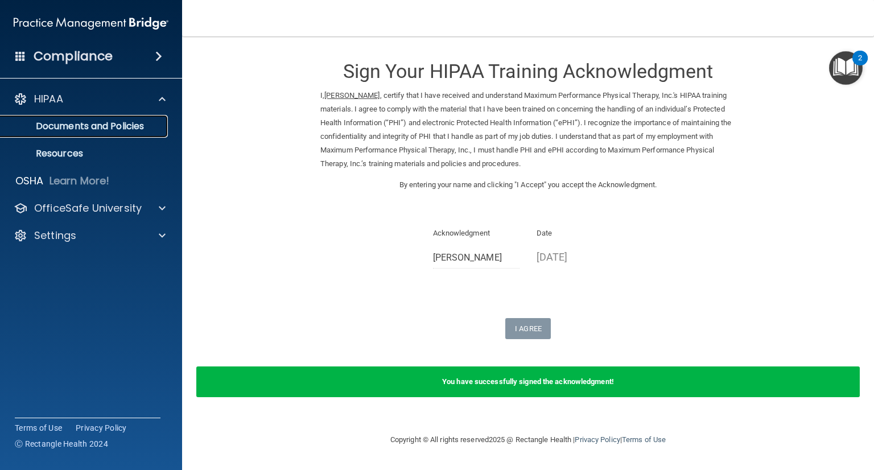
click at [96, 123] on p "Documents and Policies" at bounding box center [84, 126] width 155 height 11
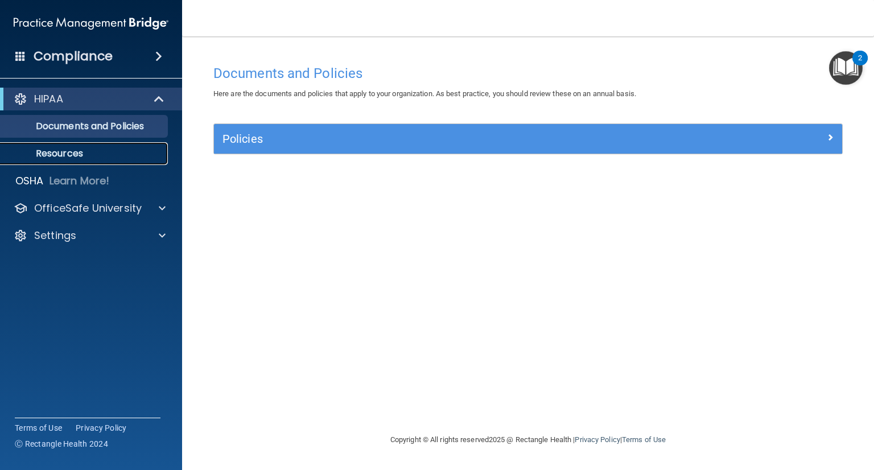
click at [65, 151] on p "Resources" at bounding box center [84, 153] width 155 height 11
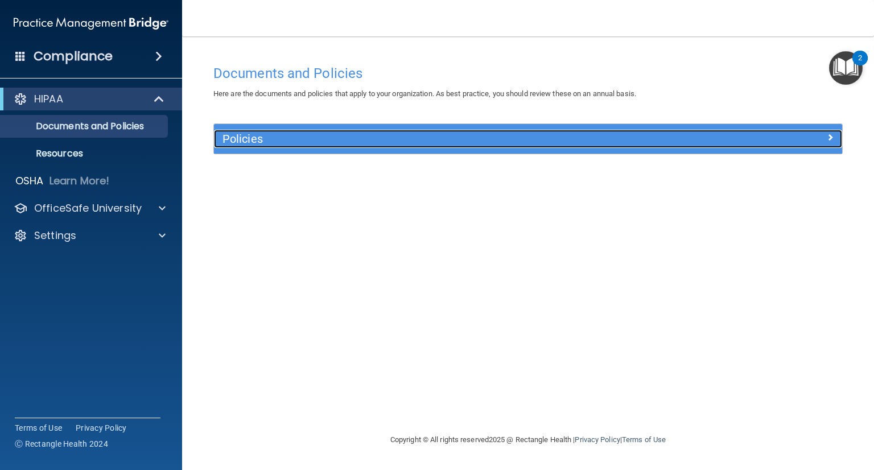
click at [405, 135] on h5 "Policies" at bounding box center [450, 139] width 454 height 13
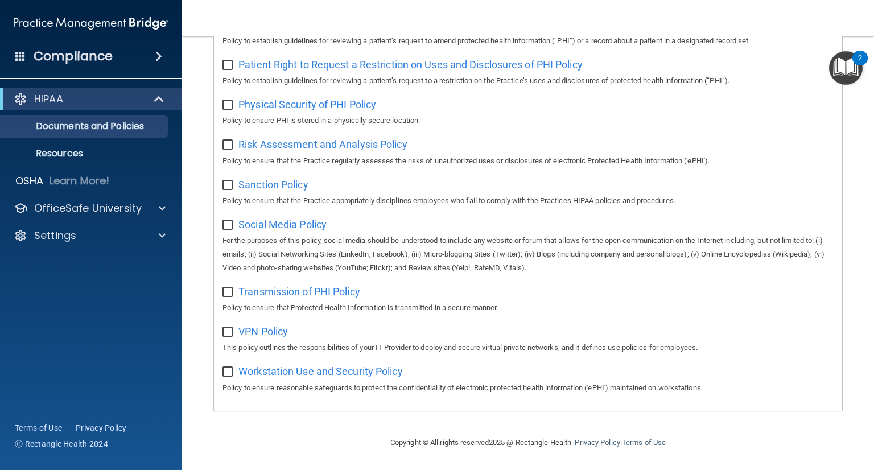
scroll to position [694, 0]
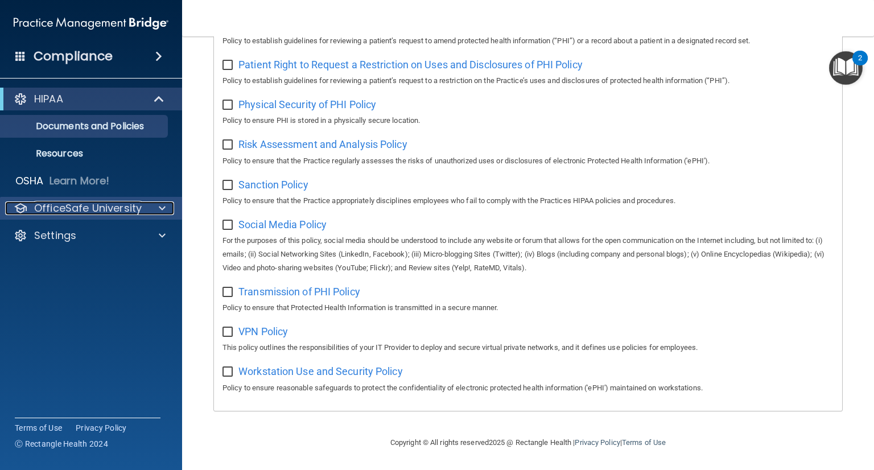
click at [133, 203] on p "OfficeSafe University" at bounding box center [88, 208] width 108 height 14
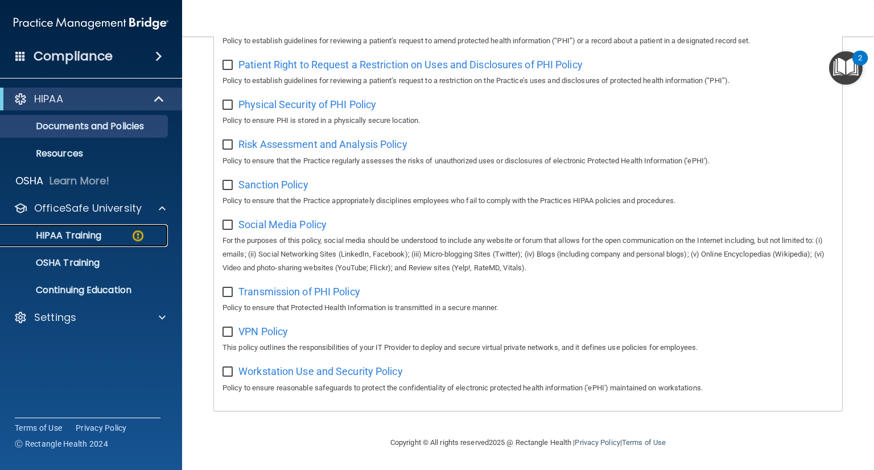
click at [80, 231] on p "HIPAA Training" at bounding box center [54, 235] width 94 height 11
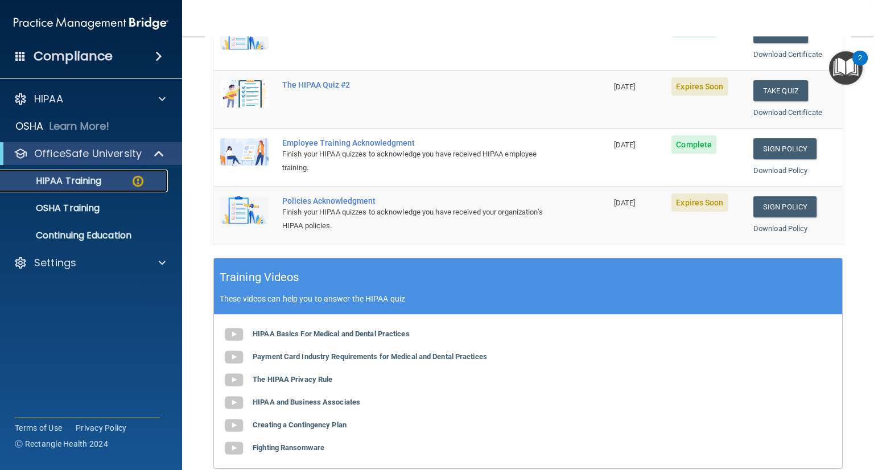
scroll to position [100, 0]
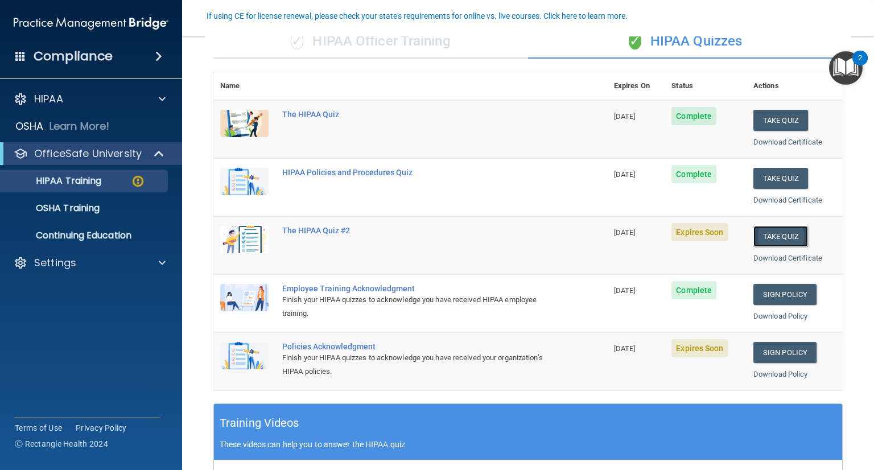
click at [776, 234] on button "Take Quiz" at bounding box center [781, 236] width 55 height 21
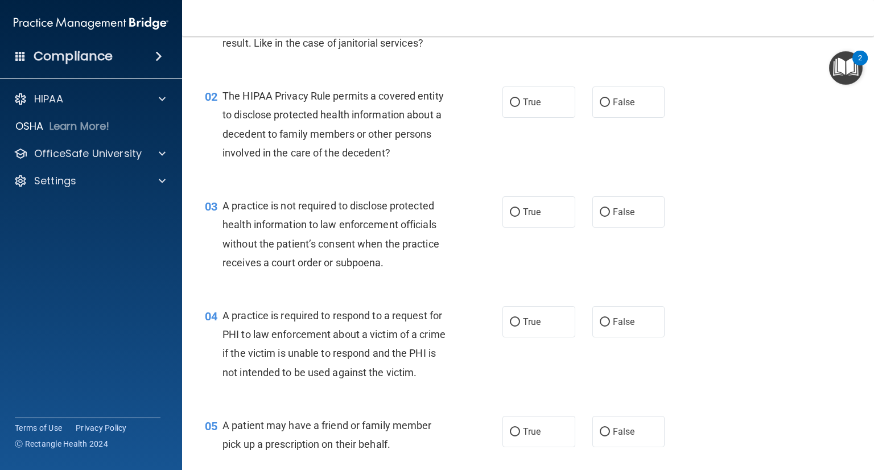
scroll to position [114, 0]
click at [515, 105] on input "True" at bounding box center [515, 102] width 10 height 9
radio input "true"
click at [600, 322] on input "False" at bounding box center [605, 322] width 10 height 9
radio input "true"
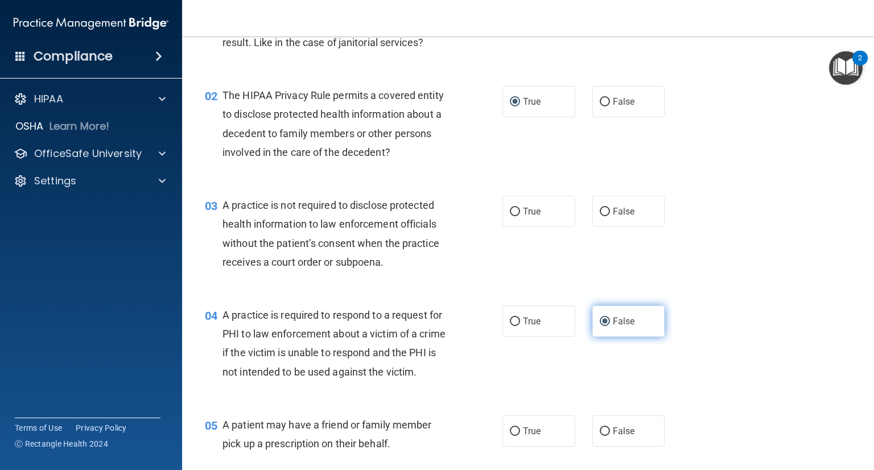
scroll to position [285, 0]
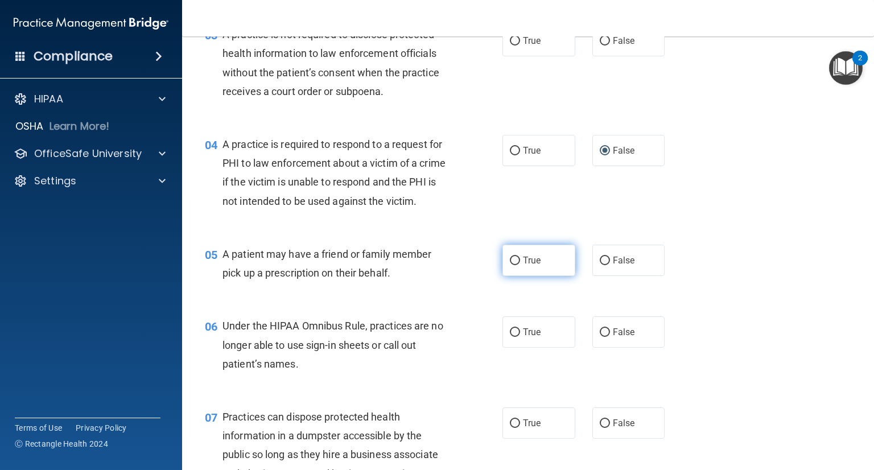
drag, startPoint x: 512, startPoint y: 281, endPoint x: 524, endPoint y: 270, distance: 16.1
click at [512, 265] on input "True" at bounding box center [515, 261] width 10 height 9
radio input "true"
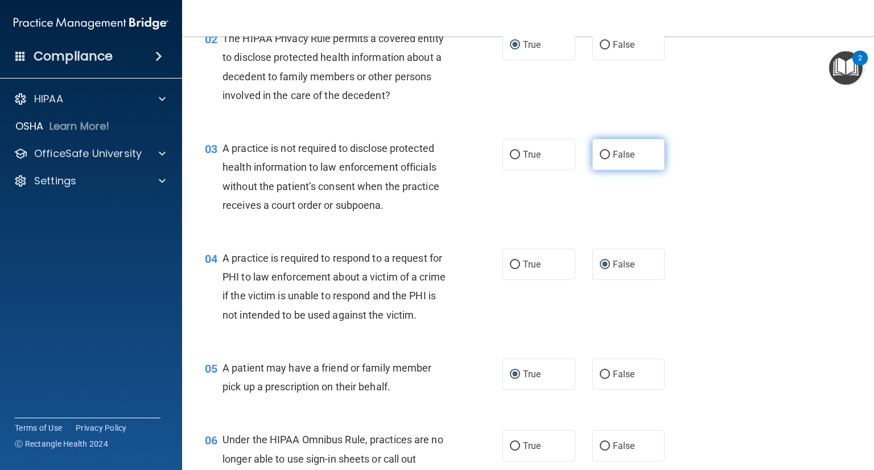
click at [628, 159] on span "False" at bounding box center [624, 154] width 22 height 11
click at [610, 159] on input "False" at bounding box center [605, 155] width 10 height 9
radio input "true"
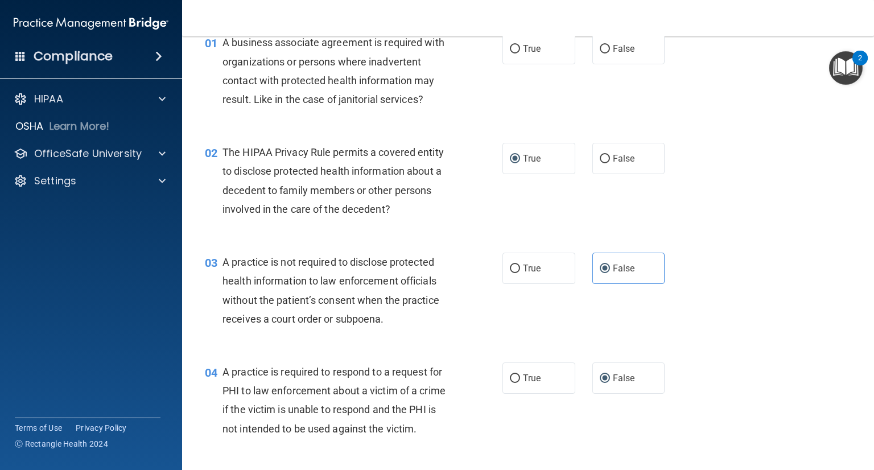
scroll to position [0, 0]
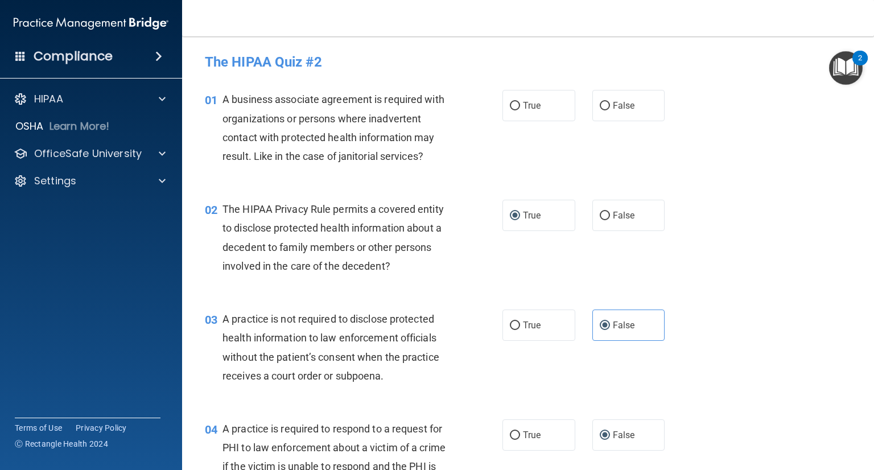
click at [640, 123] on div "01 A business associate agreement is required with organizations or persons whe…" at bounding box center [528, 131] width 664 height 110
click at [615, 105] on span "False" at bounding box center [624, 105] width 22 height 11
click at [610, 105] on input "False" at bounding box center [605, 106] width 10 height 9
radio input "true"
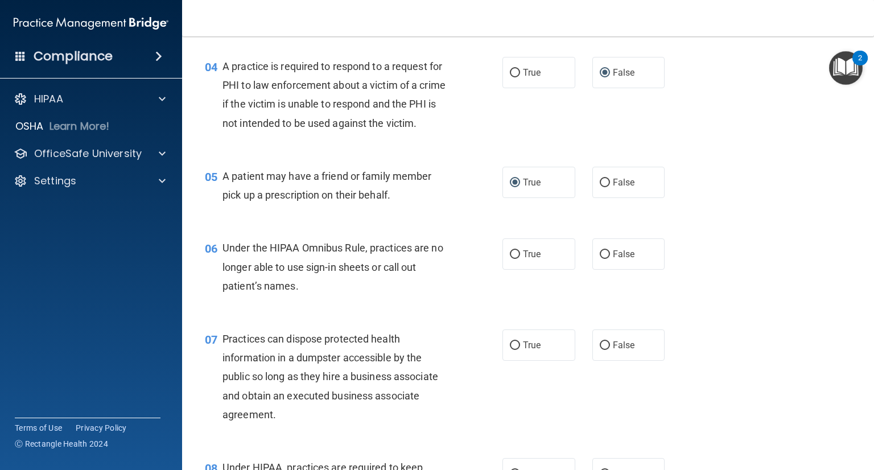
scroll to position [455, 0]
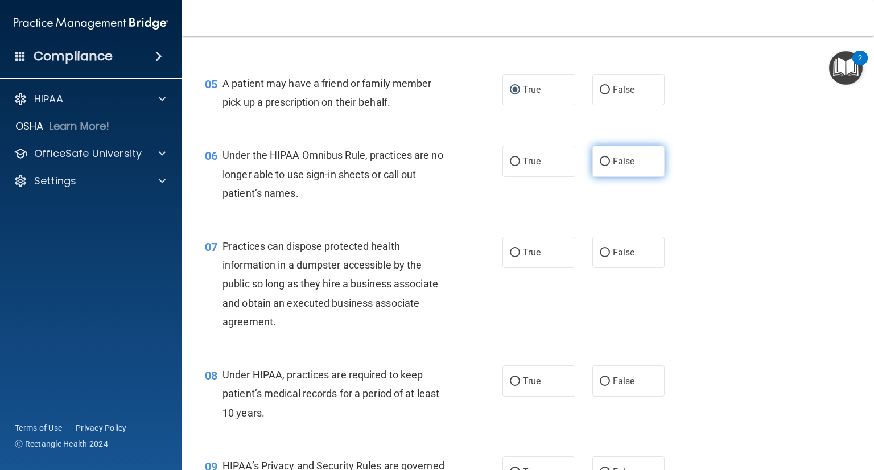
click at [622, 167] on span "False" at bounding box center [624, 161] width 22 height 11
click at [610, 166] on input "False" at bounding box center [605, 162] width 10 height 9
radio input "true"
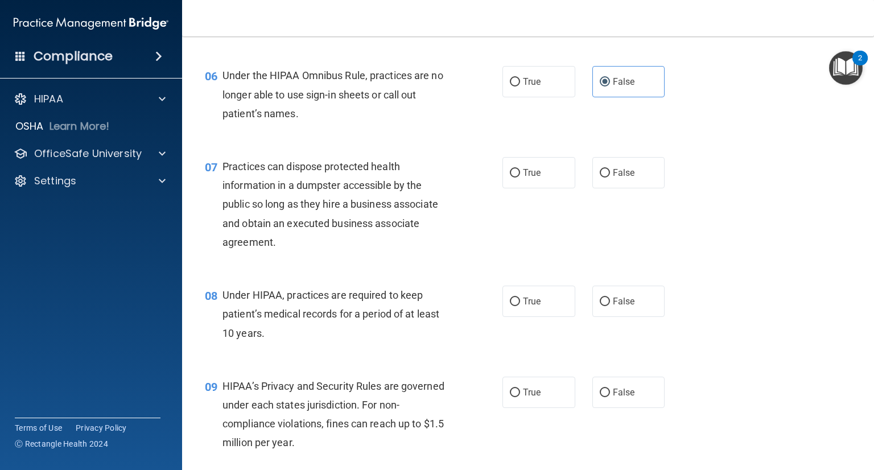
scroll to position [626, 0]
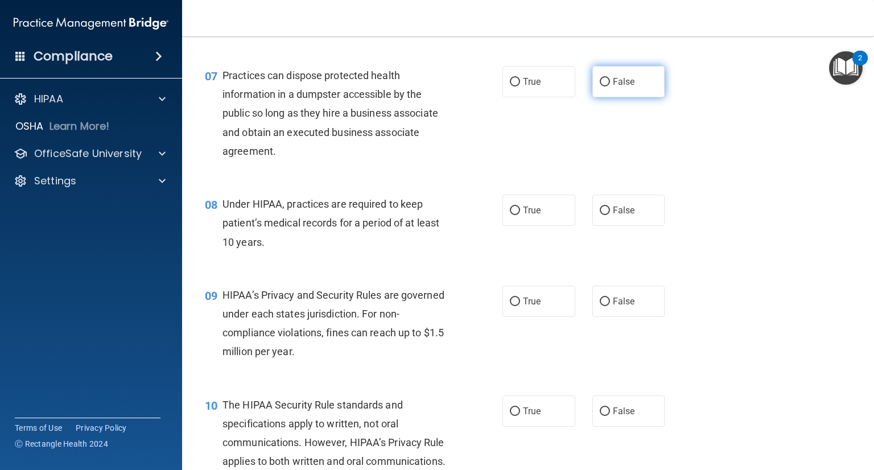
click at [602, 87] on input "False" at bounding box center [605, 82] width 10 height 9
radio input "true"
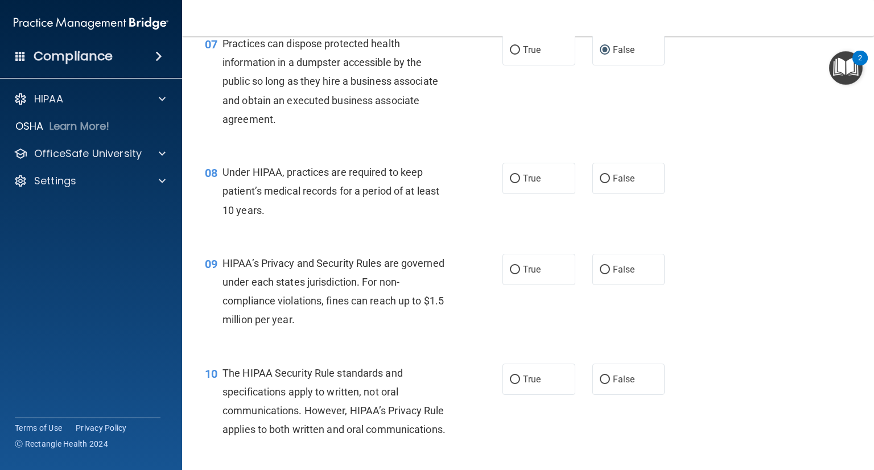
scroll to position [683, 0]
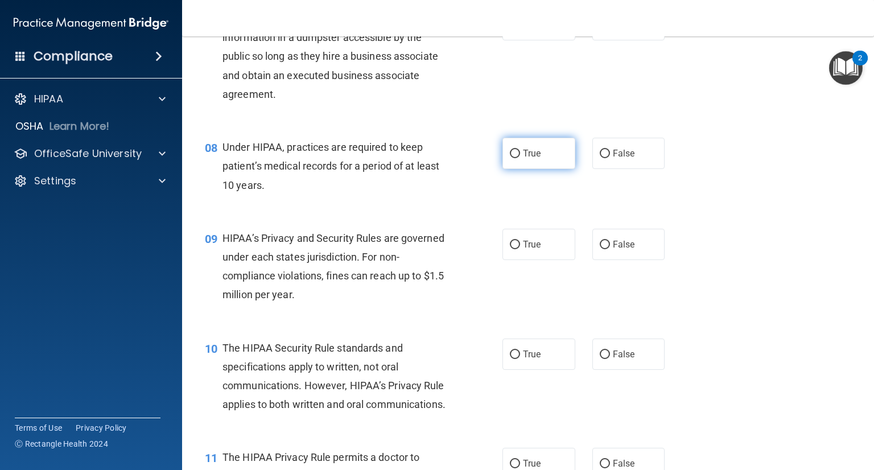
click at [510, 158] on input "True" at bounding box center [515, 154] width 10 height 9
radio input "true"
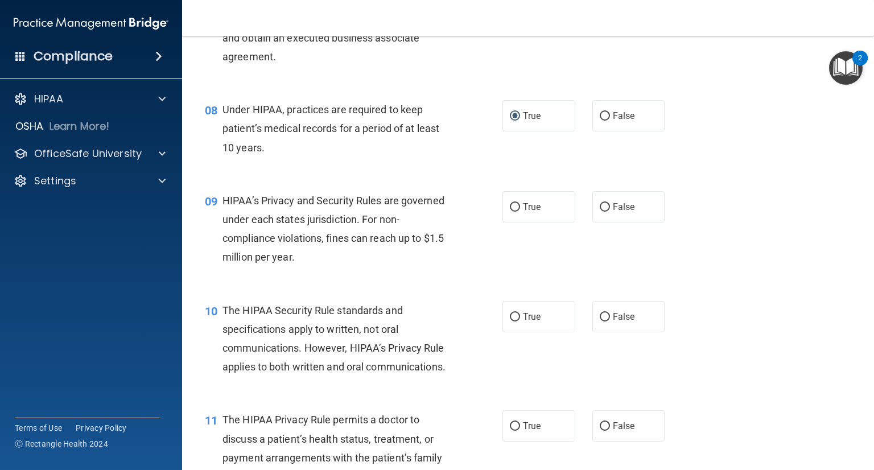
scroll to position [740, 0]
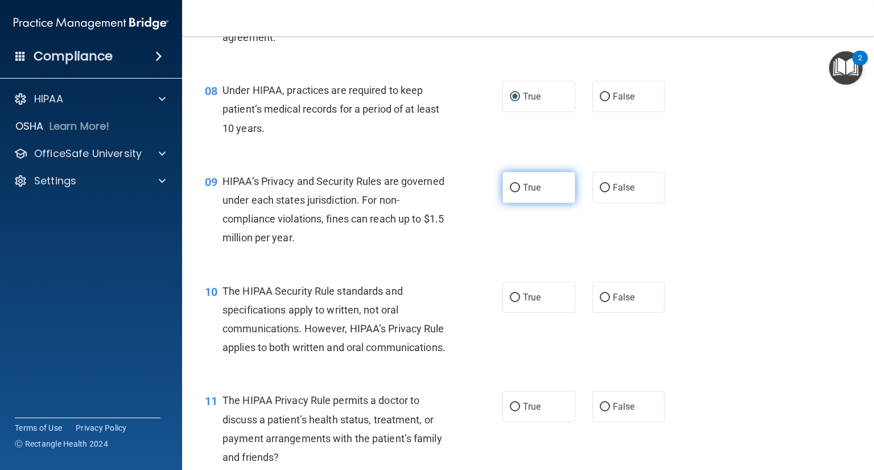
click at [503, 203] on label "True" at bounding box center [539, 187] width 73 height 31
click at [510, 192] on input "True" at bounding box center [515, 188] width 10 height 9
radio input "true"
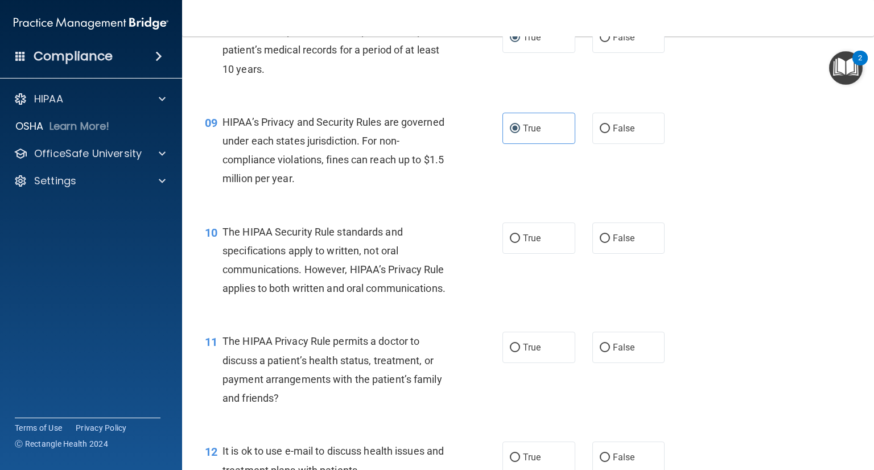
scroll to position [854, 0]
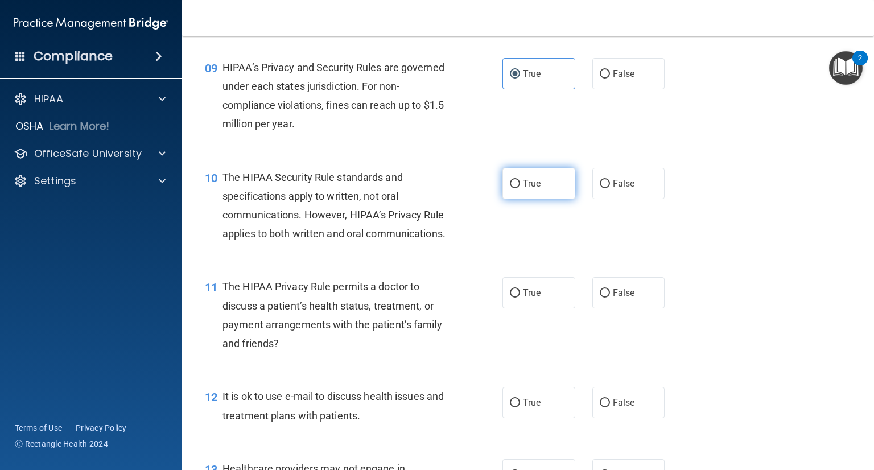
click at [510, 188] on input "True" at bounding box center [515, 184] width 10 height 9
radio input "true"
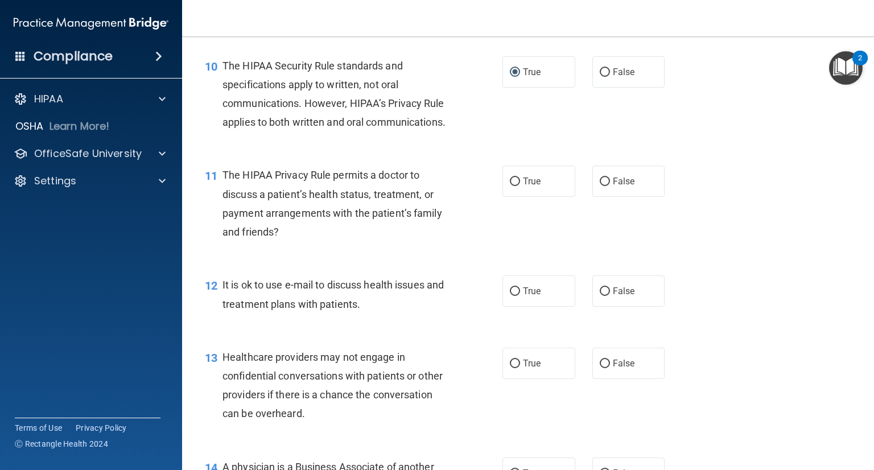
scroll to position [968, 0]
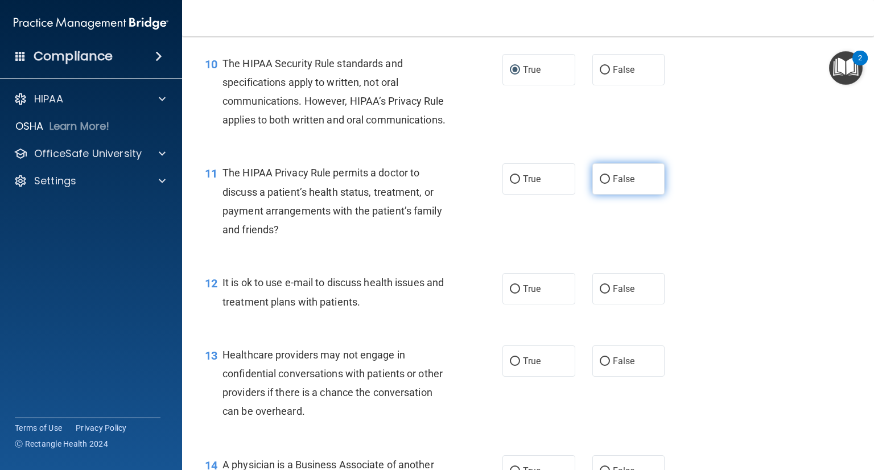
click at [613, 184] on span "False" at bounding box center [624, 179] width 22 height 11
click at [609, 184] on input "False" at bounding box center [605, 179] width 10 height 9
radio input "true"
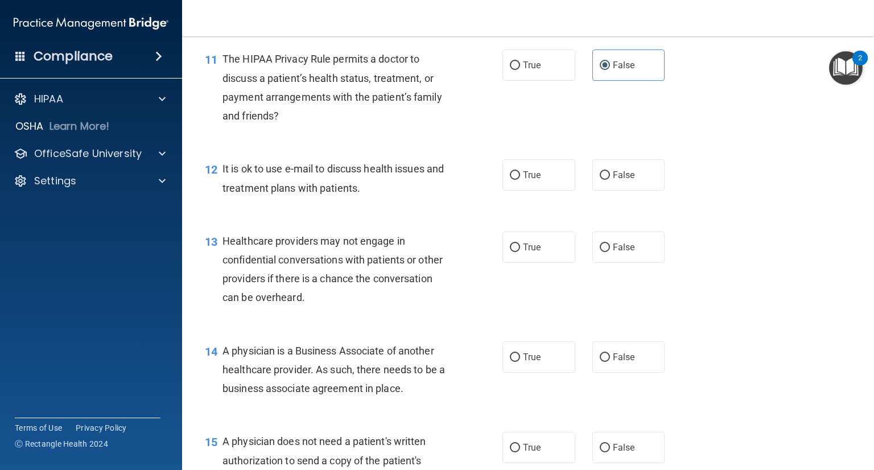
scroll to position [1138, 0]
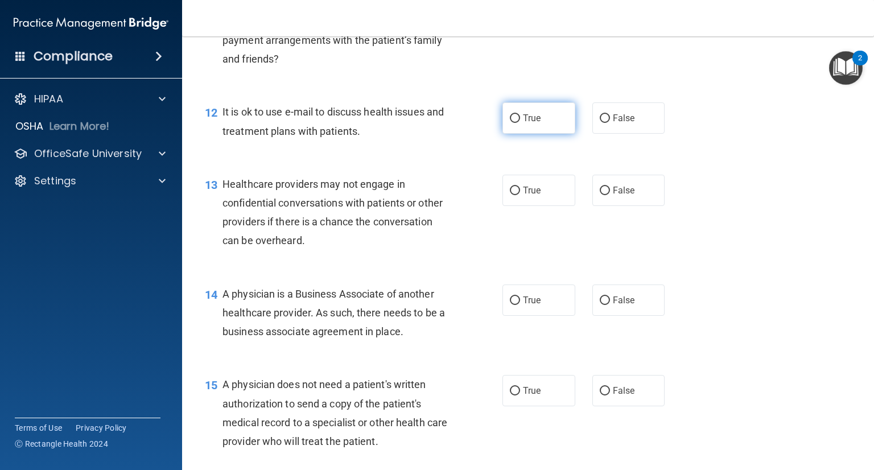
click at [523, 124] on span "True" at bounding box center [532, 118] width 18 height 11
click at [519, 123] on input "True" at bounding box center [515, 118] width 10 height 9
radio input "true"
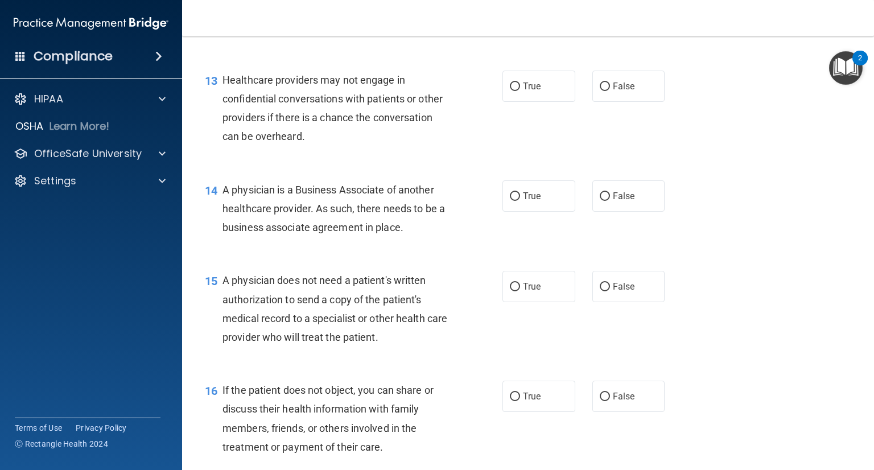
scroll to position [1252, 0]
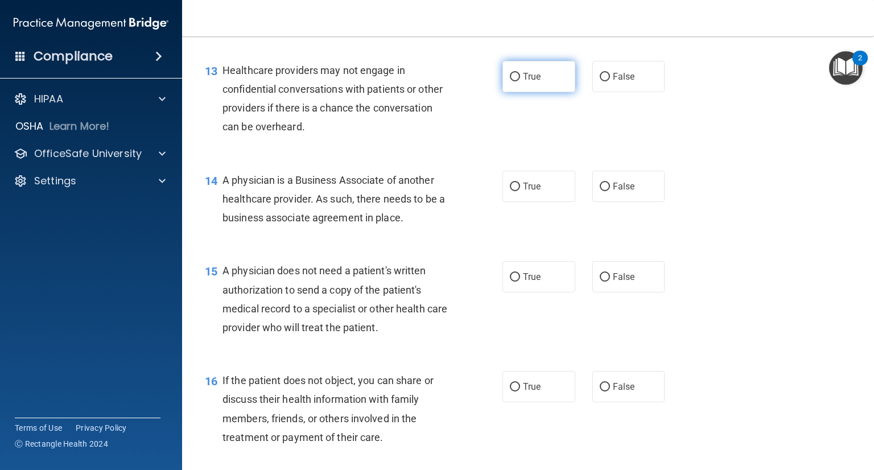
click at [517, 92] on label "True" at bounding box center [539, 76] width 73 height 31
click at [517, 81] on input "True" at bounding box center [515, 77] width 10 height 9
radio input "true"
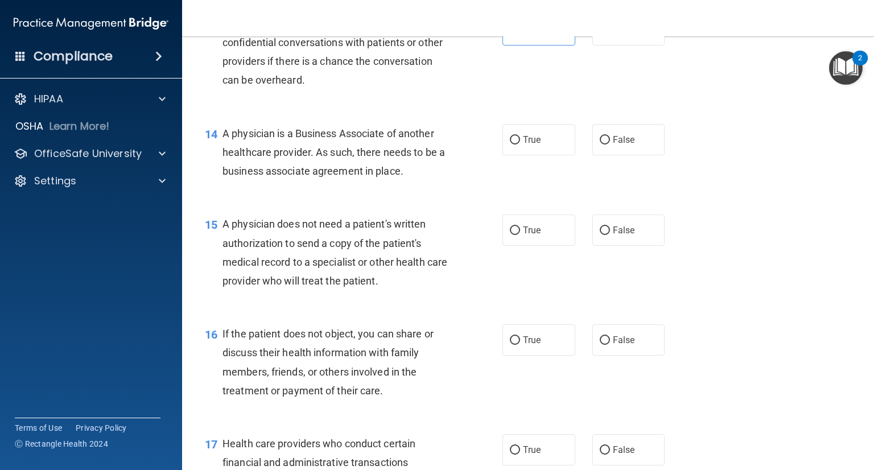
scroll to position [1366, 0]
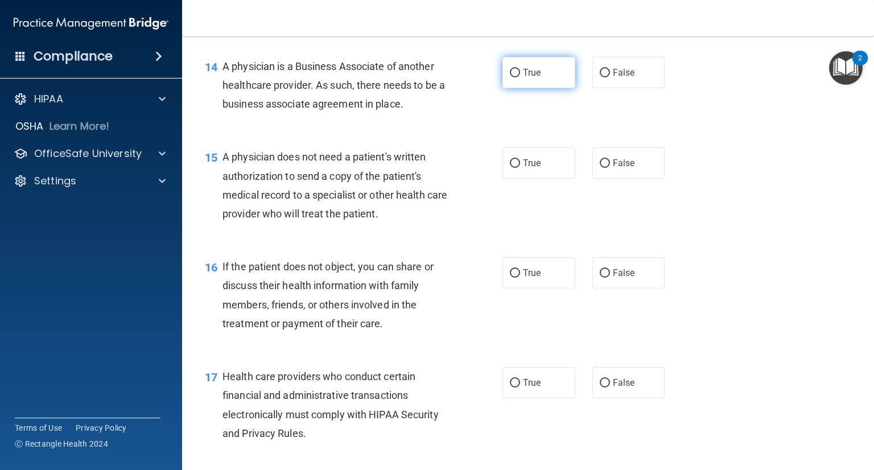
click at [514, 77] on input "True" at bounding box center [515, 73] width 10 height 9
radio input "true"
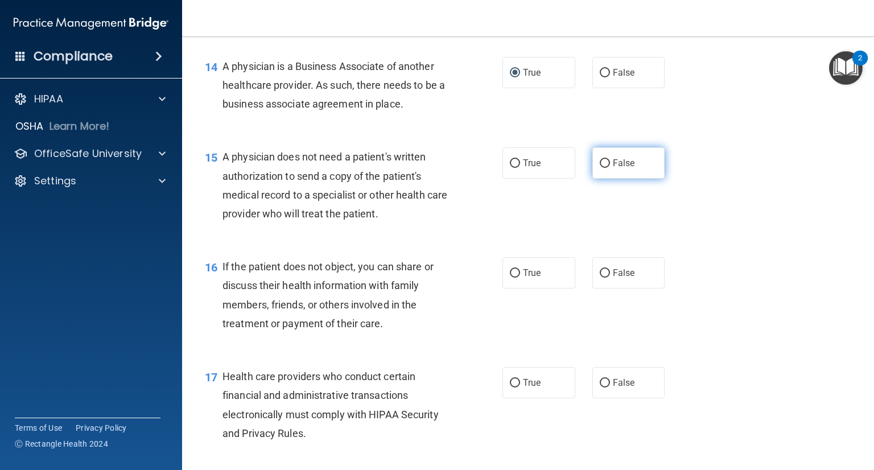
scroll to position [1423, 0]
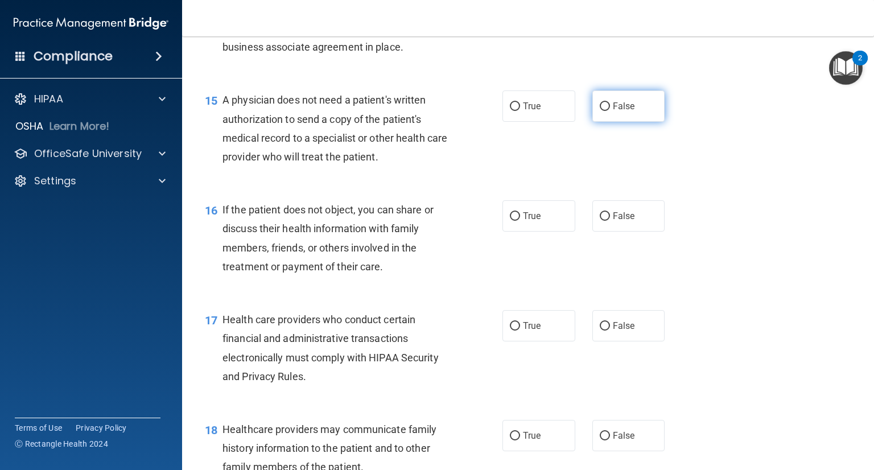
click at [613, 112] on span "False" at bounding box center [624, 106] width 22 height 11
click at [609, 111] on input "False" at bounding box center [605, 106] width 10 height 9
radio input "true"
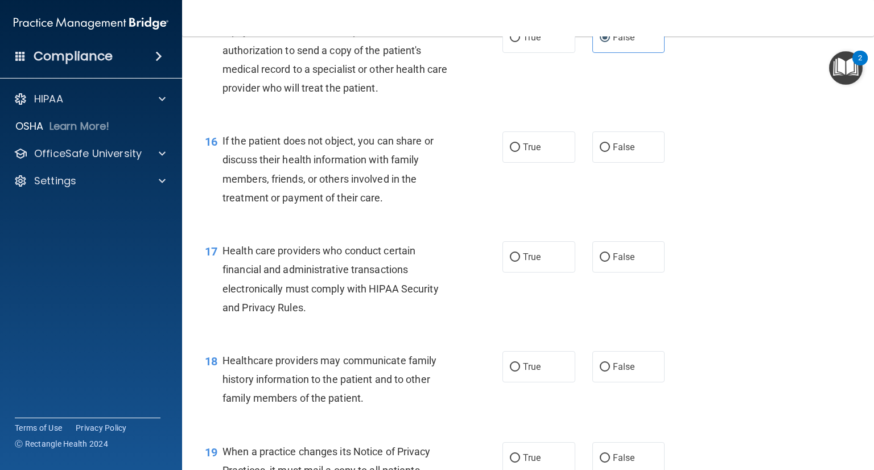
scroll to position [1594, 0]
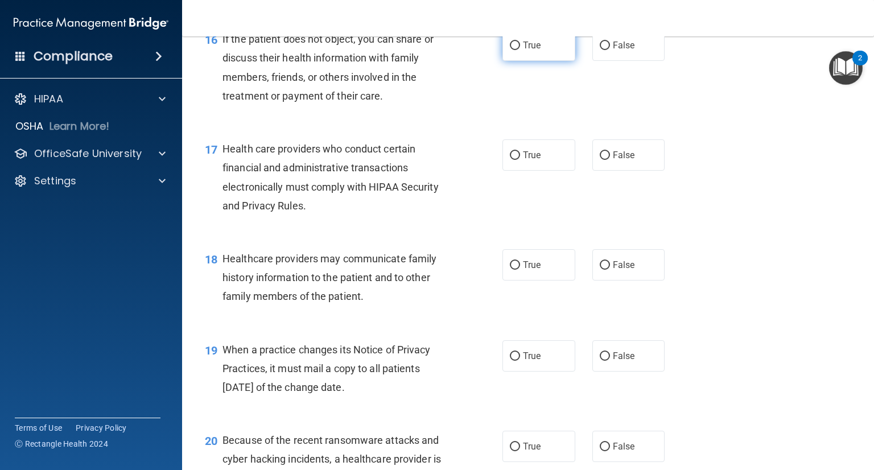
click at [519, 61] on label "True" at bounding box center [539, 45] width 73 height 31
click at [519, 50] on input "True" at bounding box center [515, 46] width 10 height 9
radio input "true"
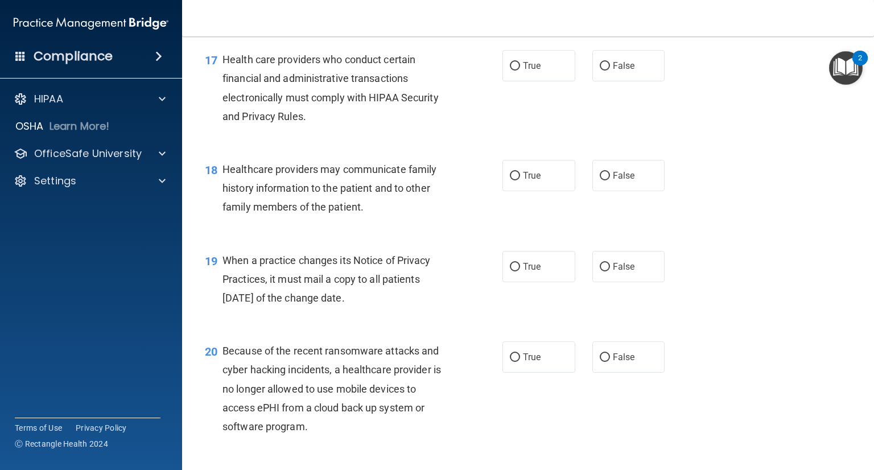
scroll to position [1707, 0]
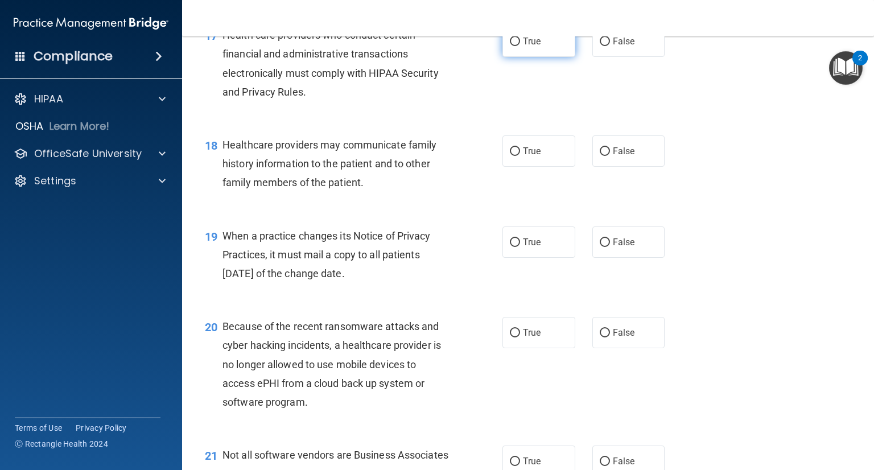
click at [523, 47] on span "True" at bounding box center [532, 41] width 18 height 11
click at [520, 46] on input "True" at bounding box center [515, 42] width 10 height 9
radio input "true"
click at [510, 156] on input "True" at bounding box center [515, 151] width 10 height 9
radio input "true"
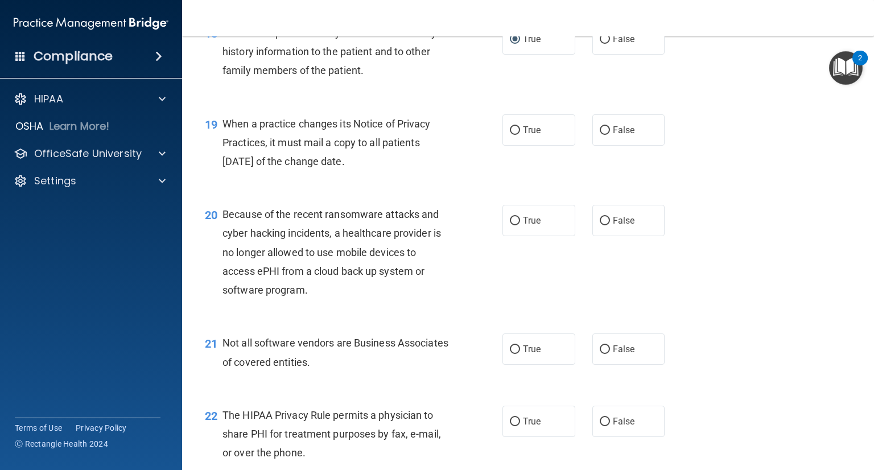
scroll to position [1821, 0]
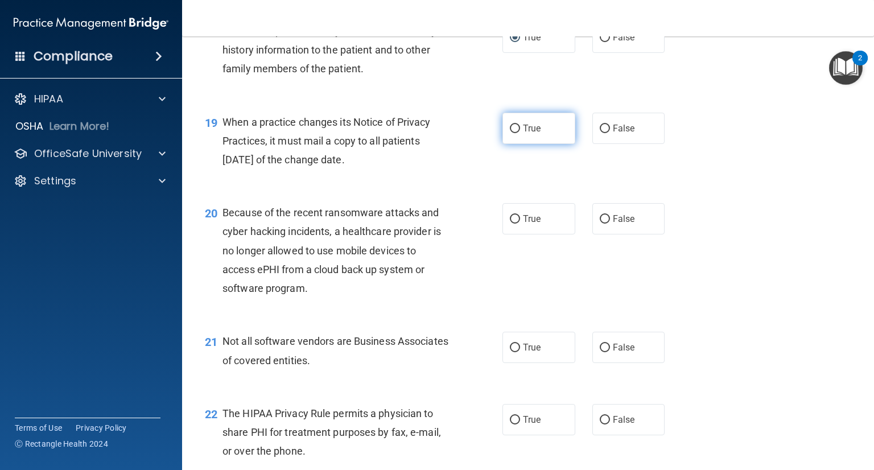
click at [524, 144] on label "True" at bounding box center [539, 128] width 73 height 31
click at [520, 133] on input "True" at bounding box center [515, 129] width 10 height 9
radio input "true"
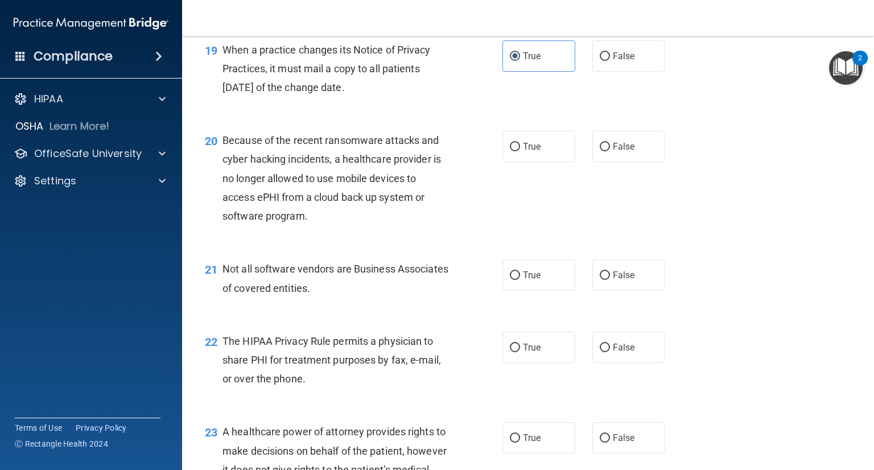
scroll to position [1935, 0]
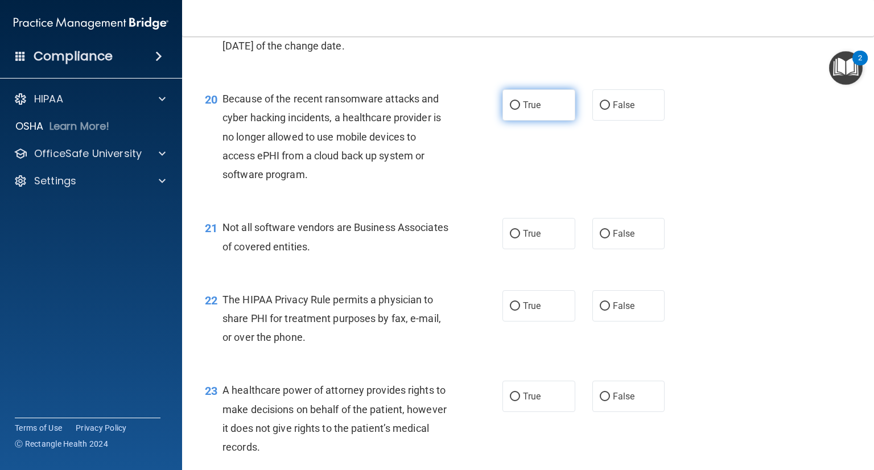
click at [508, 121] on label "True" at bounding box center [539, 104] width 73 height 31
click at [510, 110] on input "True" at bounding box center [515, 105] width 10 height 9
radio input "true"
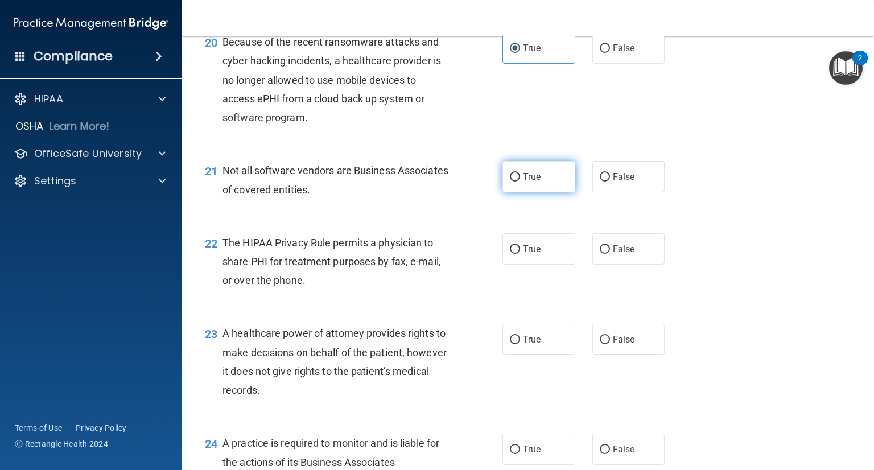
click at [528, 182] on span "True" at bounding box center [532, 176] width 18 height 11
click at [520, 182] on input "True" at bounding box center [515, 177] width 10 height 9
radio input "true"
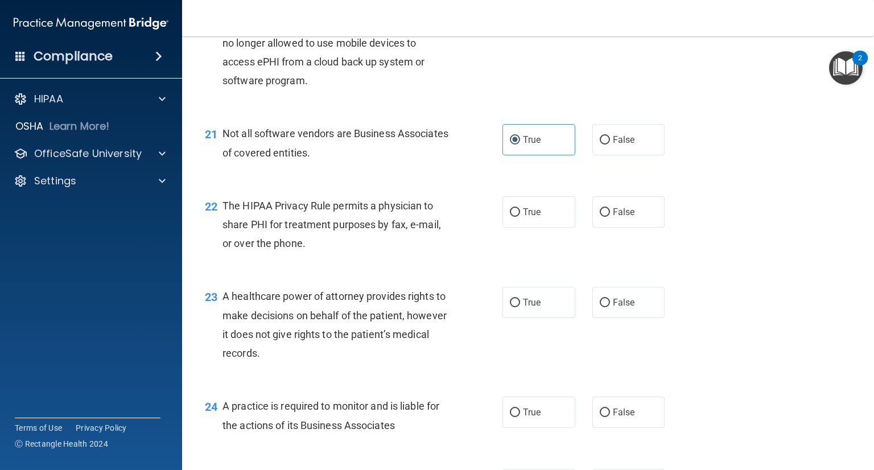
scroll to position [2049, 0]
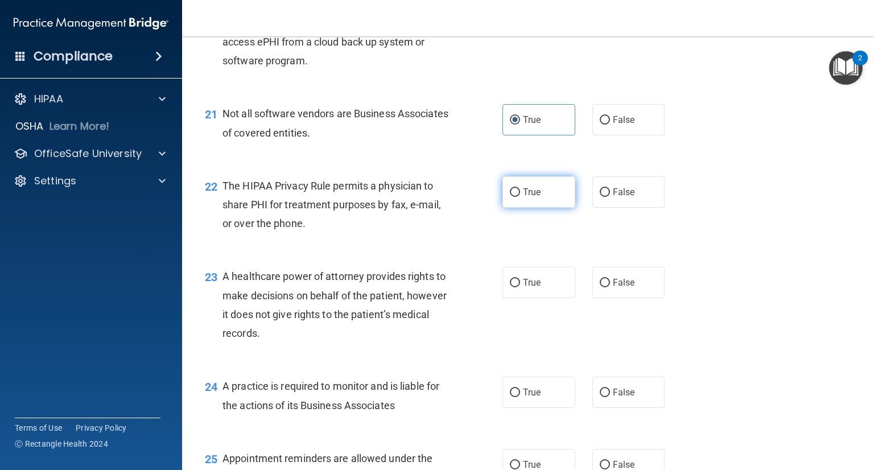
click at [519, 208] on label "True" at bounding box center [539, 191] width 73 height 31
click at [519, 197] on input "True" at bounding box center [515, 192] width 10 height 9
radio input "true"
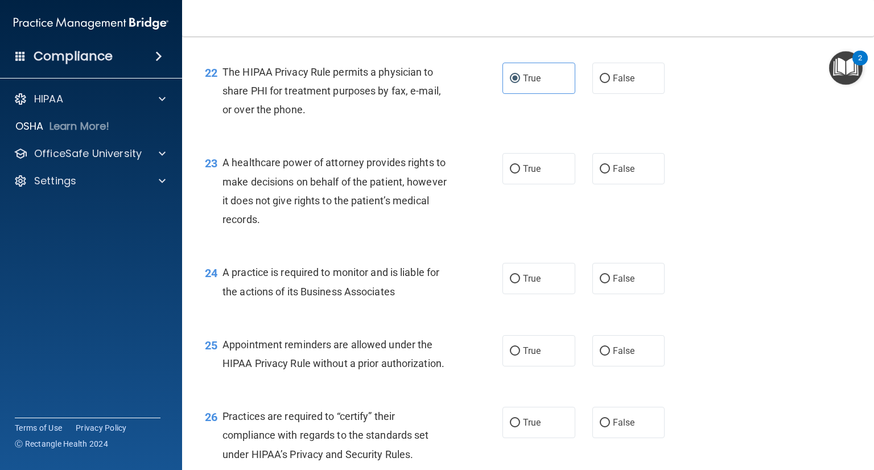
scroll to position [2220, 0]
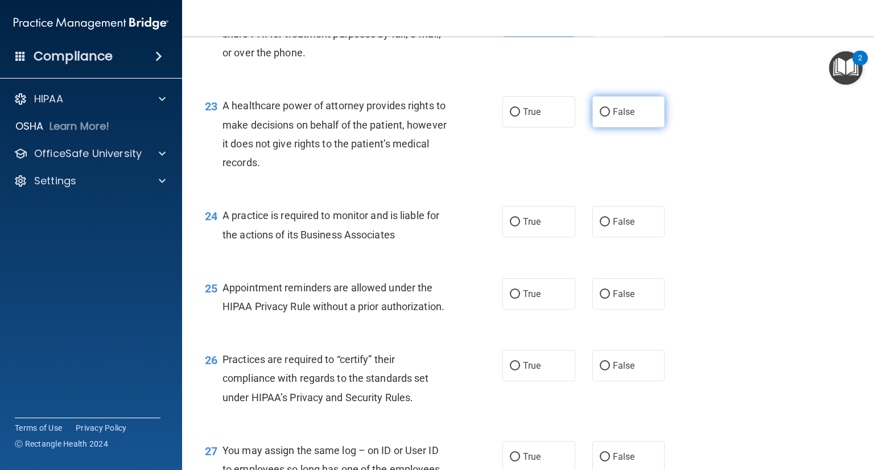
click at [606, 127] on label "False" at bounding box center [628, 111] width 73 height 31
click at [606, 117] on input "False" at bounding box center [605, 112] width 10 height 9
radio input "true"
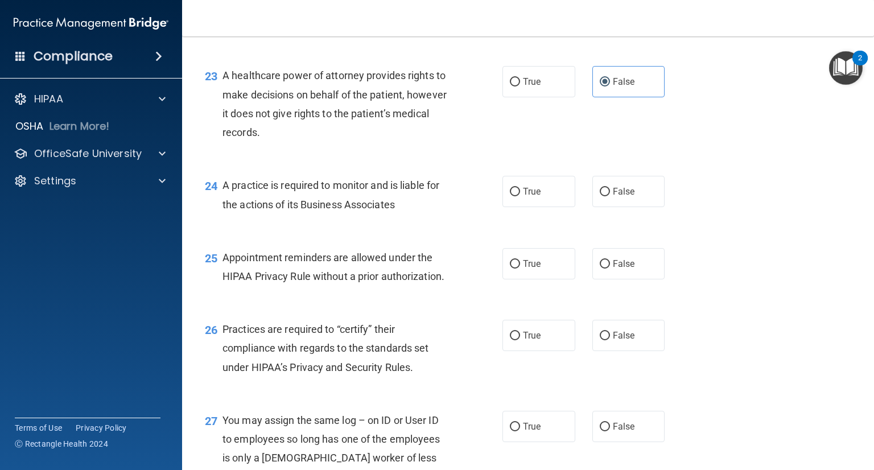
scroll to position [2333, 0]
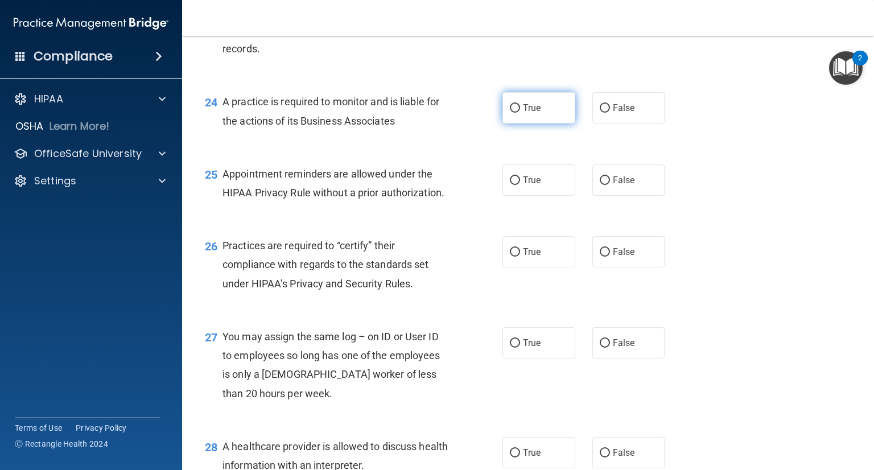
click at [528, 113] on span "True" at bounding box center [532, 107] width 18 height 11
click at [520, 113] on input "True" at bounding box center [515, 108] width 10 height 9
radio input "true"
click at [533, 186] on span "True" at bounding box center [532, 180] width 18 height 11
click at [520, 185] on input "True" at bounding box center [515, 180] width 10 height 9
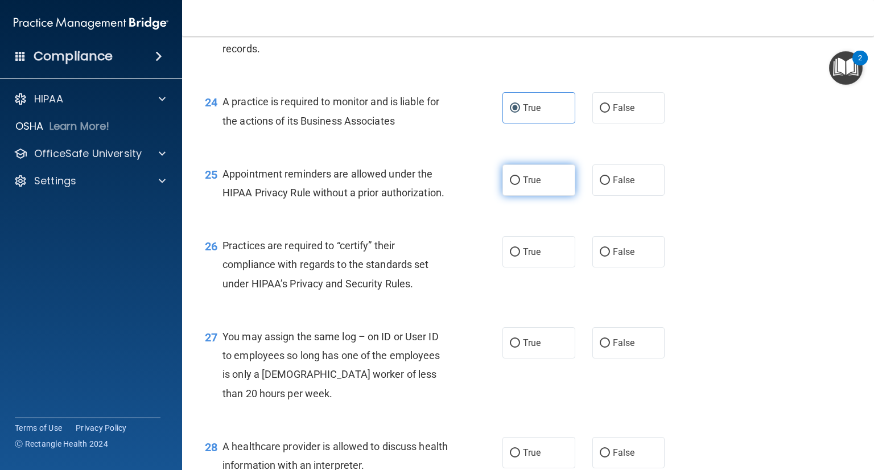
radio input "true"
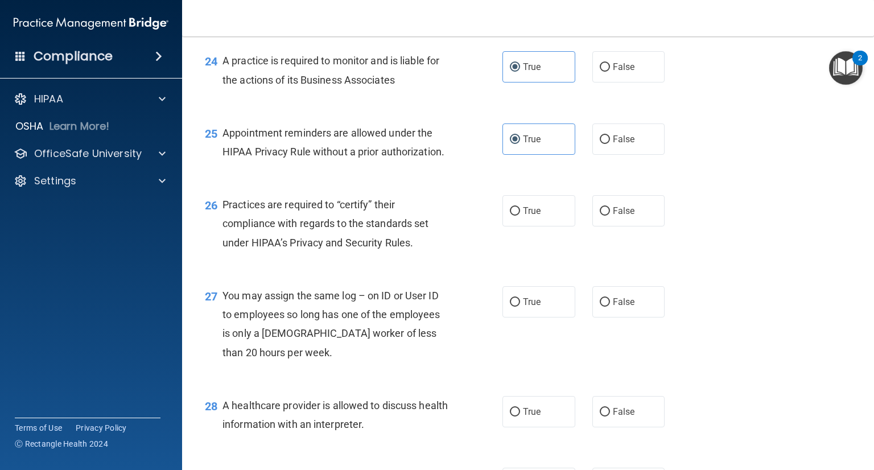
scroll to position [2447, 0]
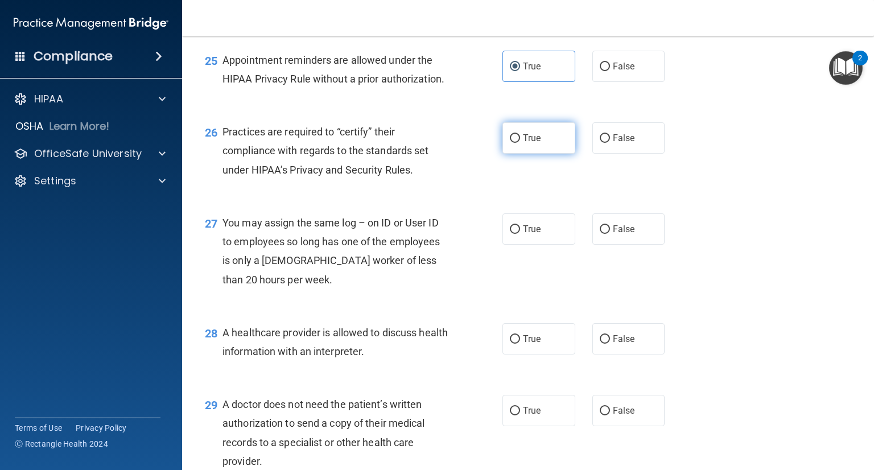
click at [526, 143] on span "True" at bounding box center [532, 138] width 18 height 11
click at [520, 143] on input "True" at bounding box center [515, 138] width 10 height 9
radio input "true"
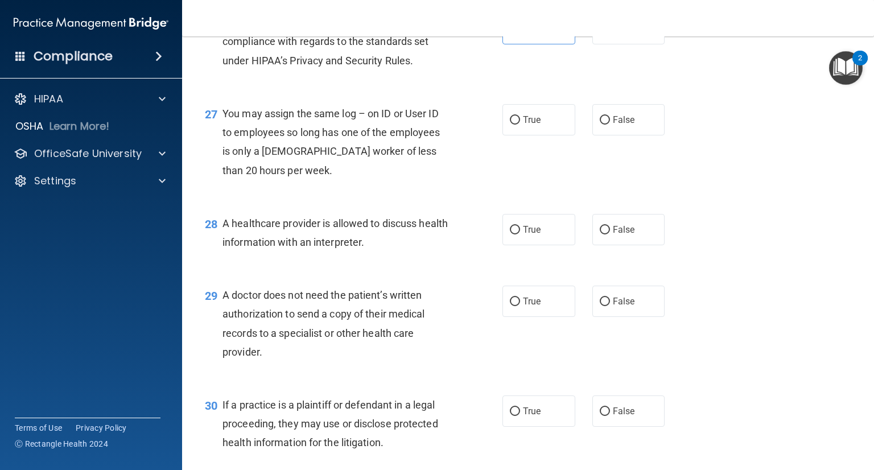
scroll to position [2561, 0]
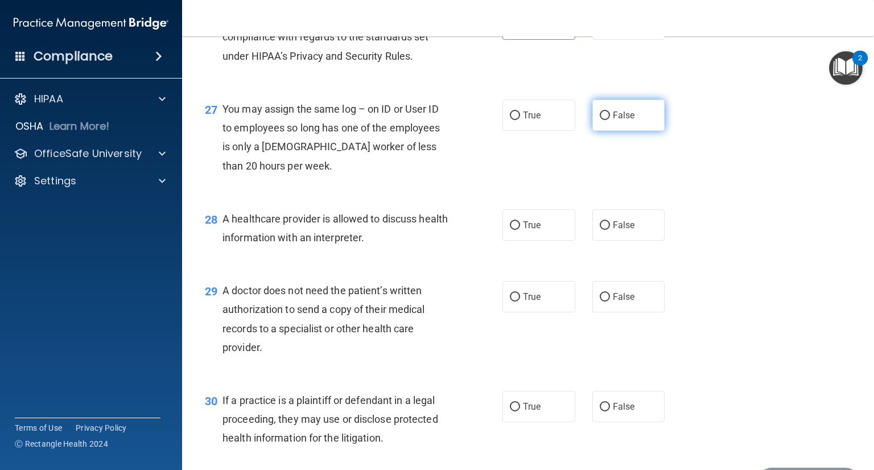
click at [603, 120] on input "False" at bounding box center [605, 116] width 10 height 9
radio input "true"
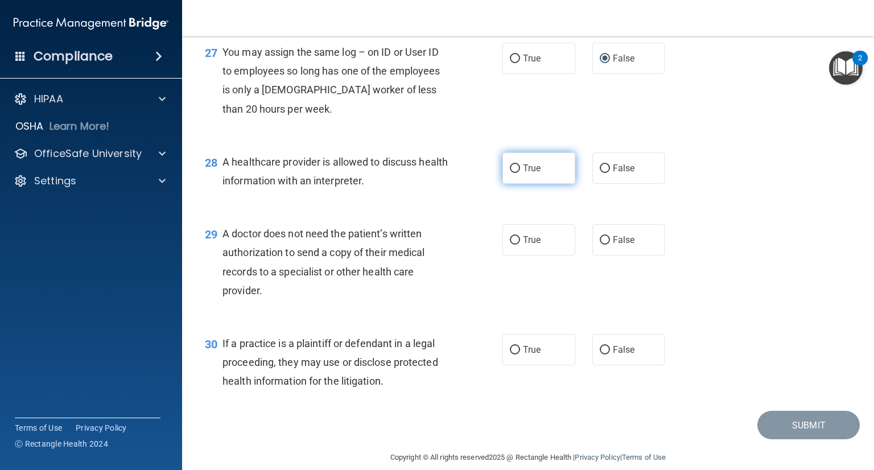
click at [518, 184] on label "True" at bounding box center [539, 168] width 73 height 31
click at [518, 173] on input "True" at bounding box center [515, 168] width 10 height 9
radio input "true"
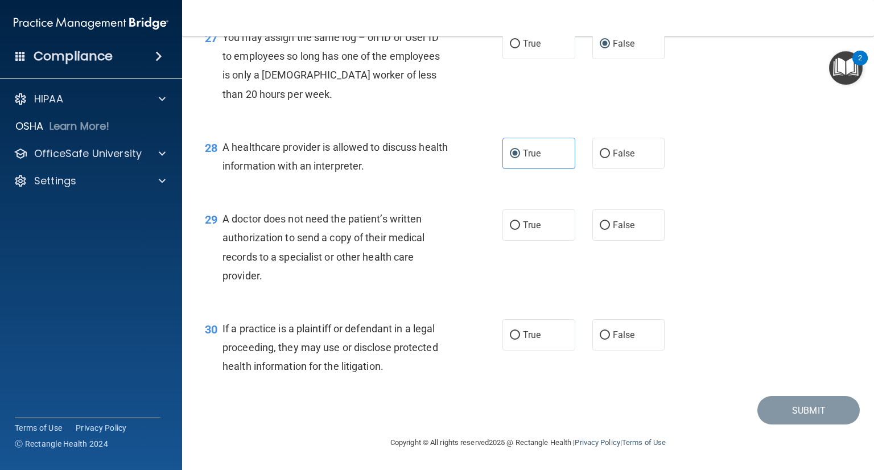
scroll to position [2671, 0]
click at [601, 228] on input "False" at bounding box center [605, 225] width 10 height 9
radio input "true"
click at [635, 335] on label "False" at bounding box center [628, 334] width 73 height 31
click at [610, 335] on input "False" at bounding box center [605, 335] width 10 height 9
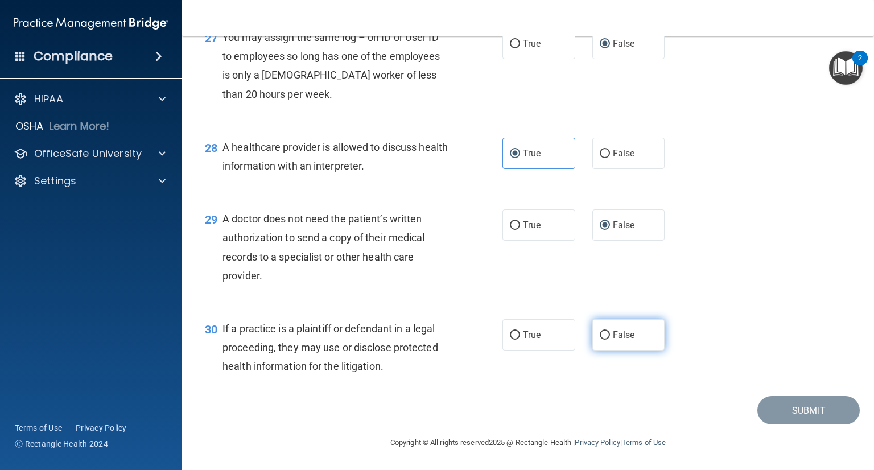
radio input "true"
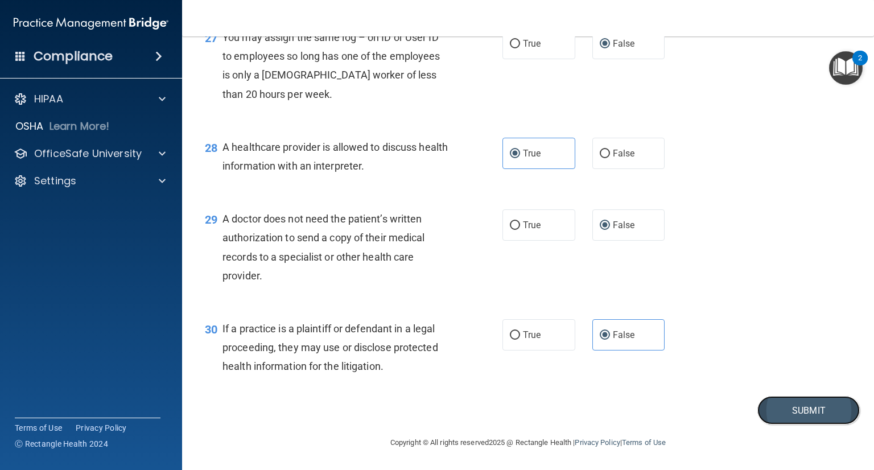
click at [783, 397] on button "Submit" at bounding box center [809, 410] width 102 height 29
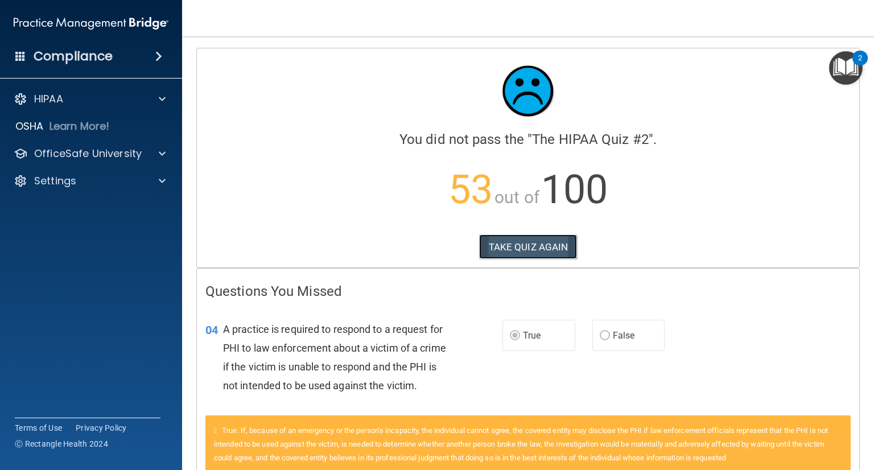
click at [549, 243] on button "TAKE QUIZ AGAIN" at bounding box center [528, 246] width 98 height 25
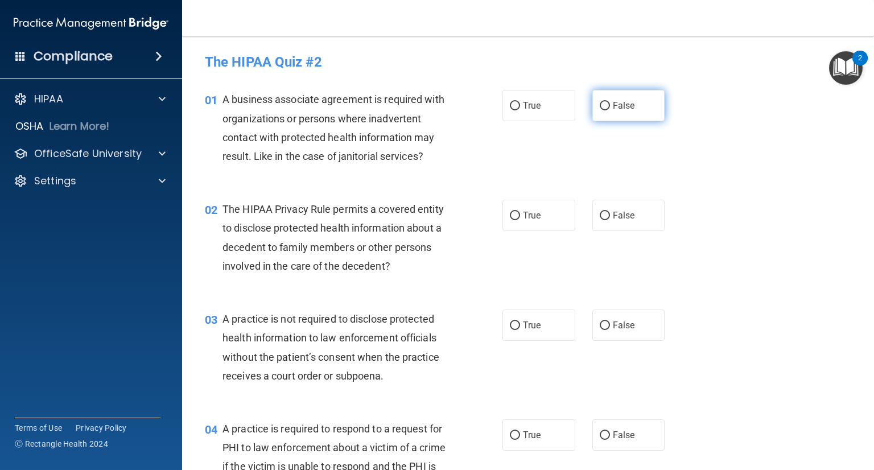
click at [600, 104] on input "False" at bounding box center [605, 106] width 10 height 9
radio input "true"
click at [601, 217] on input "False" at bounding box center [605, 216] width 10 height 9
radio input "true"
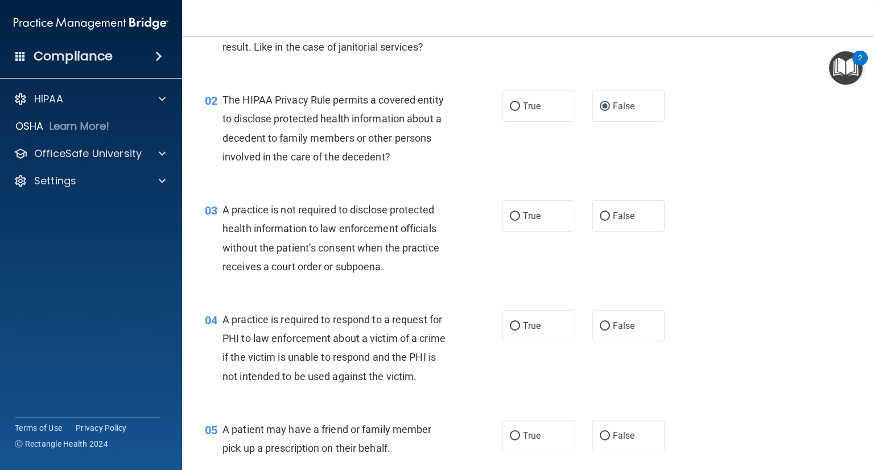
scroll to position [114, 0]
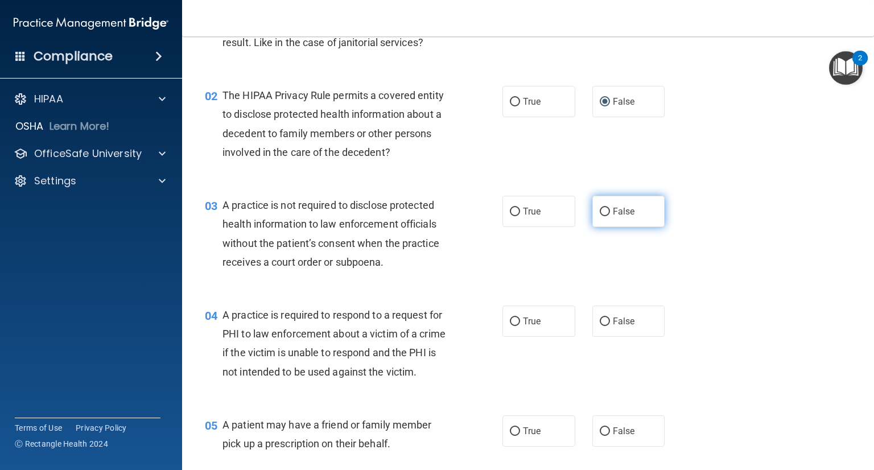
click at [613, 211] on span "False" at bounding box center [624, 211] width 22 height 11
click at [610, 211] on input "False" at bounding box center [605, 212] width 10 height 9
radio input "true"
drag, startPoint x: 521, startPoint y: 320, endPoint x: 553, endPoint y: 314, distance: 32.9
click at [523, 322] on span "True" at bounding box center [532, 321] width 18 height 11
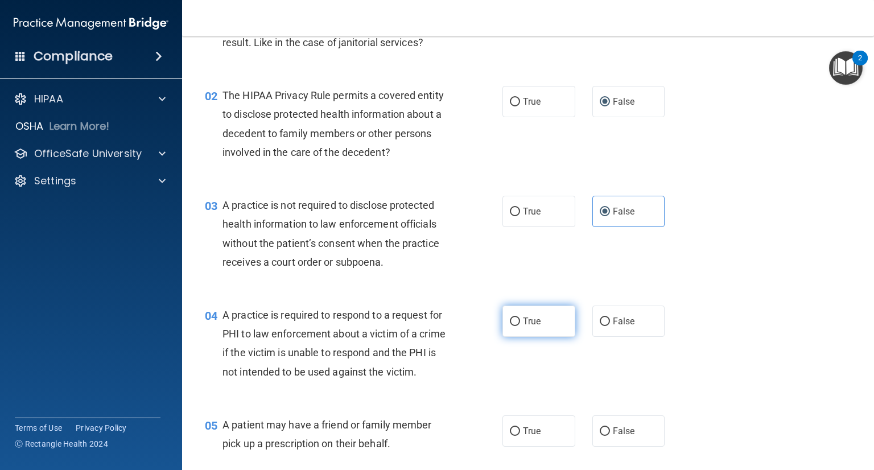
click at [520, 322] on input "True" at bounding box center [515, 322] width 10 height 9
radio input "true"
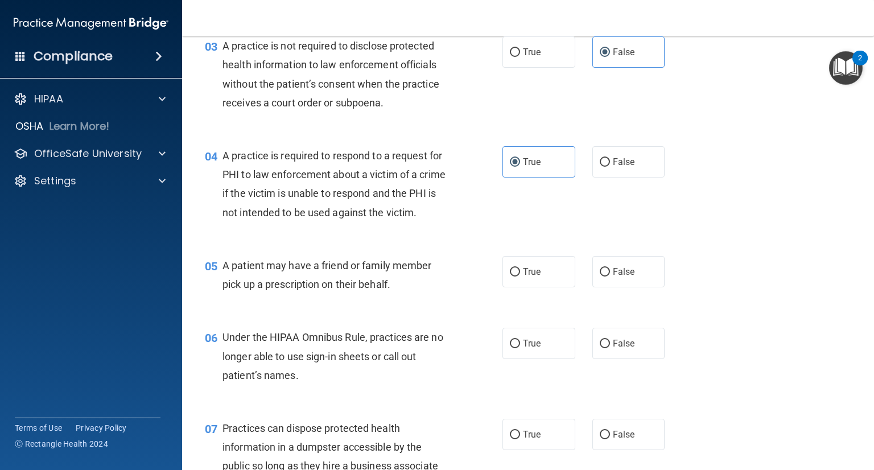
scroll to position [341, 0]
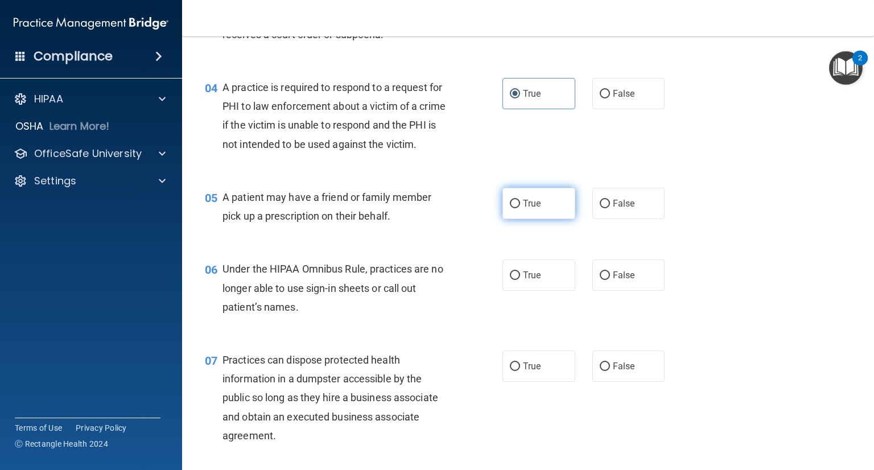
click at [510, 208] on input "True" at bounding box center [515, 204] width 10 height 9
radio input "true"
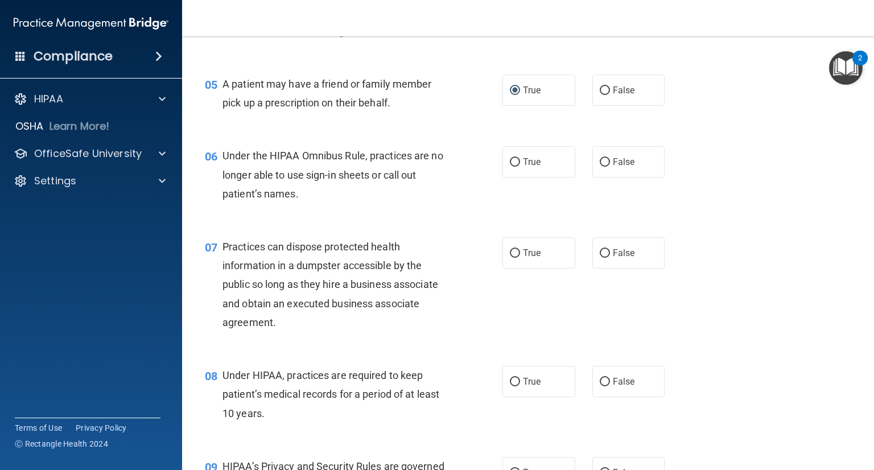
scroll to position [455, 0]
click at [510, 166] on input "True" at bounding box center [515, 162] width 10 height 9
radio input "true"
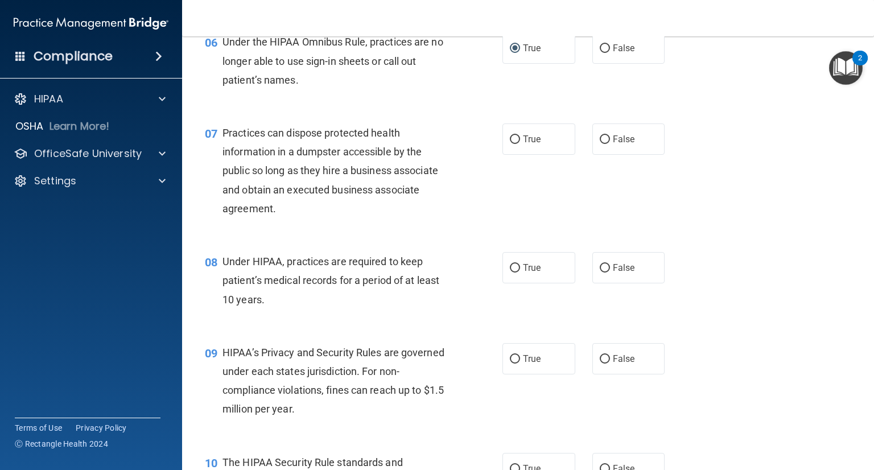
scroll to position [569, 0]
click at [603, 151] on label "False" at bounding box center [628, 138] width 73 height 31
click at [603, 143] on input "False" at bounding box center [605, 139] width 10 height 9
radio input "true"
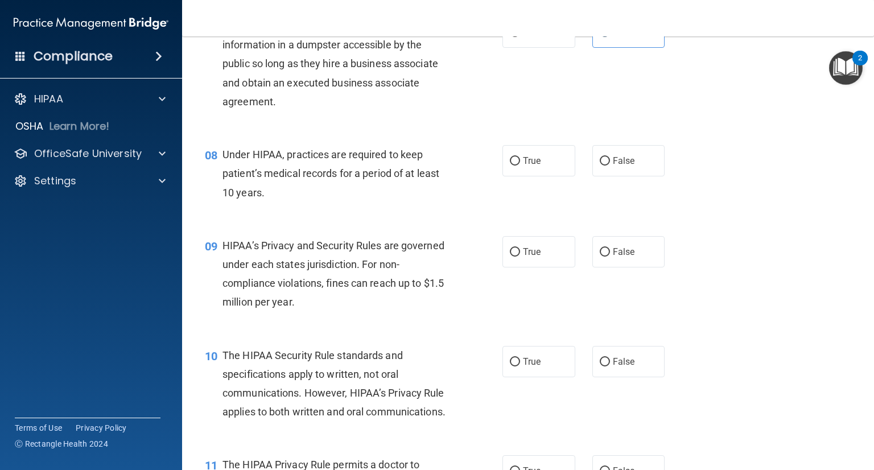
scroll to position [683, 0]
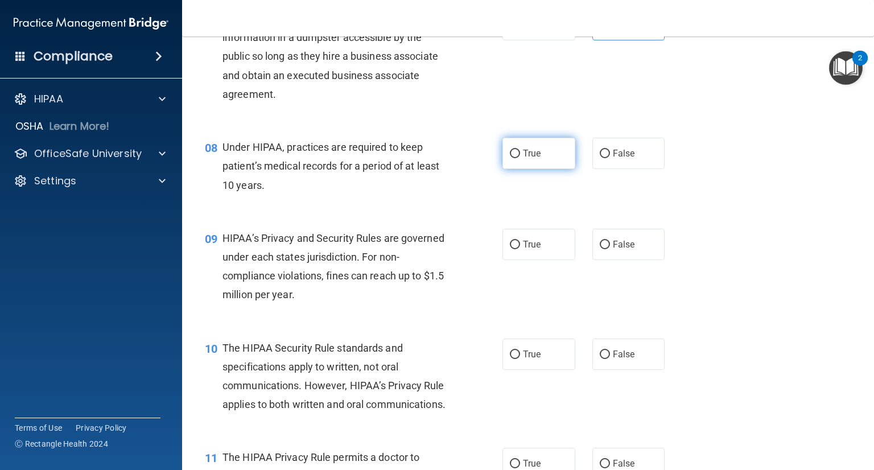
click at [514, 158] on input "True" at bounding box center [515, 154] width 10 height 9
radio input "true"
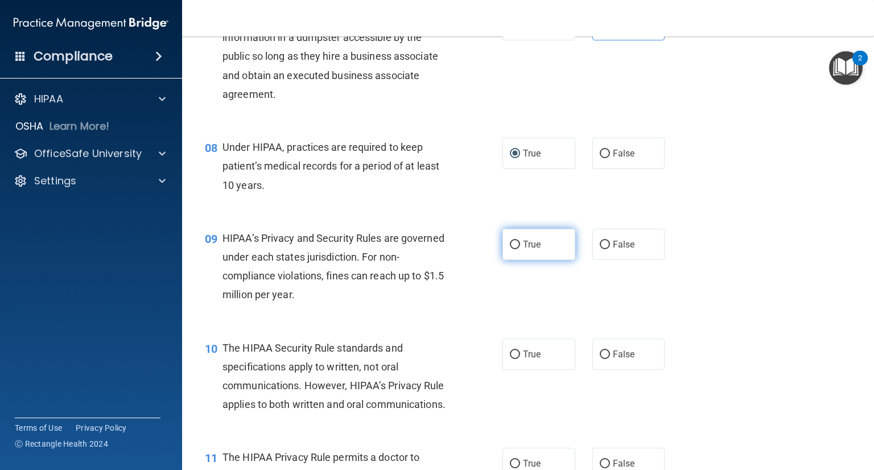
click at [523, 250] on span "True" at bounding box center [532, 244] width 18 height 11
click at [520, 249] on input "True" at bounding box center [515, 245] width 10 height 9
radio input "true"
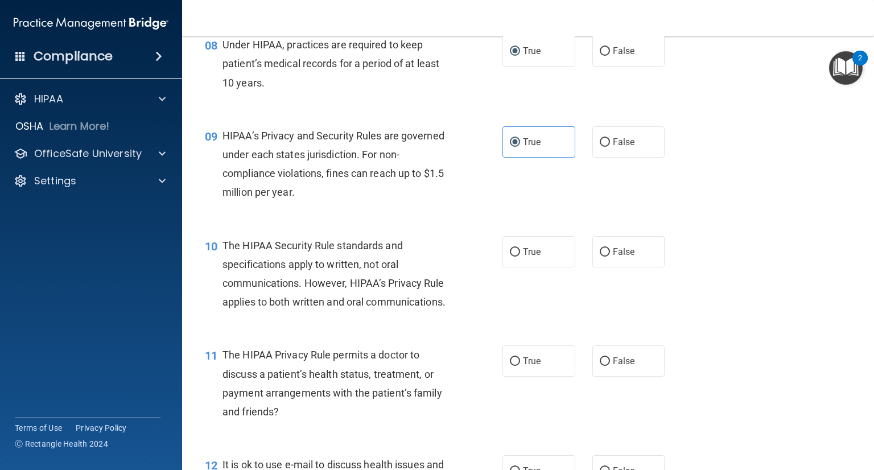
scroll to position [854, 0]
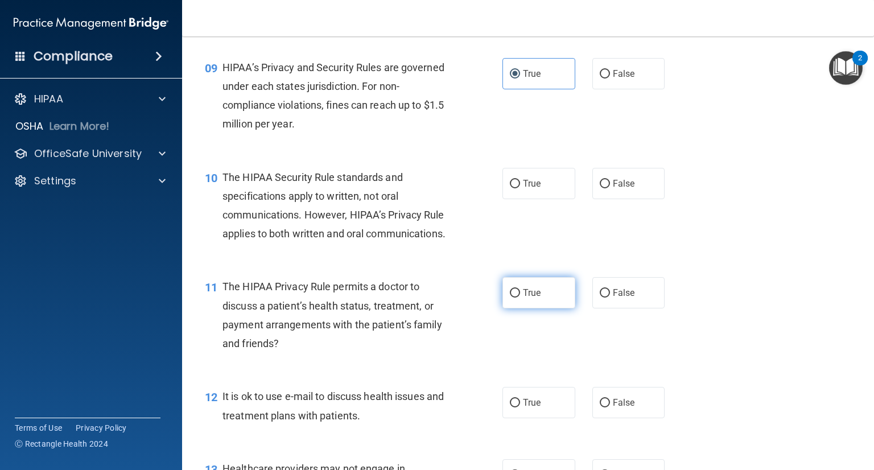
click at [516, 308] on label "True" at bounding box center [539, 292] width 73 height 31
click at [516, 298] on input "True" at bounding box center [515, 293] width 10 height 9
radio input "true"
click at [512, 418] on label "True" at bounding box center [539, 402] width 73 height 31
click at [512, 408] on input "True" at bounding box center [515, 403] width 10 height 9
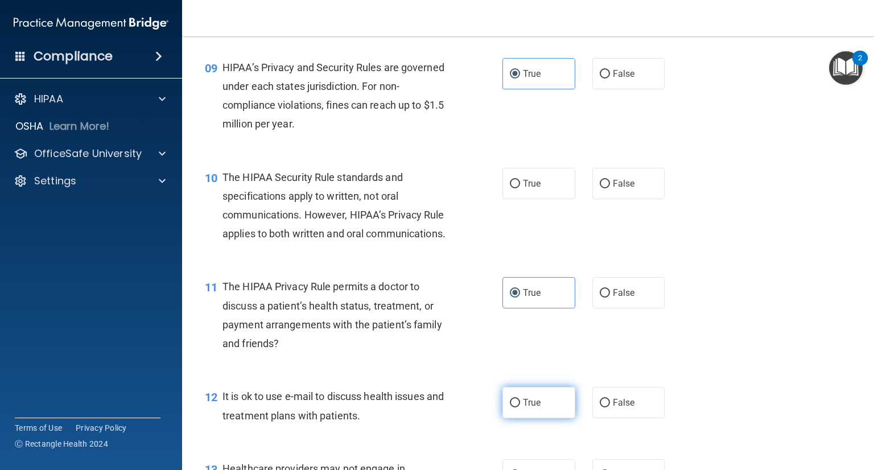
radio input "true"
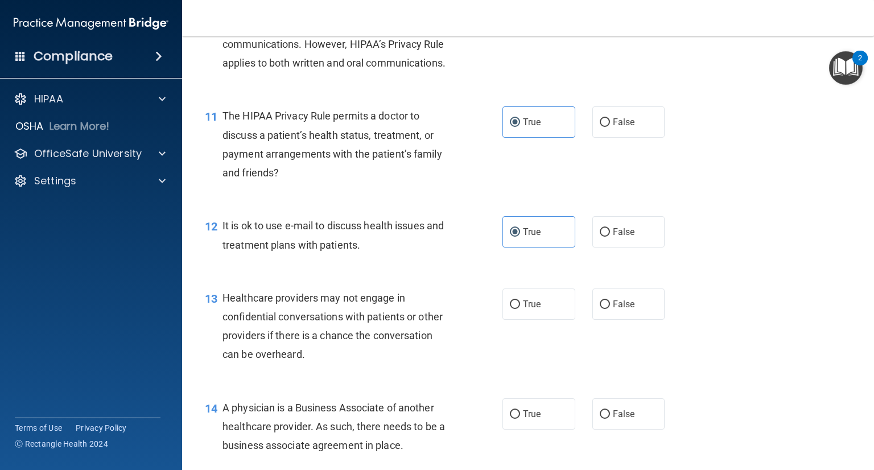
scroll to position [1138, 0]
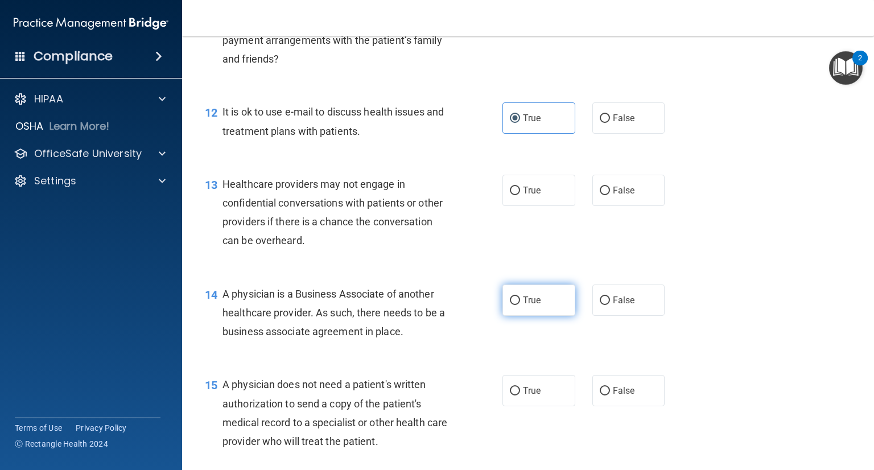
click at [510, 305] on input "True" at bounding box center [515, 301] width 10 height 9
radio input "true"
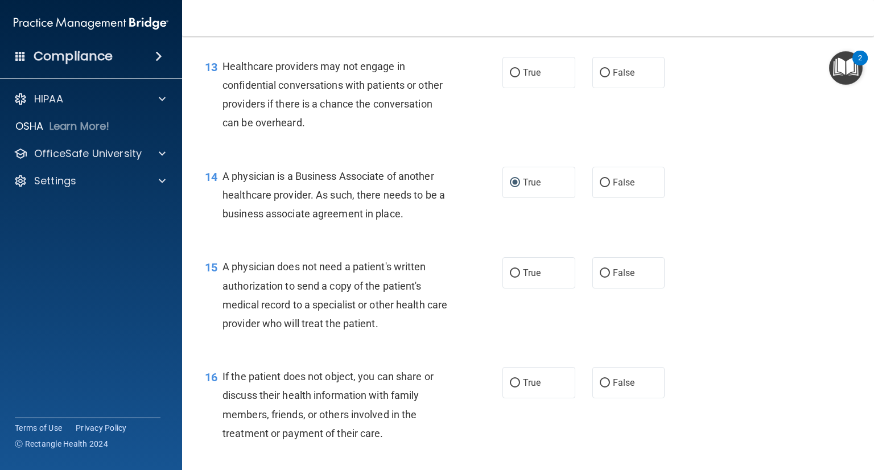
scroll to position [1309, 0]
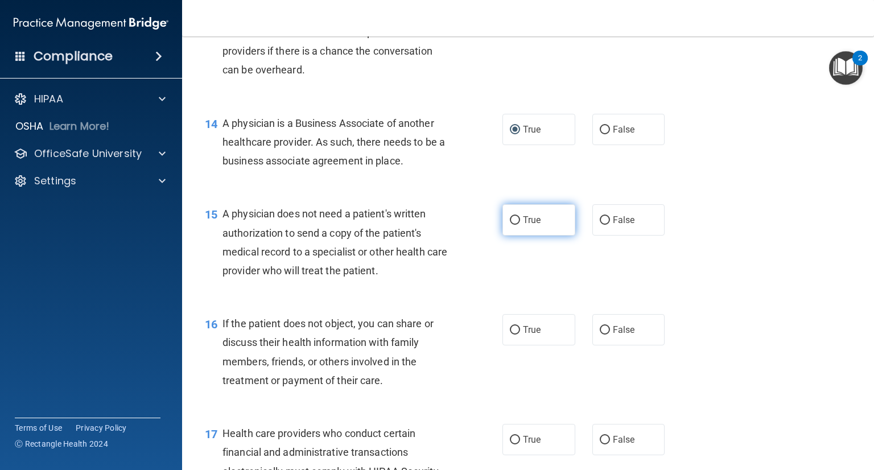
click at [523, 225] on span "True" at bounding box center [532, 220] width 18 height 11
click at [520, 225] on input "True" at bounding box center [515, 220] width 10 height 9
radio input "true"
click at [515, 335] on input "True" at bounding box center [515, 330] width 10 height 9
radio input "true"
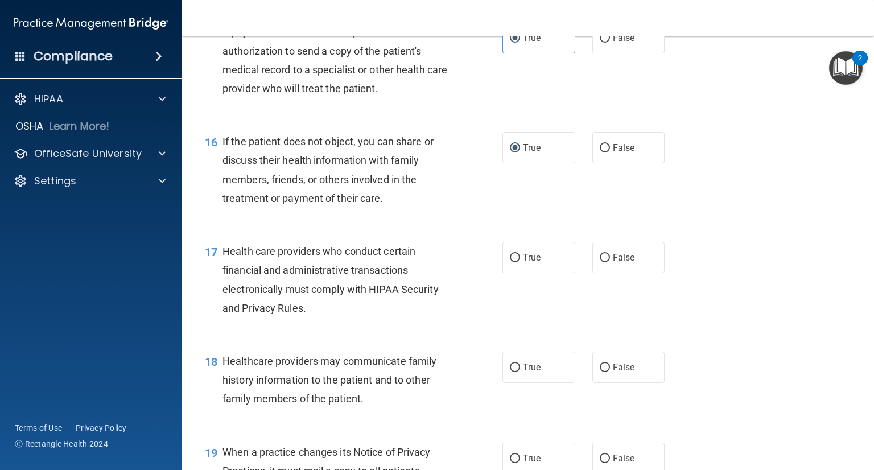
scroll to position [1537, 0]
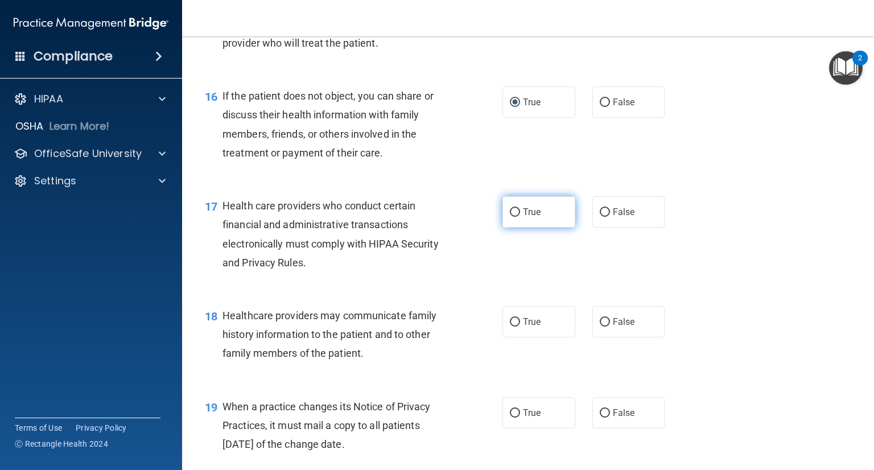
drag, startPoint x: 521, startPoint y: 249, endPoint x: 532, endPoint y: 251, distance: 10.9
click at [523, 217] on span "True" at bounding box center [532, 212] width 18 height 11
click at [520, 217] on input "True" at bounding box center [515, 212] width 10 height 9
radio input "true"
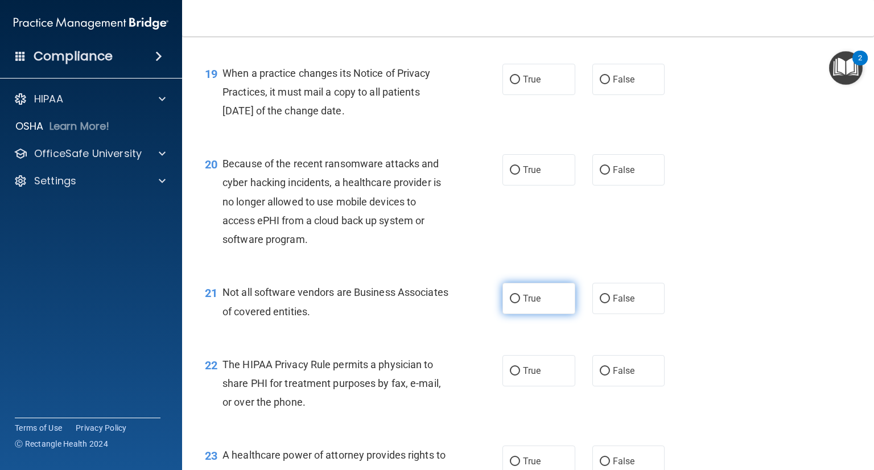
scroll to position [1878, 0]
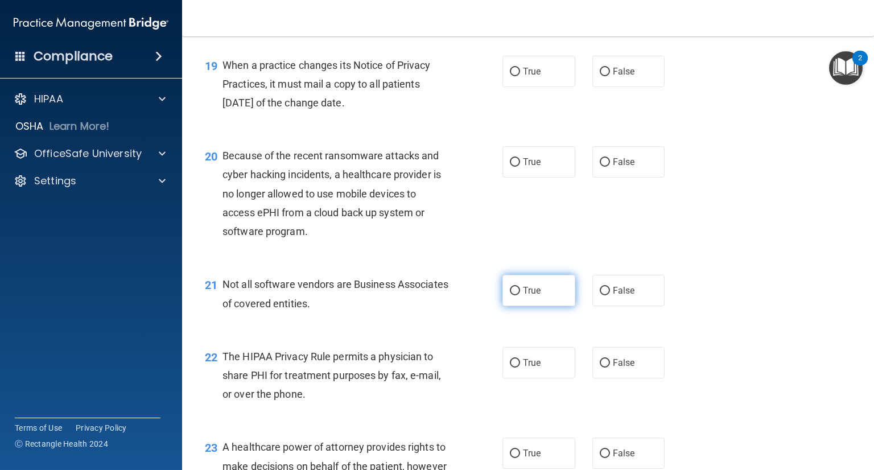
click at [530, 306] on label "True" at bounding box center [539, 290] width 73 height 31
click at [520, 295] on input "True" at bounding box center [515, 291] width 10 height 9
radio input "true"
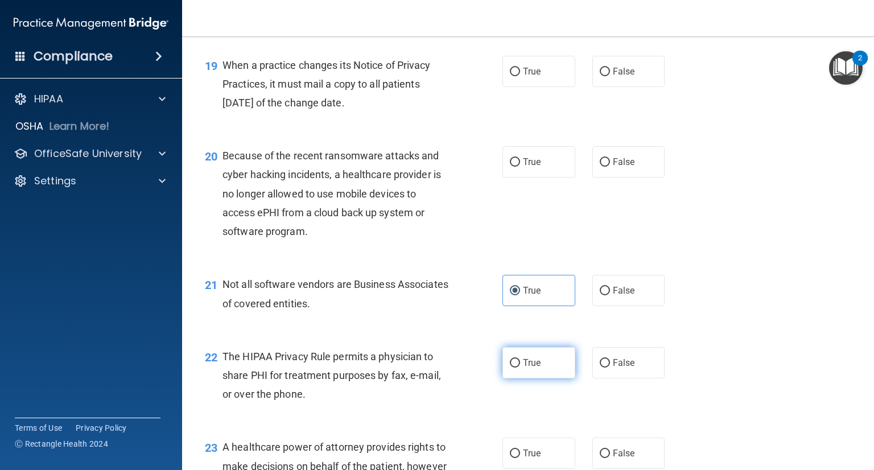
click at [530, 368] on span "True" at bounding box center [532, 362] width 18 height 11
click at [520, 368] on input "True" at bounding box center [515, 363] width 10 height 9
radio input "true"
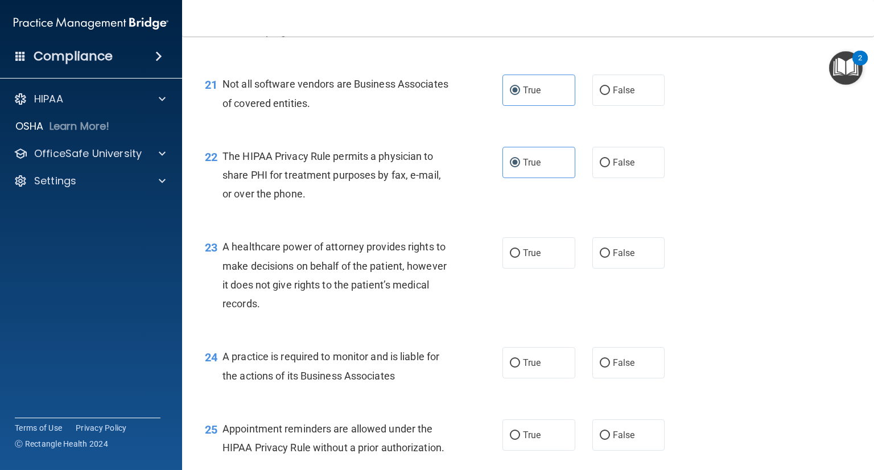
scroll to position [2106, 0]
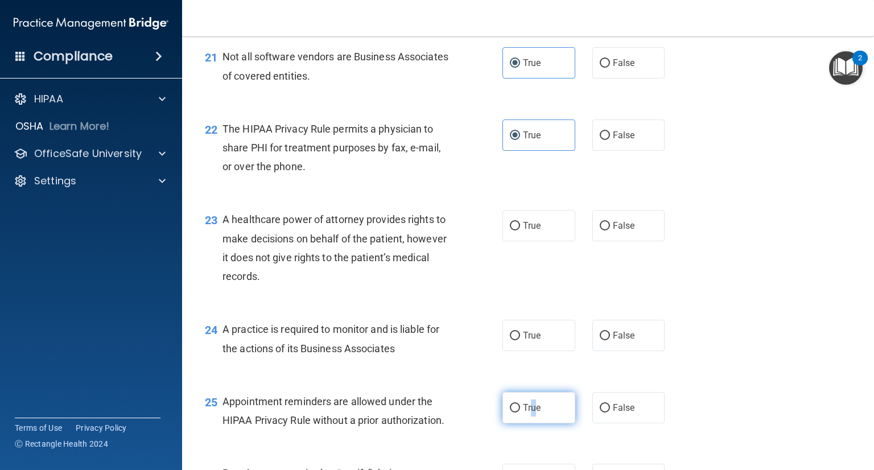
click at [529, 413] on span "True" at bounding box center [532, 407] width 18 height 11
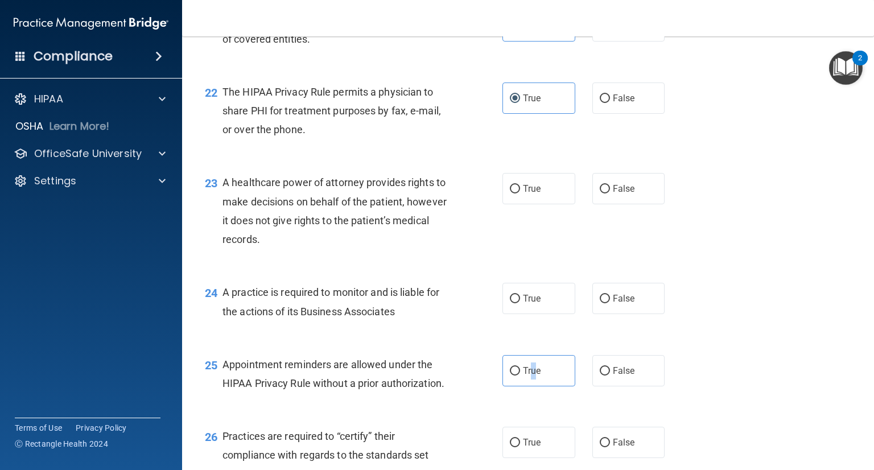
scroll to position [2220, 0]
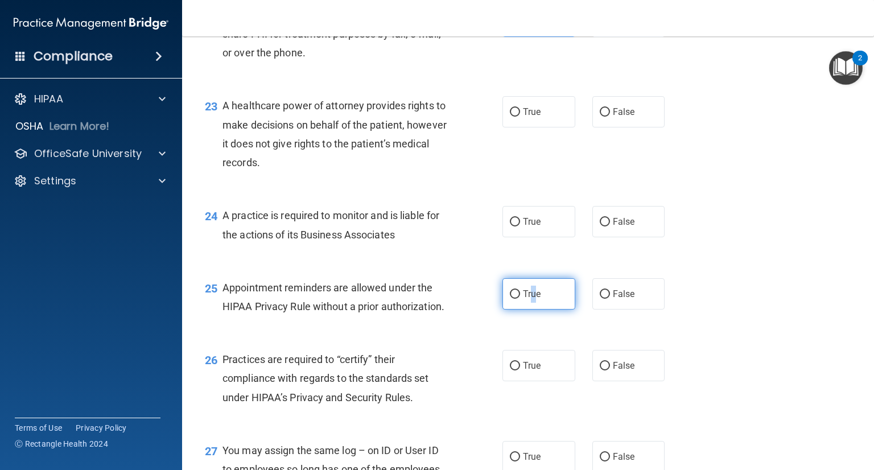
click at [510, 299] on input "True" at bounding box center [515, 294] width 10 height 9
radio input "true"
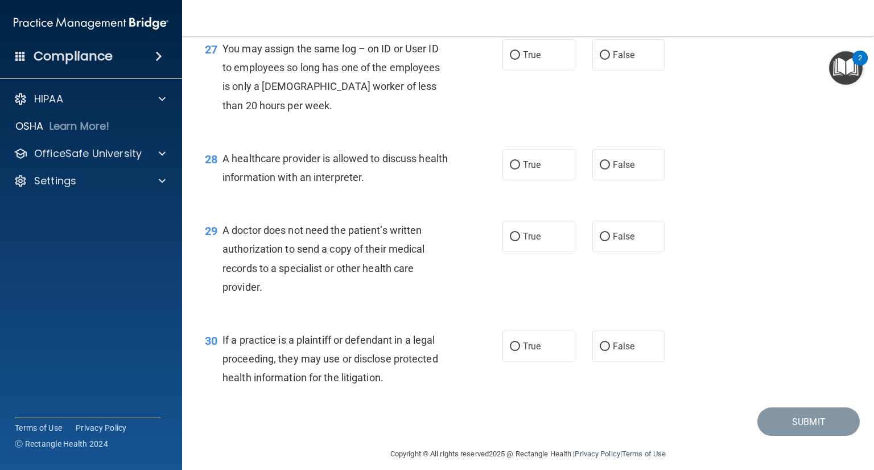
scroll to position [2671, 0]
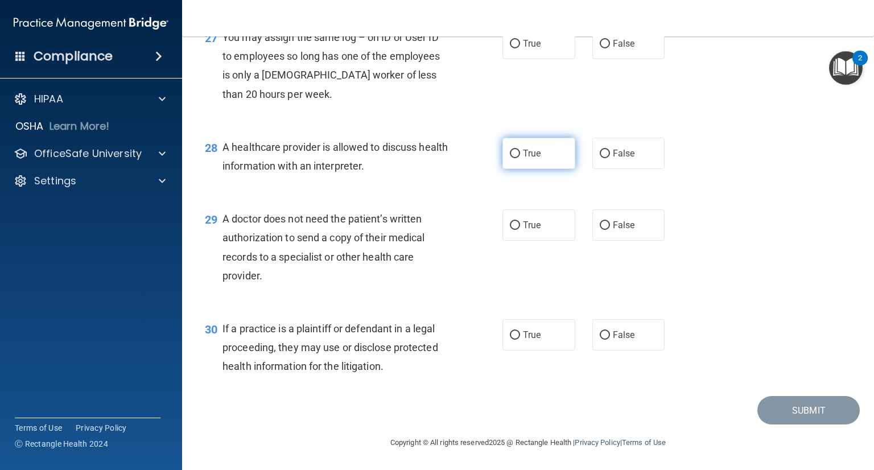
click at [510, 153] on input "True" at bounding box center [515, 154] width 10 height 9
radio input "true"
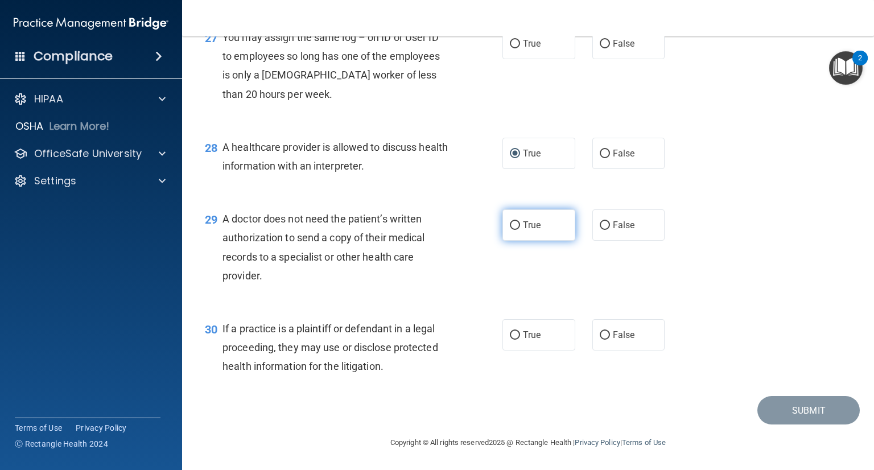
click at [516, 226] on label "True" at bounding box center [539, 224] width 73 height 31
click at [516, 226] on input "True" at bounding box center [515, 225] width 10 height 9
radio input "true"
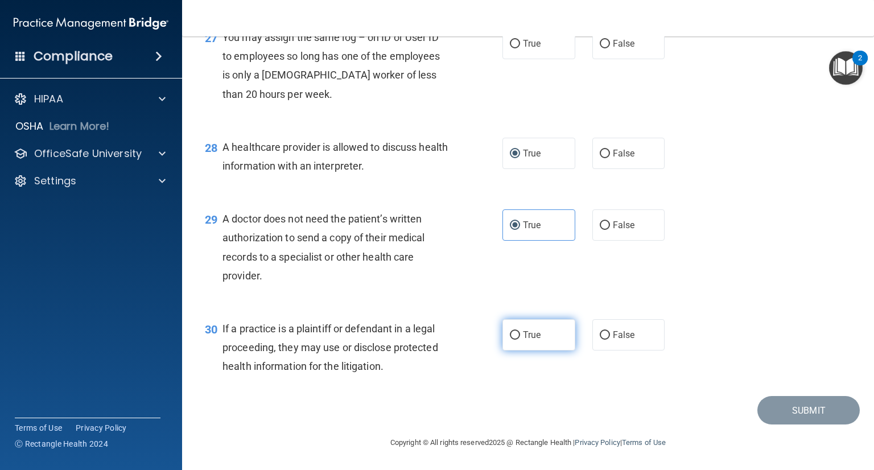
click at [517, 331] on label "True" at bounding box center [539, 334] width 73 height 31
click at [517, 331] on input "True" at bounding box center [515, 335] width 10 height 9
radio input "true"
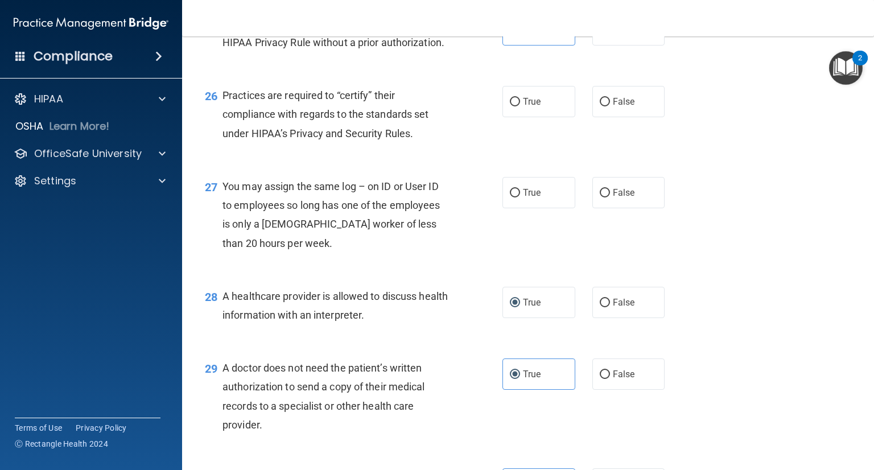
scroll to position [2443, 0]
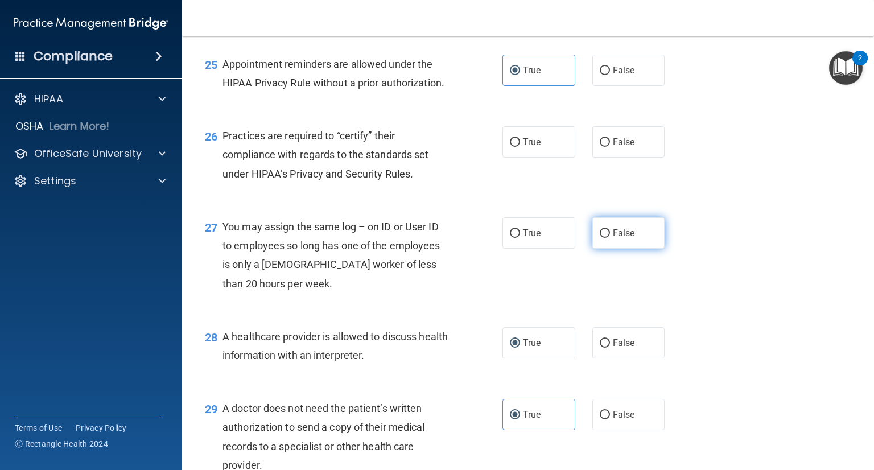
click at [603, 238] on input "False" at bounding box center [605, 233] width 10 height 9
radio input "true"
click at [604, 158] on label "False" at bounding box center [628, 141] width 73 height 31
click at [604, 147] on input "False" at bounding box center [605, 142] width 10 height 9
radio input "true"
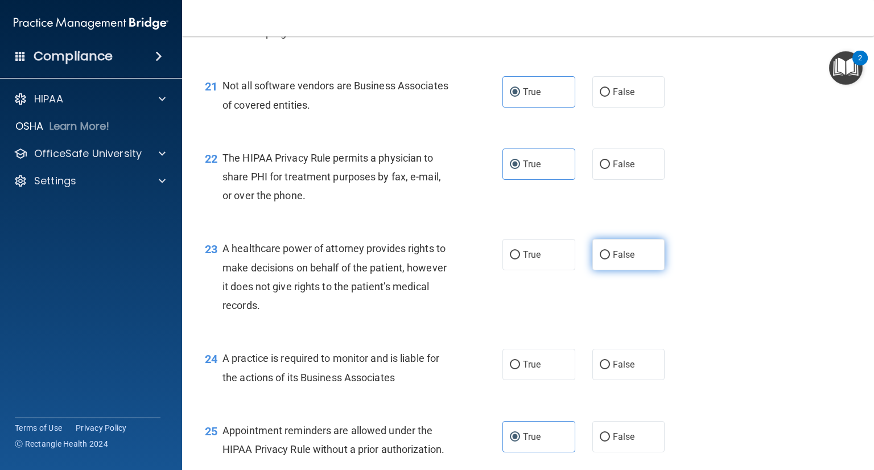
scroll to position [2102, 0]
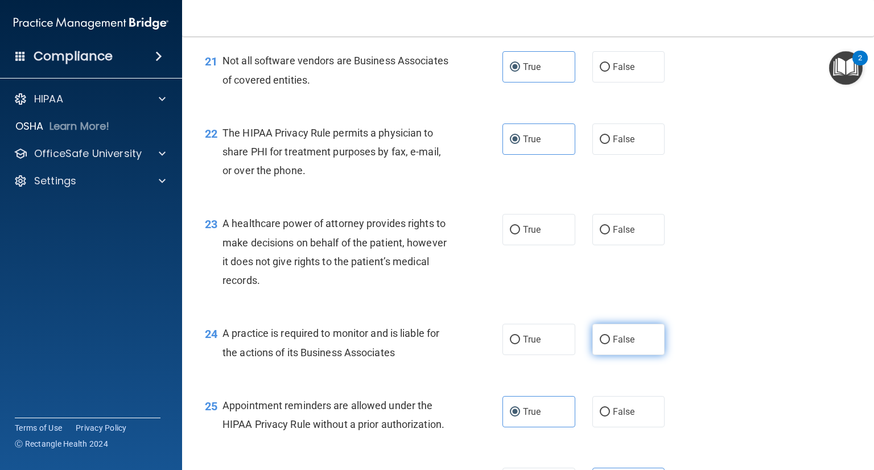
click at [622, 345] on span "False" at bounding box center [624, 339] width 22 height 11
click at [610, 344] on input "False" at bounding box center [605, 340] width 10 height 9
radio input "true"
click at [613, 235] on span "False" at bounding box center [624, 229] width 22 height 11
click at [608, 234] on input "False" at bounding box center [605, 230] width 10 height 9
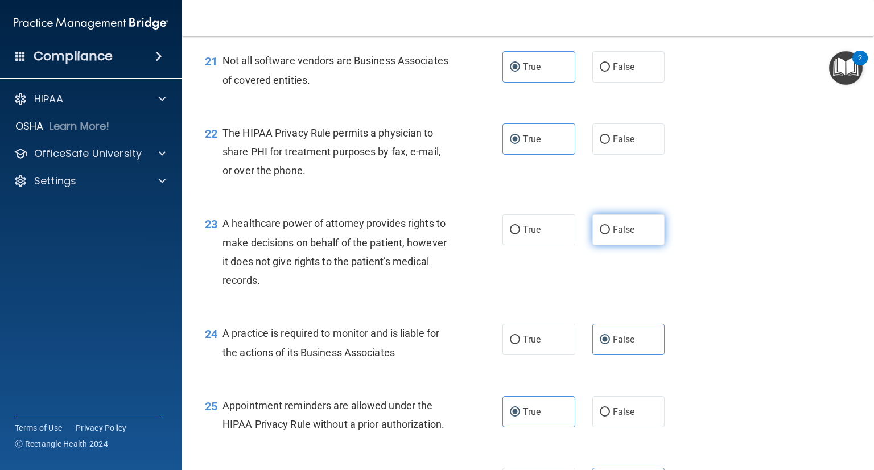
radio input "true"
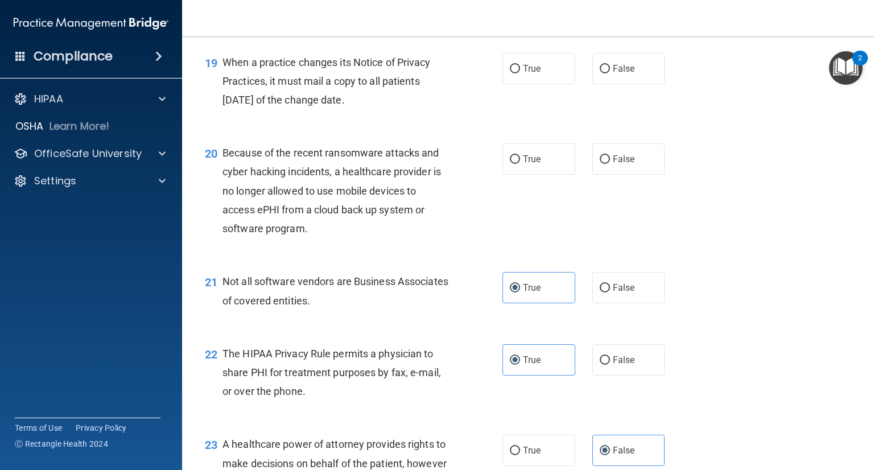
scroll to position [1874, 0]
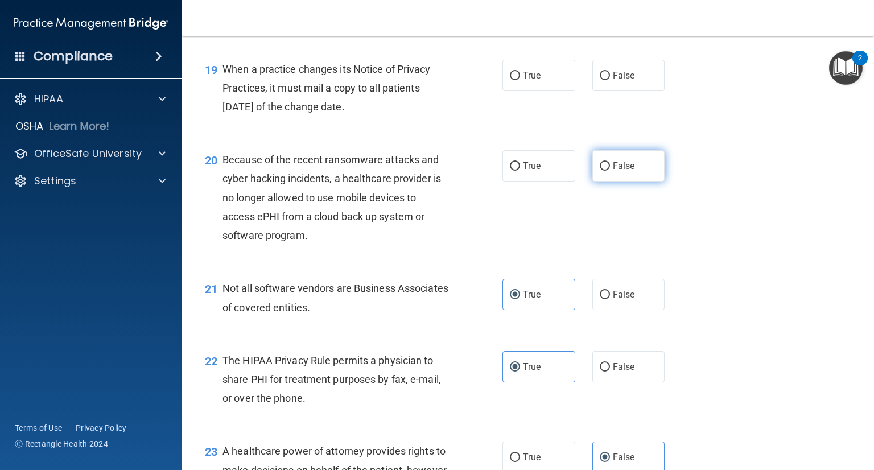
click at [642, 182] on label "False" at bounding box center [628, 165] width 73 height 31
click at [610, 171] on input "False" at bounding box center [605, 166] width 10 height 9
radio input "true"
click at [627, 91] on label "False" at bounding box center [628, 75] width 73 height 31
click at [610, 80] on input "False" at bounding box center [605, 76] width 10 height 9
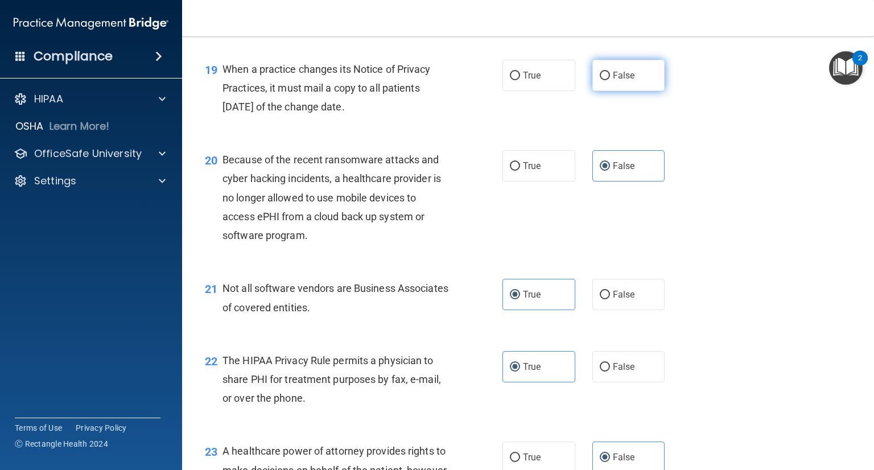
radio input "true"
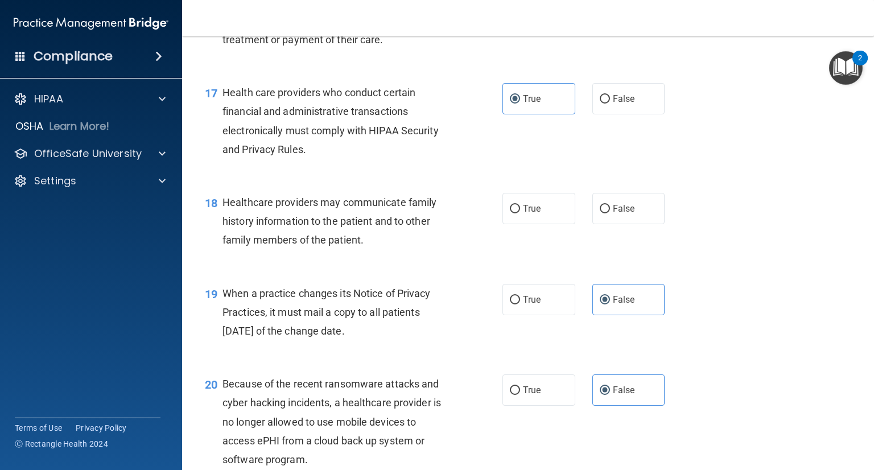
scroll to position [1647, 0]
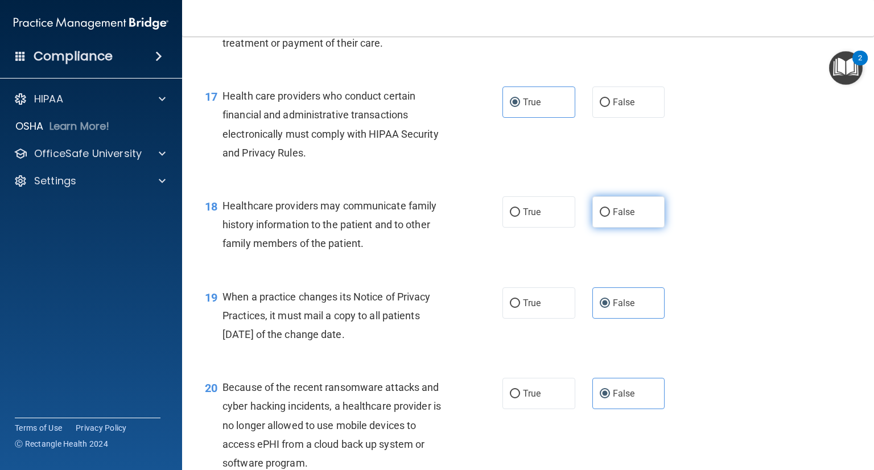
drag, startPoint x: 647, startPoint y: 251, endPoint x: 657, endPoint y: 237, distance: 17.9
click at [647, 228] on label "False" at bounding box center [628, 211] width 73 height 31
click at [610, 217] on input "False" at bounding box center [605, 212] width 10 height 9
radio input "true"
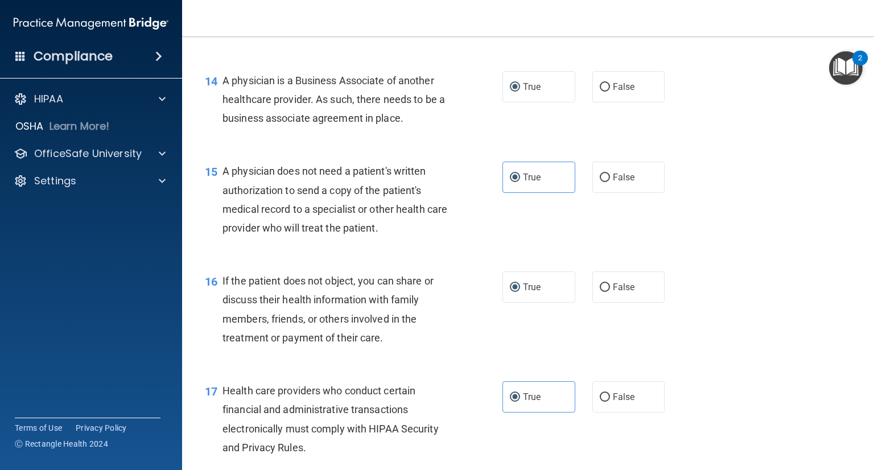
scroll to position [1191, 0]
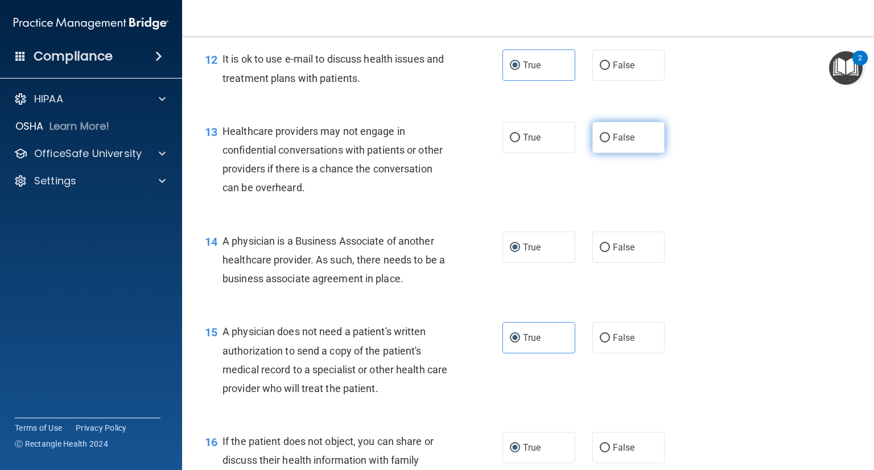
click at [637, 153] on label "False" at bounding box center [628, 137] width 73 height 31
click at [610, 142] on input "False" at bounding box center [605, 138] width 10 height 9
radio input "true"
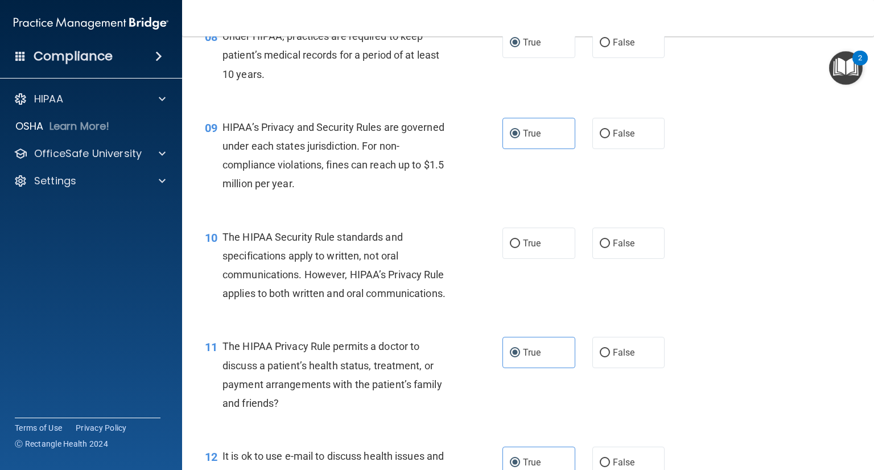
scroll to position [793, 0]
click at [645, 260] on label "False" at bounding box center [628, 244] width 73 height 31
click at [610, 249] on input "False" at bounding box center [605, 245] width 10 height 9
radio input "true"
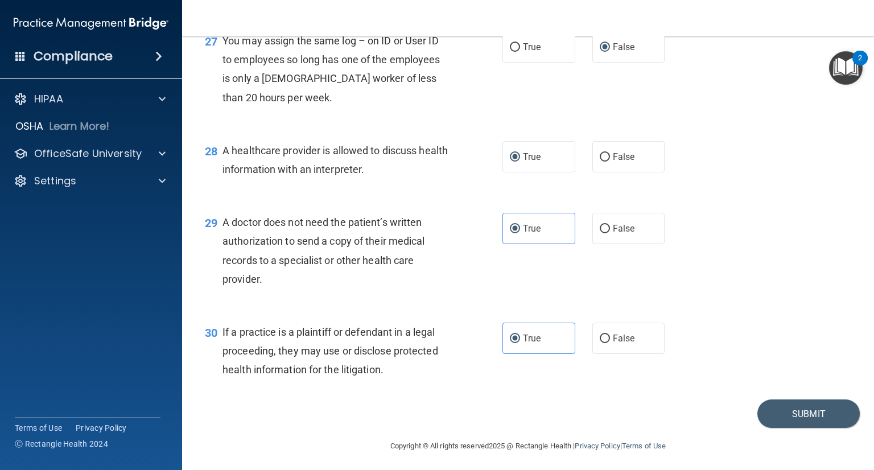
scroll to position [2671, 0]
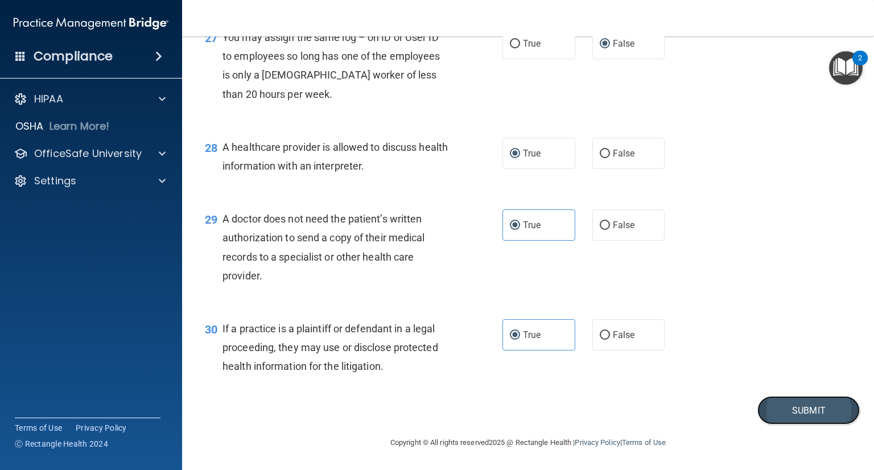
click at [785, 397] on button "Submit" at bounding box center [809, 410] width 102 height 29
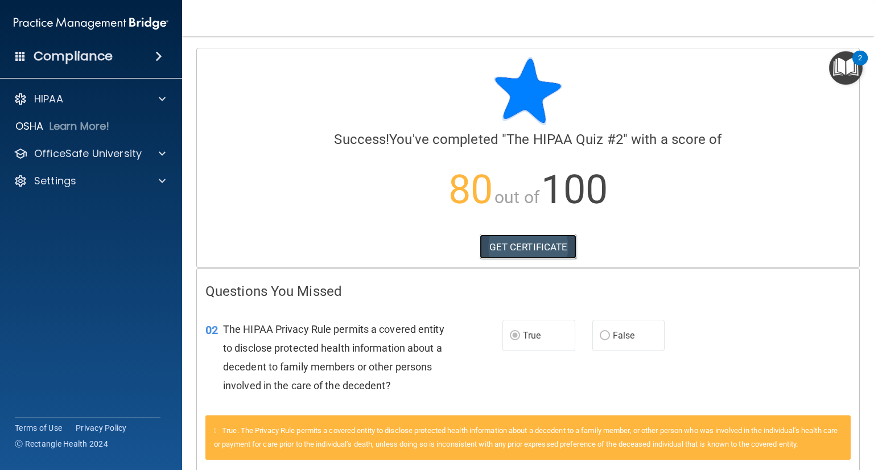
click at [530, 242] on link "GET CERTIFICATE" at bounding box center [528, 246] width 97 height 25
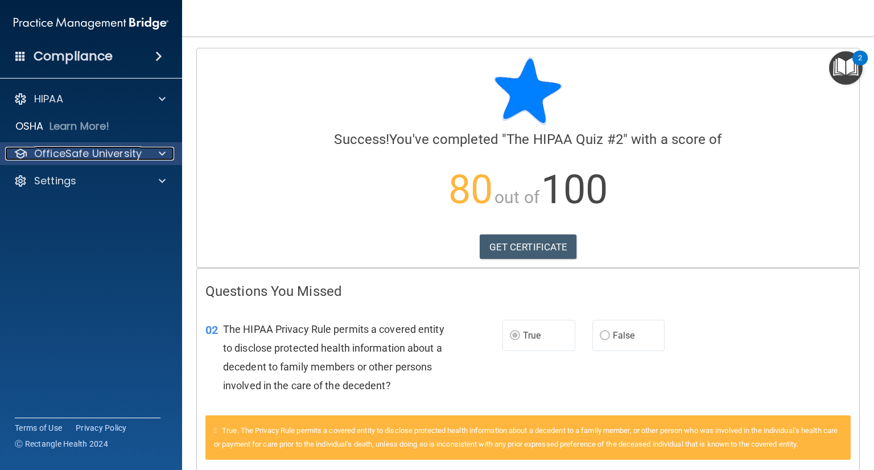
click at [71, 147] on p "OfficeSafe University" at bounding box center [88, 154] width 108 height 14
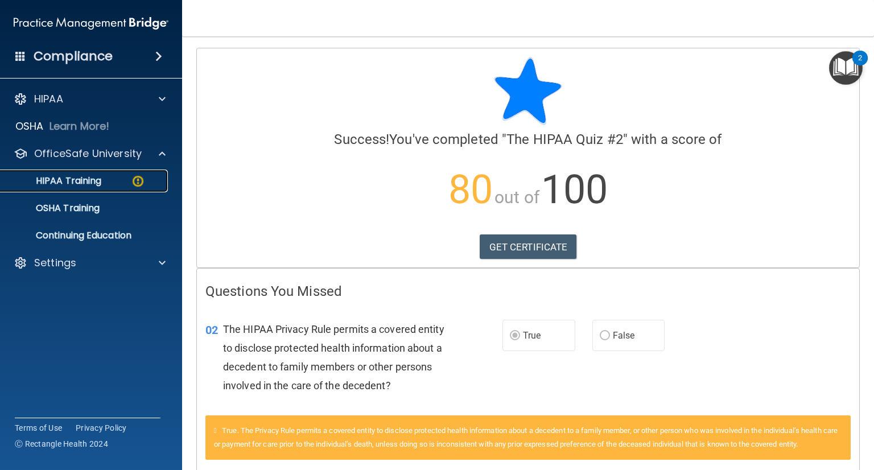
click at [67, 177] on p "HIPAA Training" at bounding box center [54, 180] width 94 height 11
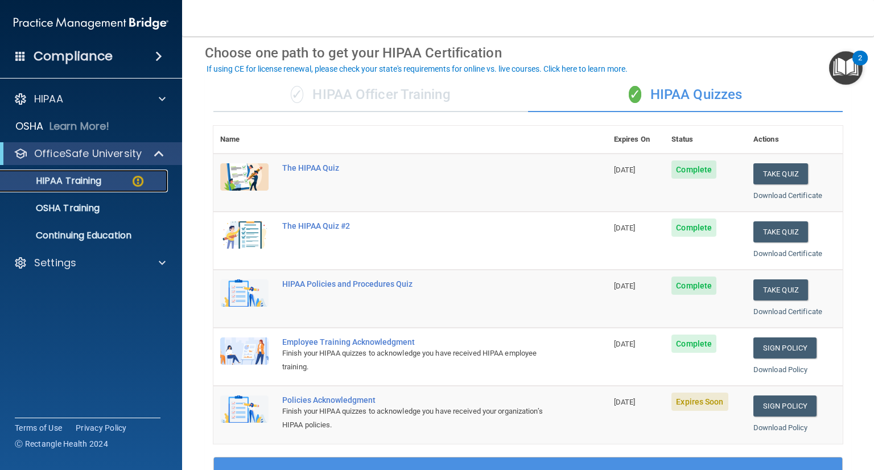
scroll to position [114, 0]
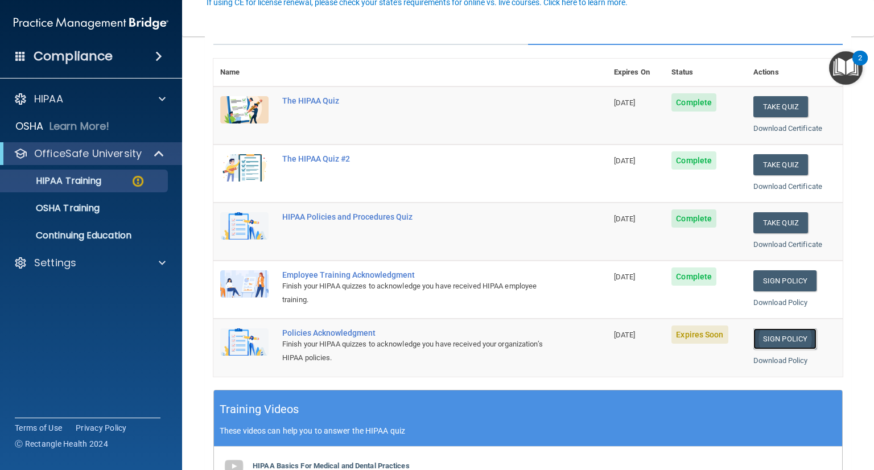
click at [766, 340] on link "Sign Policy" at bounding box center [785, 338] width 63 height 21
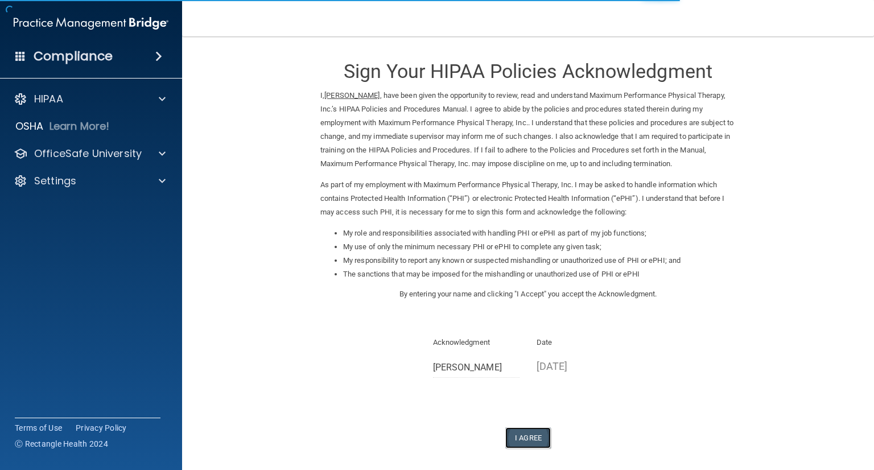
click at [526, 438] on button "I Agree" at bounding box center [528, 437] width 46 height 21
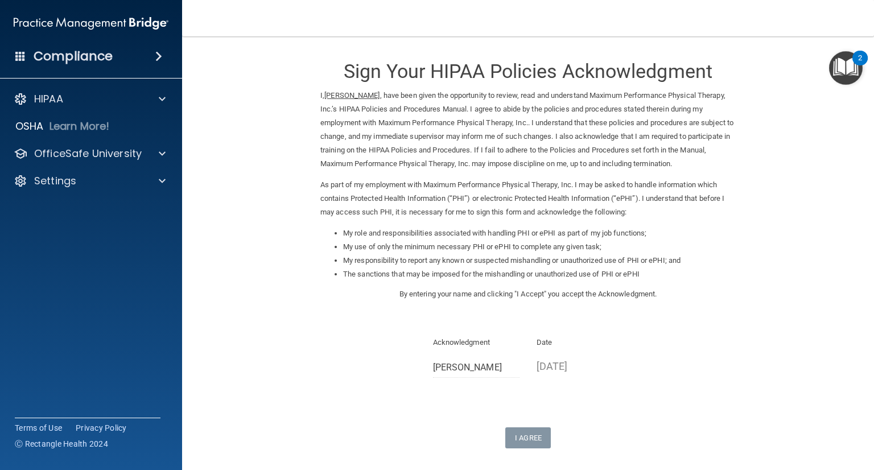
scroll to position [96, 0]
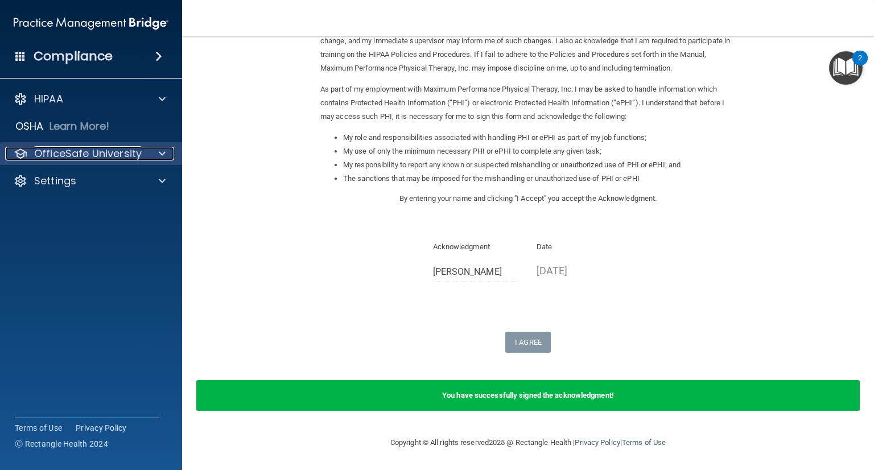
click at [81, 150] on p "OfficeSafe University" at bounding box center [88, 154] width 108 height 14
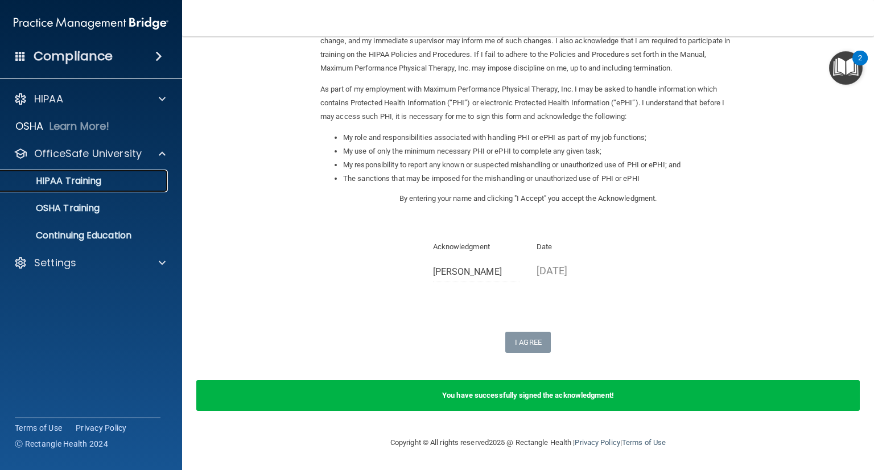
click at [80, 175] on p "HIPAA Training" at bounding box center [54, 180] width 94 height 11
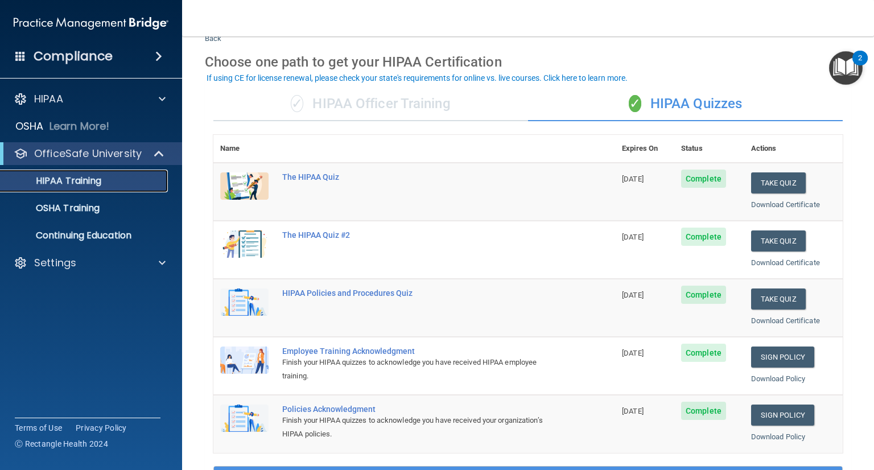
scroll to position [57, 0]
